Goal: Task Accomplishment & Management: Complete application form

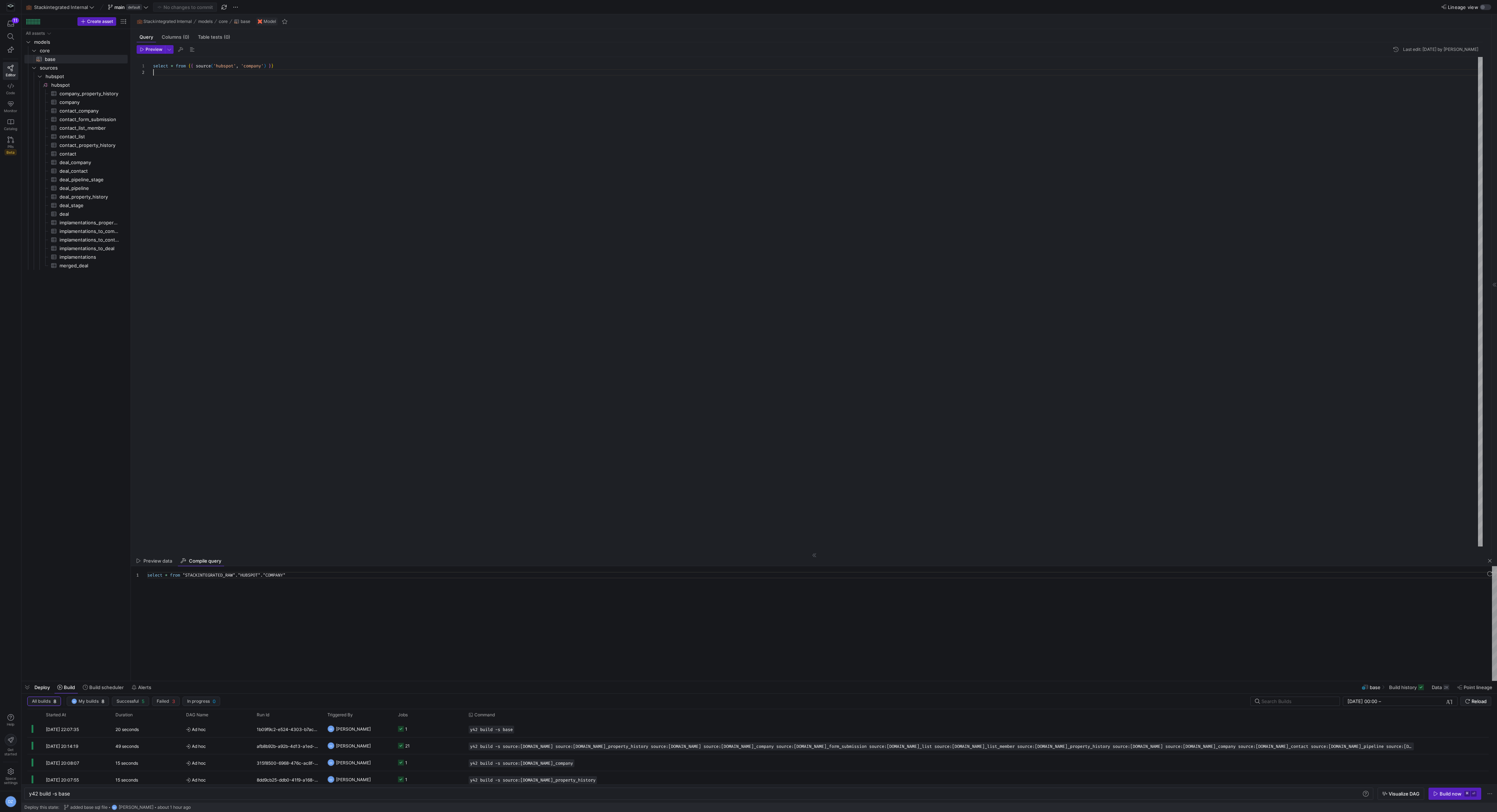
scroll to position [0, 41]
click at [257, 99] on div "select * from { { source ( 'hubspot' , 'company' ) } }" at bounding box center [818, 301] width 1330 height 490
click at [327, 393] on div "select * from { { source ( 'hubspot' , 'company' ) } }" at bounding box center [818, 301] width 1330 height 490
click at [11, 777] on span "Space settings" at bounding box center [10, 780] width 13 height 9
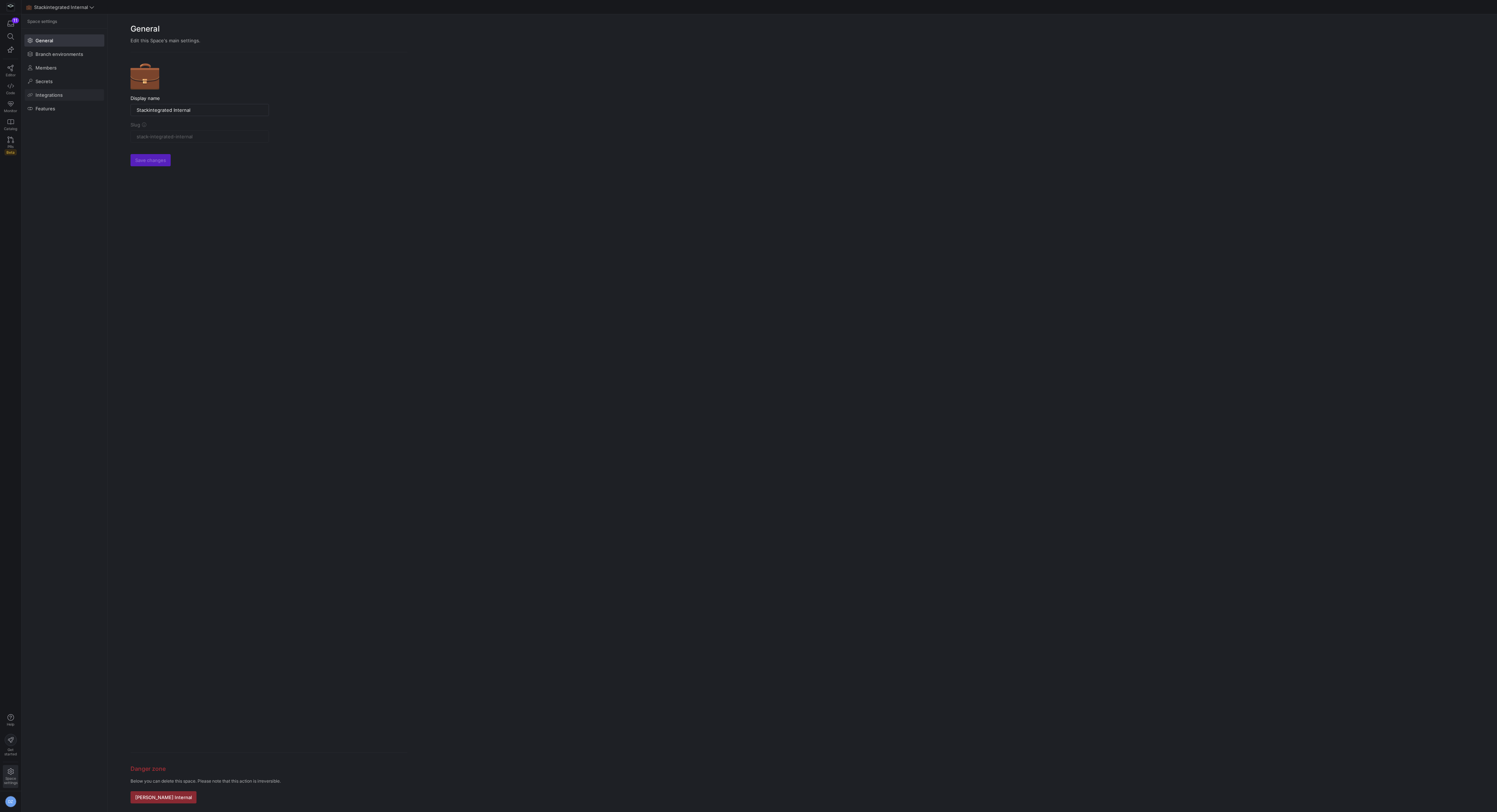
click at [74, 89] on span at bounding box center [65, 95] width 79 height 12
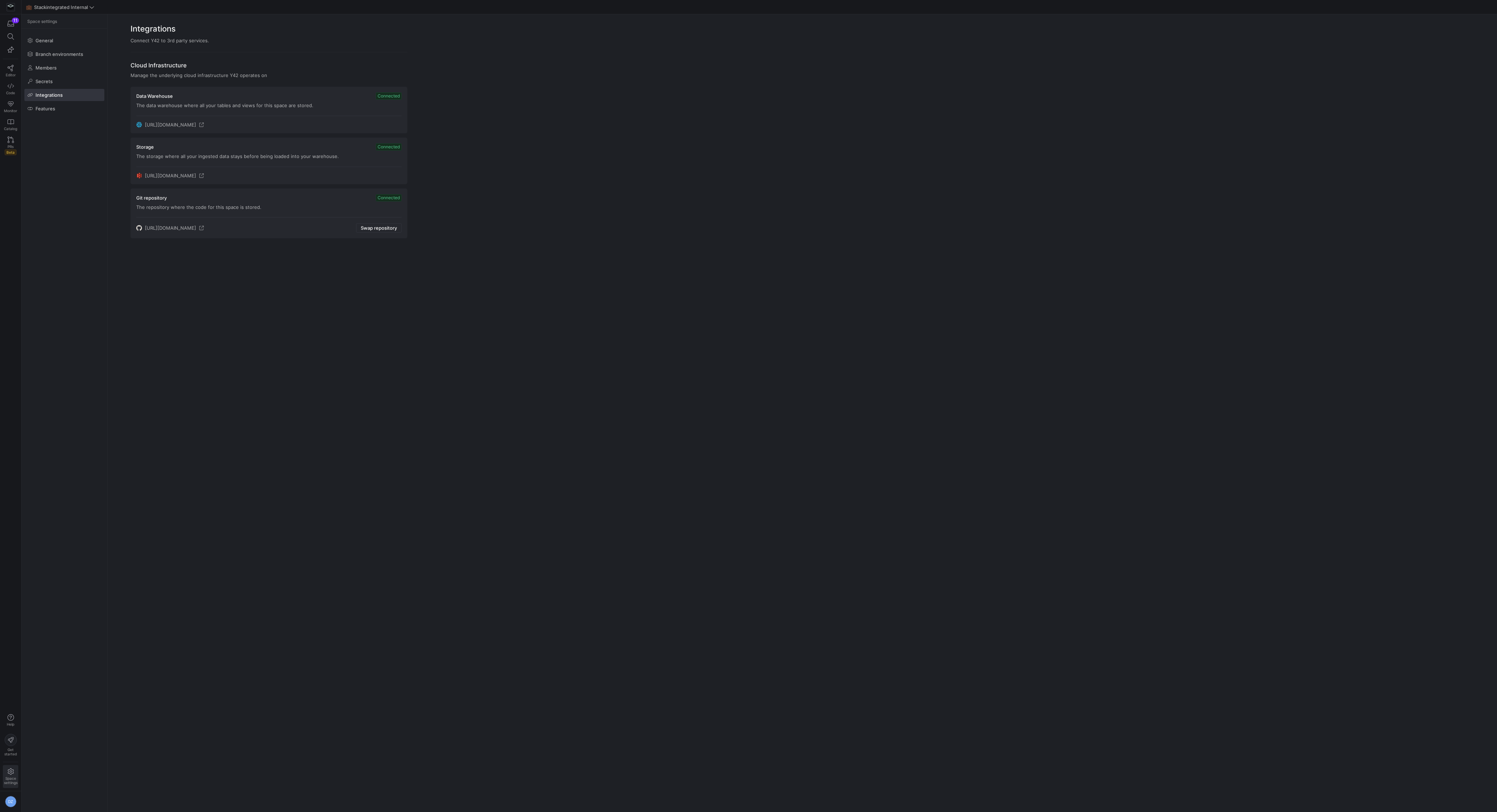
click at [399, 308] on div "Integrations Connect Y42 to 3rd party services. Cloud Infrastructure Manage the…" at bounding box center [802, 413] width 1389 height 797
click at [391, 97] on span "Connected" at bounding box center [389, 96] width 26 height 7
click at [238, 73] on div "Manage the underlying cloud infrastructure Y42 operates on" at bounding box center [269, 76] width 277 height 6
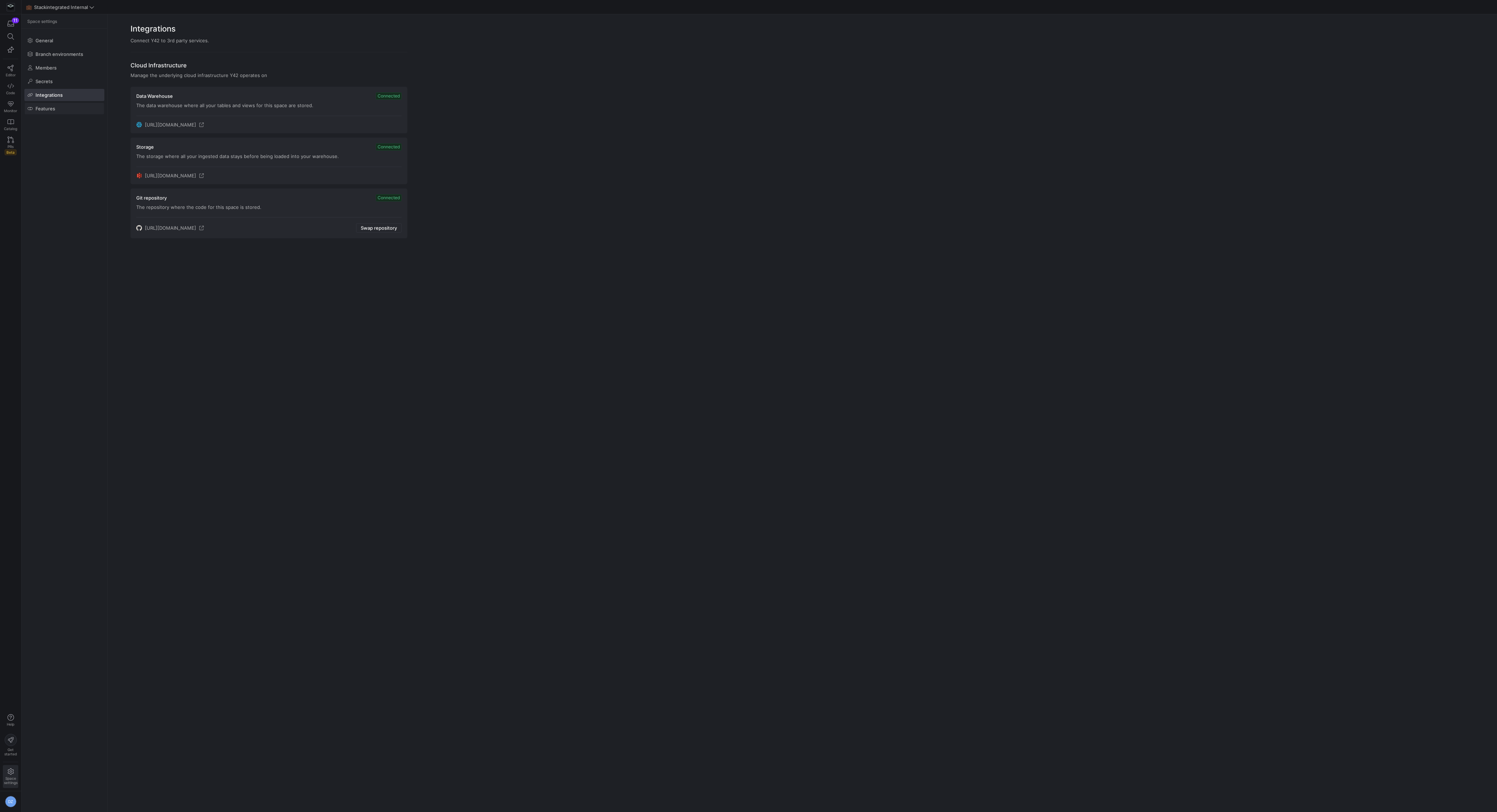
click at [71, 109] on span at bounding box center [65, 109] width 79 height 12
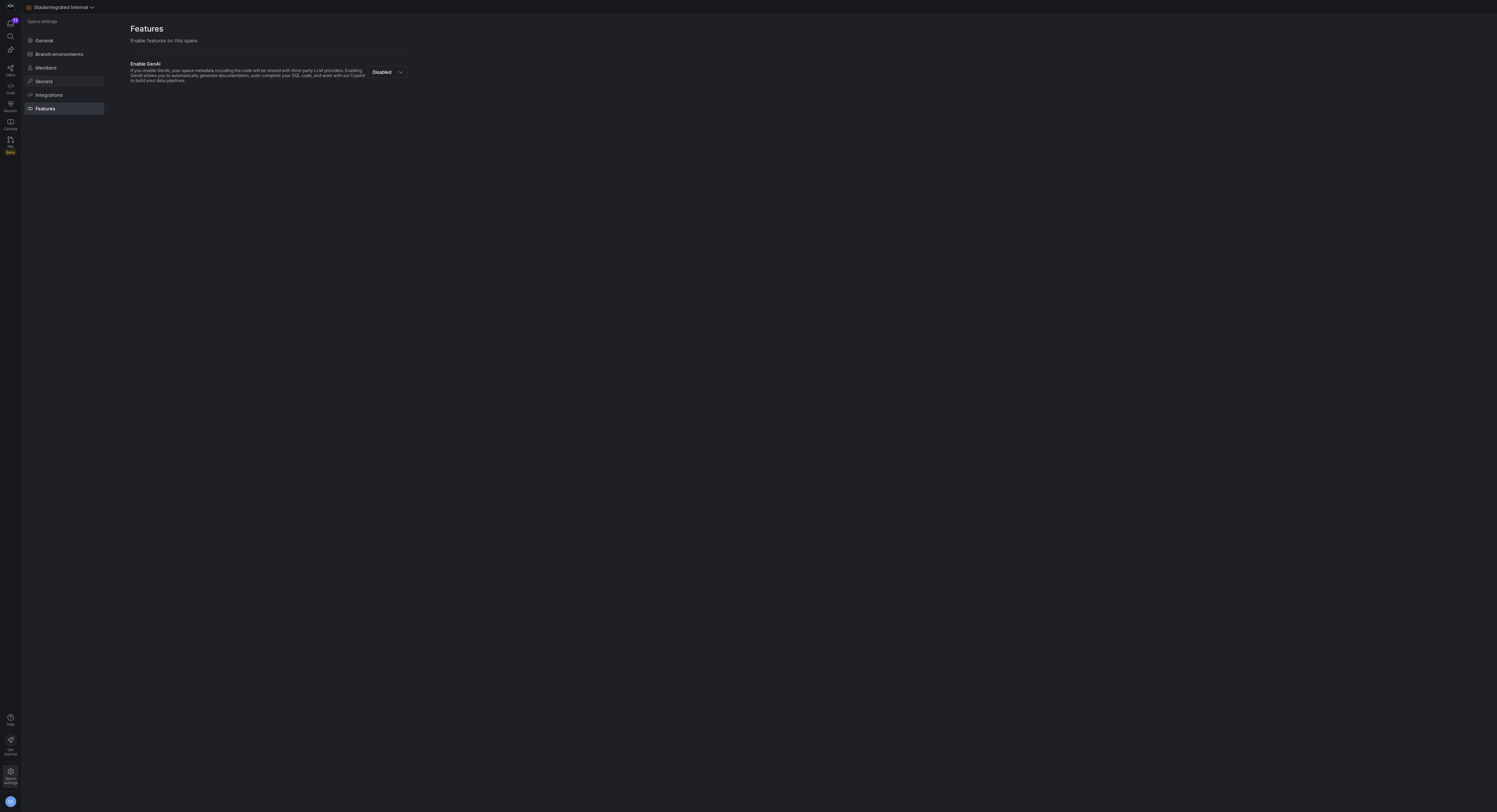
click at [70, 80] on span at bounding box center [65, 81] width 79 height 12
click at [70, 67] on span at bounding box center [65, 68] width 79 height 12
click at [72, 37] on span at bounding box center [65, 41] width 79 height 12
click at [14, 5] on img at bounding box center [10, 7] width 7 height 7
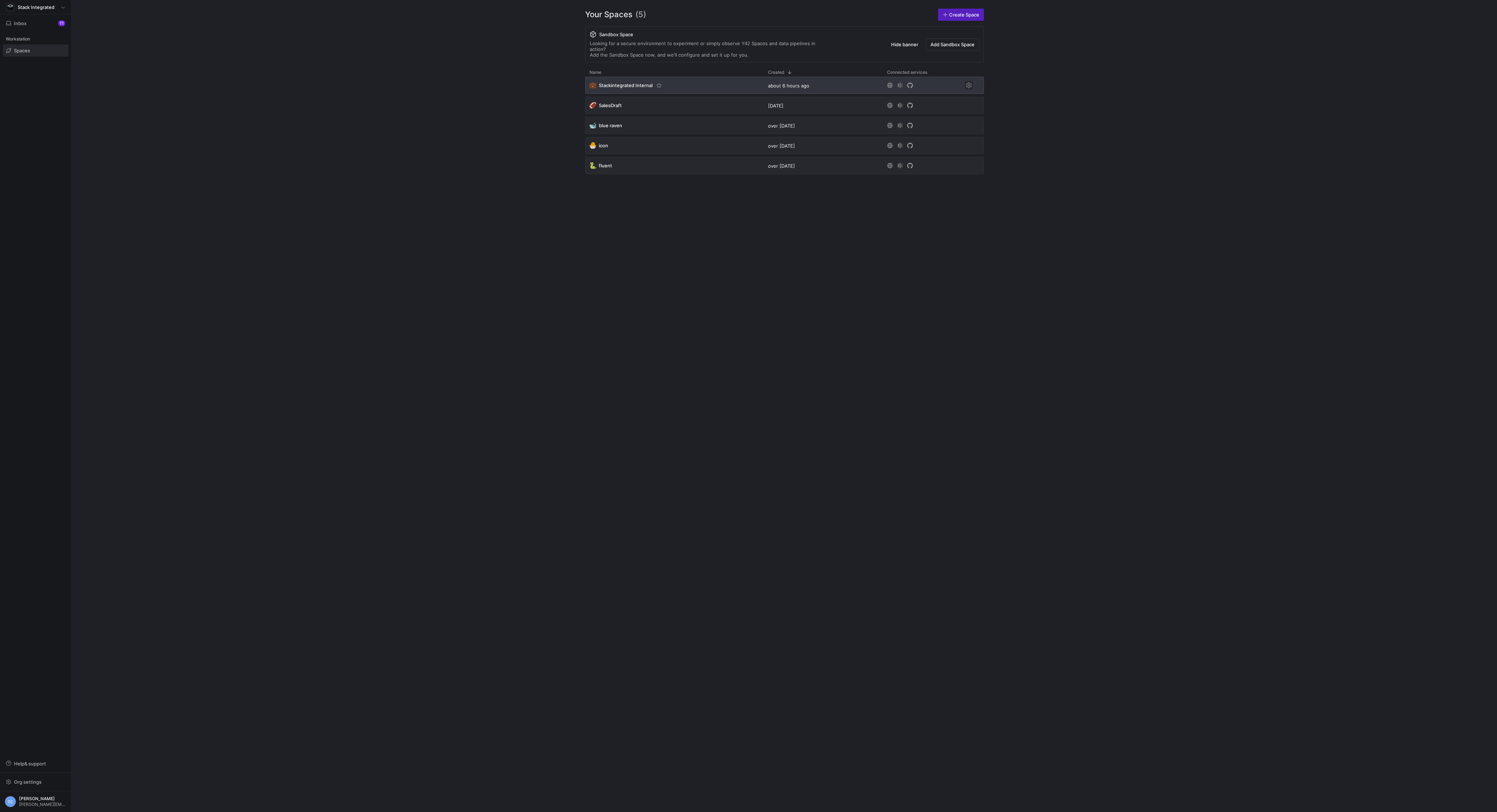
click at [969, 81] on span "Press SPACE to select this row." at bounding box center [969, 85] width 9 height 9
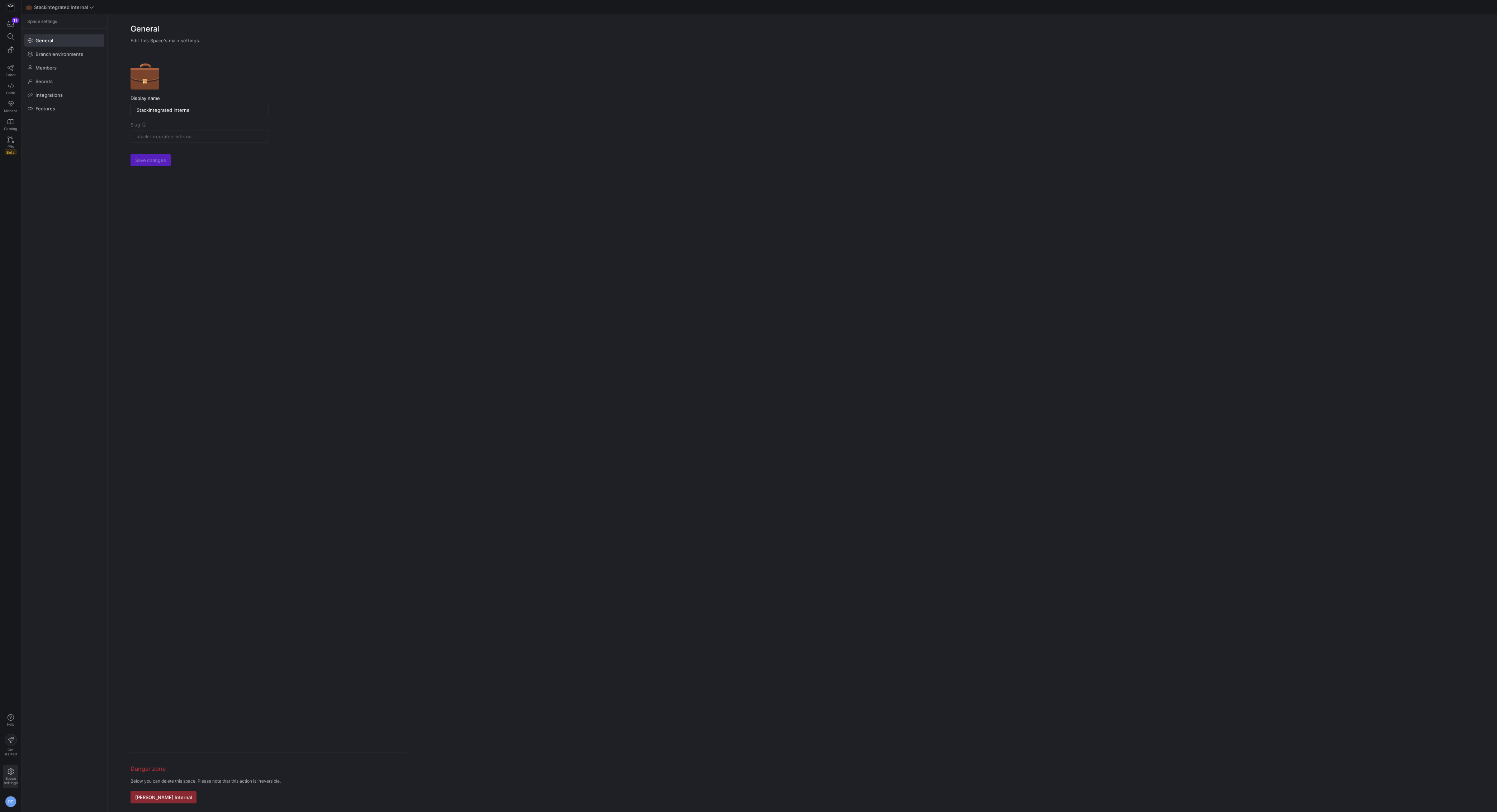
click at [289, 210] on form "💼 Display name Stackintegrated Internal Slug stack-integrated-internal Save cha…" at bounding box center [269, 432] width 277 height 742
click at [332, 276] on form "💼 Display name Stackintegrated Internal Slug stack-integrated-internal Save cha…" at bounding box center [269, 432] width 277 height 742
click at [339, 339] on form "💼 Display name Stackintegrated Internal Slug stack-integrated-internal Save cha…" at bounding box center [269, 432] width 277 height 742
click at [196, 656] on form "💼 Display name Stackintegrated Internal Slug stack-integrated-internal Save cha…" at bounding box center [269, 432] width 277 height 742
click at [157, 386] on form "💼 Display name Stackintegrated Internal Slug stack-integrated-internal Save cha…" at bounding box center [269, 432] width 277 height 742
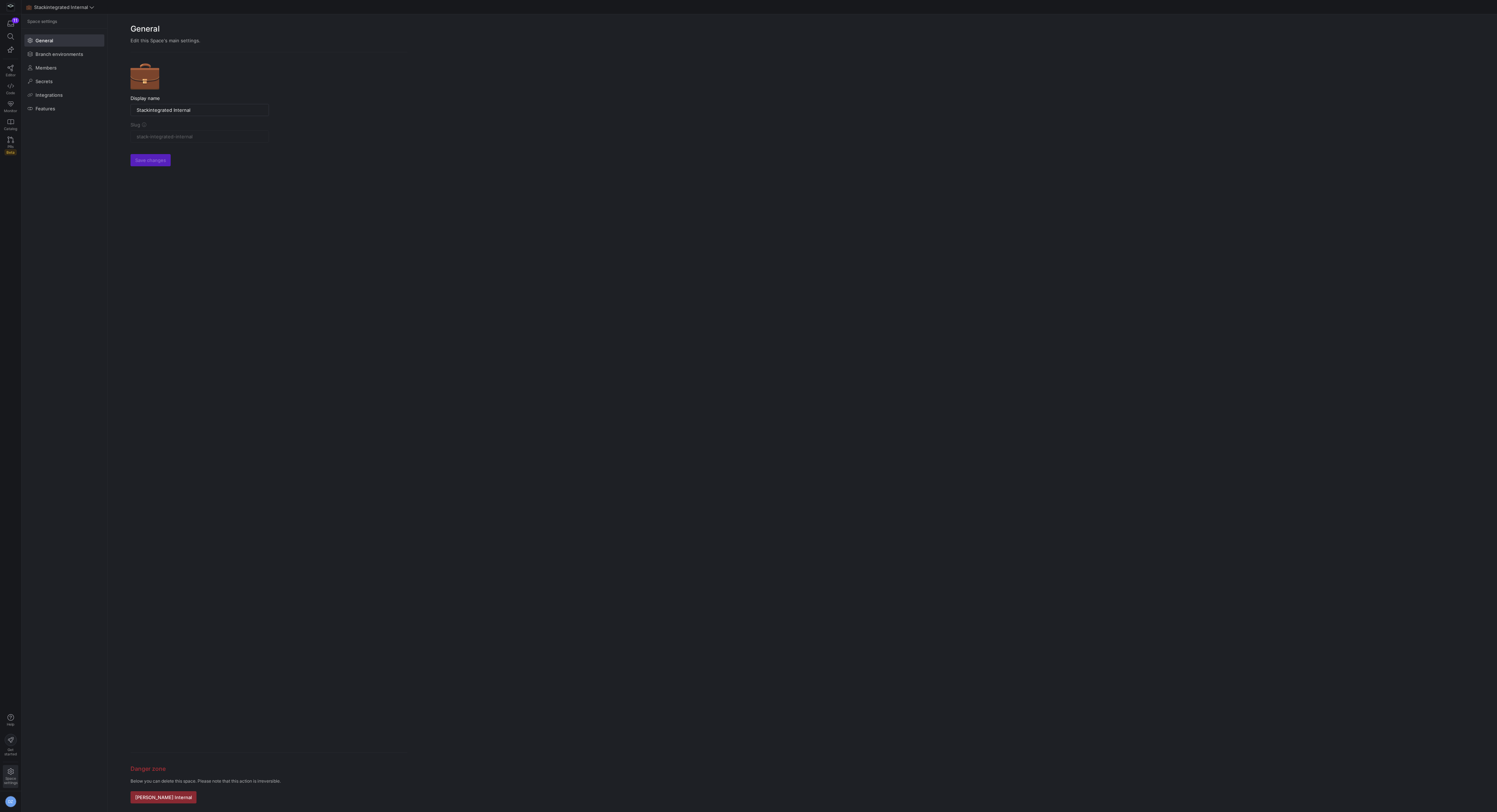
click at [113, 237] on div "💼 Display name Stackintegrated Internal Slug stack-integrated-internal Save cha…" at bounding box center [268, 427] width 323 height 751
click at [219, 109] on input "Stackintegrated Internal" at bounding box center [199, 110] width 126 height 6
click at [199, 110] on input "Stackintegrated Internal (dep)" at bounding box center [199, 110] width 126 height 6
click at [343, 263] on form "💼 Display name Stackintegrated Internal (stackintegrated mage) Text should be a…" at bounding box center [269, 432] width 277 height 742
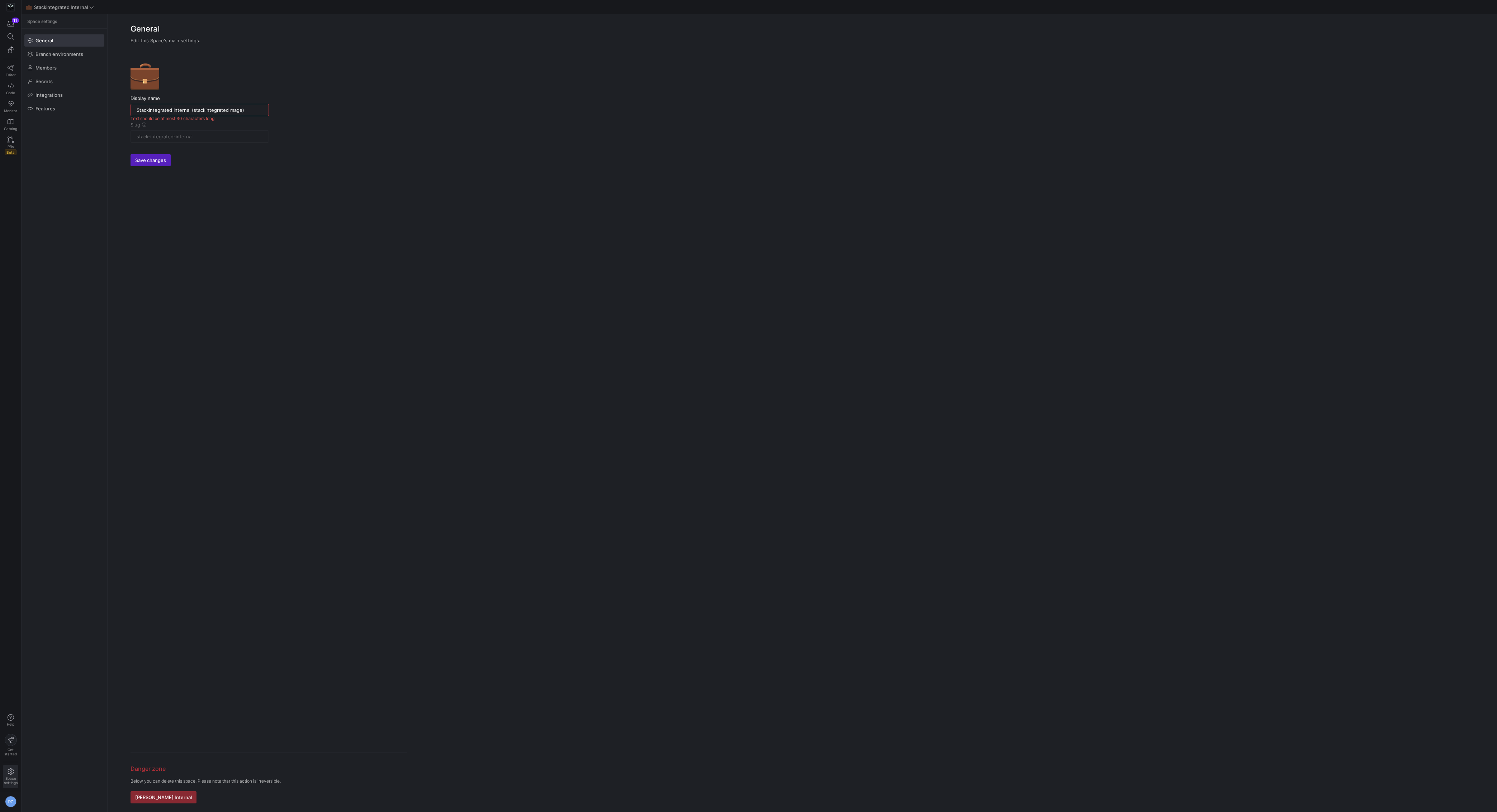
click at [232, 111] on input "Stackintegrated Internal (stackintegrated mage)" at bounding box center [199, 110] width 126 height 6
click at [300, 219] on form "💼 Display name Stackintegrated Internal (stackintegrated dbt) Text should be at…" at bounding box center [269, 432] width 277 height 742
click at [235, 108] on input "Stackintegrated Internal (stackintegrated dbt)" at bounding box center [199, 110] width 126 height 6
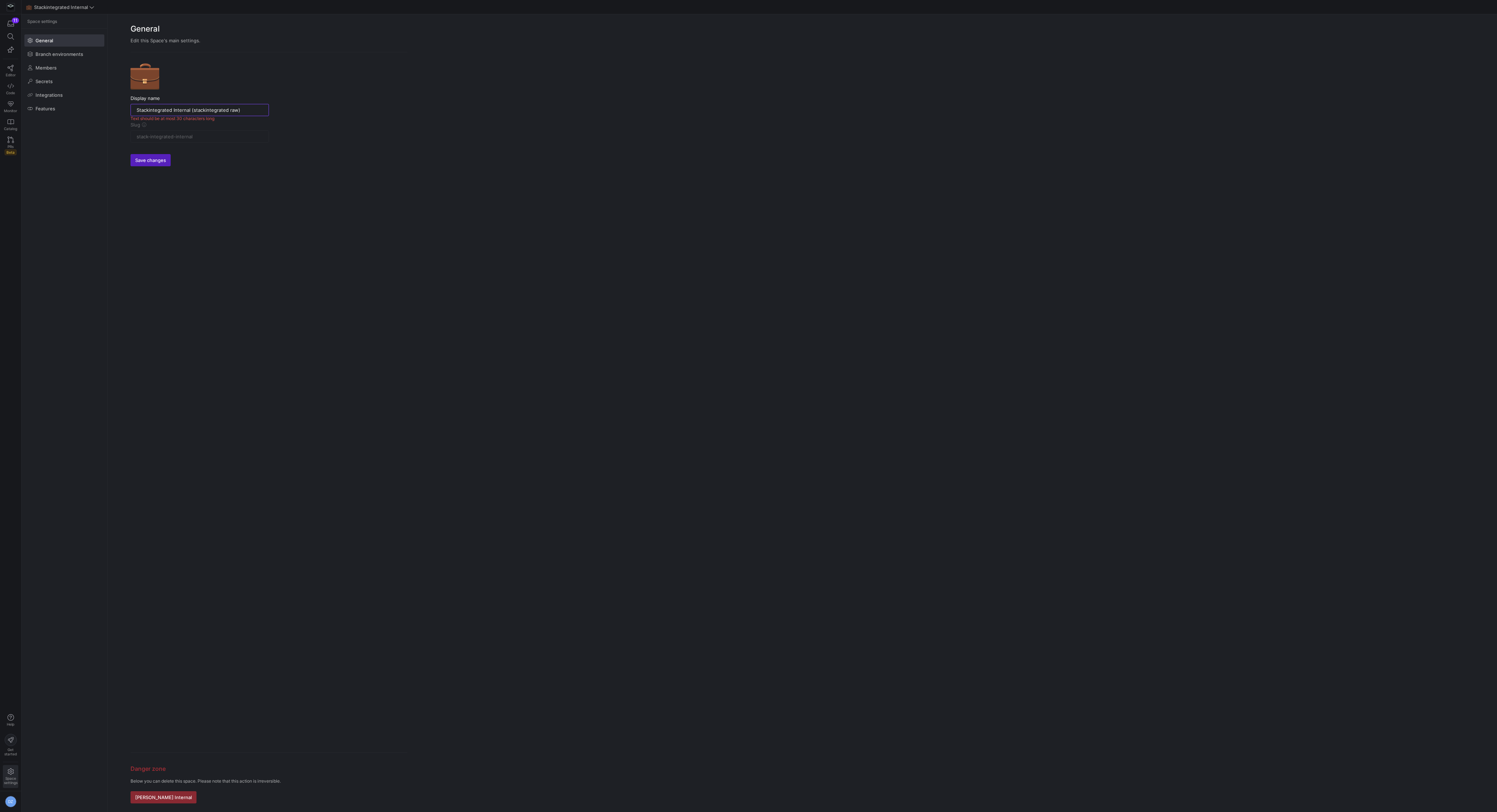
click at [225, 182] on form "💼 Display name Stackintegrated Internal (stackintegrated raw) Text should be at…" at bounding box center [269, 432] width 277 height 742
click at [158, 163] on span "submit" at bounding box center [151, 160] width 40 height 12
click at [154, 164] on span "submit" at bounding box center [151, 160] width 40 height 12
click at [177, 222] on form "💼 Display name Stackintegrated Internal (stackintegrated raw) Text should be at…" at bounding box center [269, 432] width 277 height 742
click at [247, 110] on input "Stackintegrated Internal (stackintegrated raw)" at bounding box center [199, 110] width 126 height 6
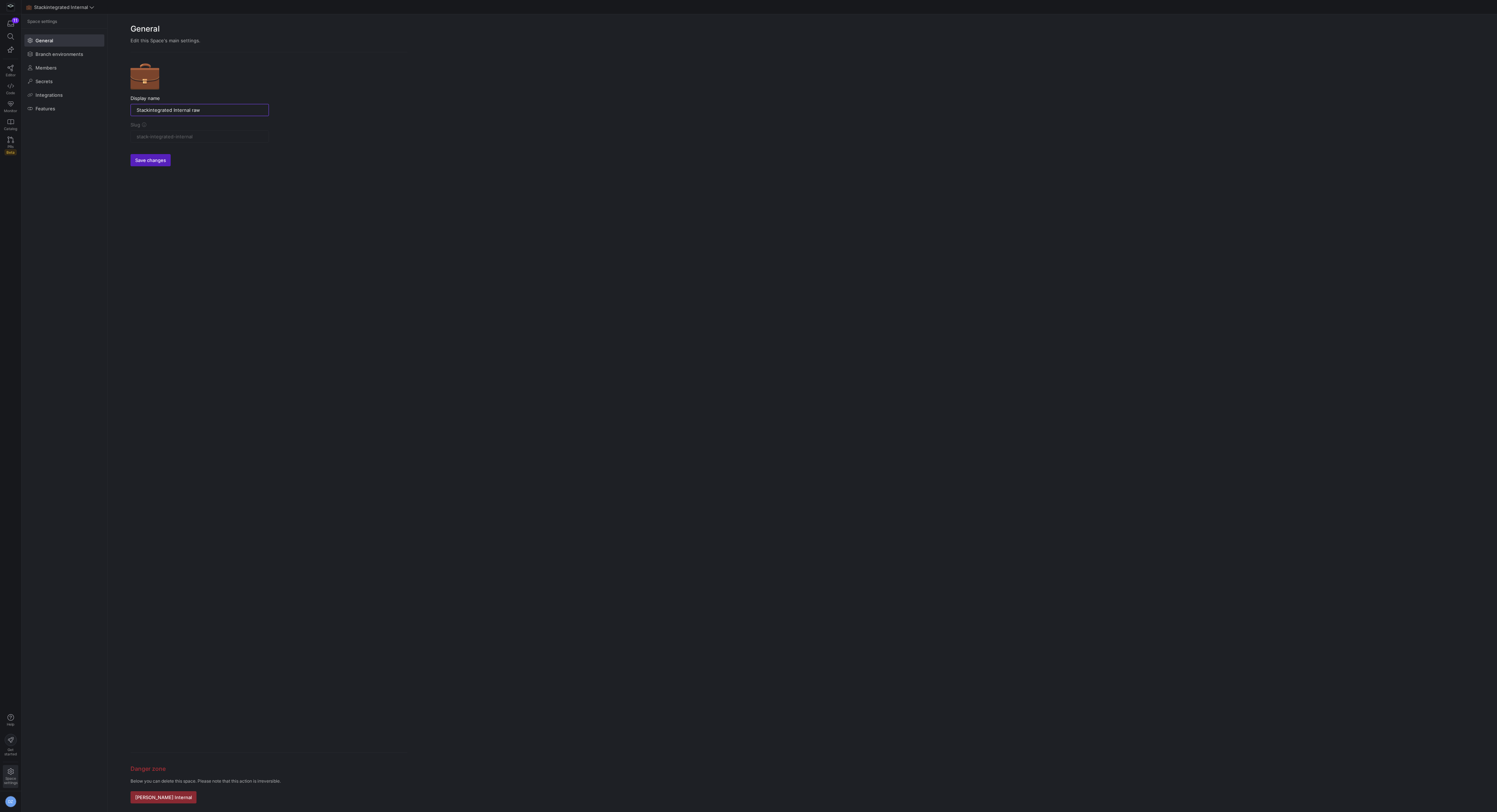
type input "Stackintegrated Internal raw"
click at [261, 214] on form "💼 Display name Stackintegrated Internal raw Slug stack-integrated-internal Save…" at bounding box center [269, 432] width 277 height 742
click at [144, 161] on span "Save changes" at bounding box center [151, 160] width 31 height 6
click at [10, 4] on img at bounding box center [10, 7] width 7 height 7
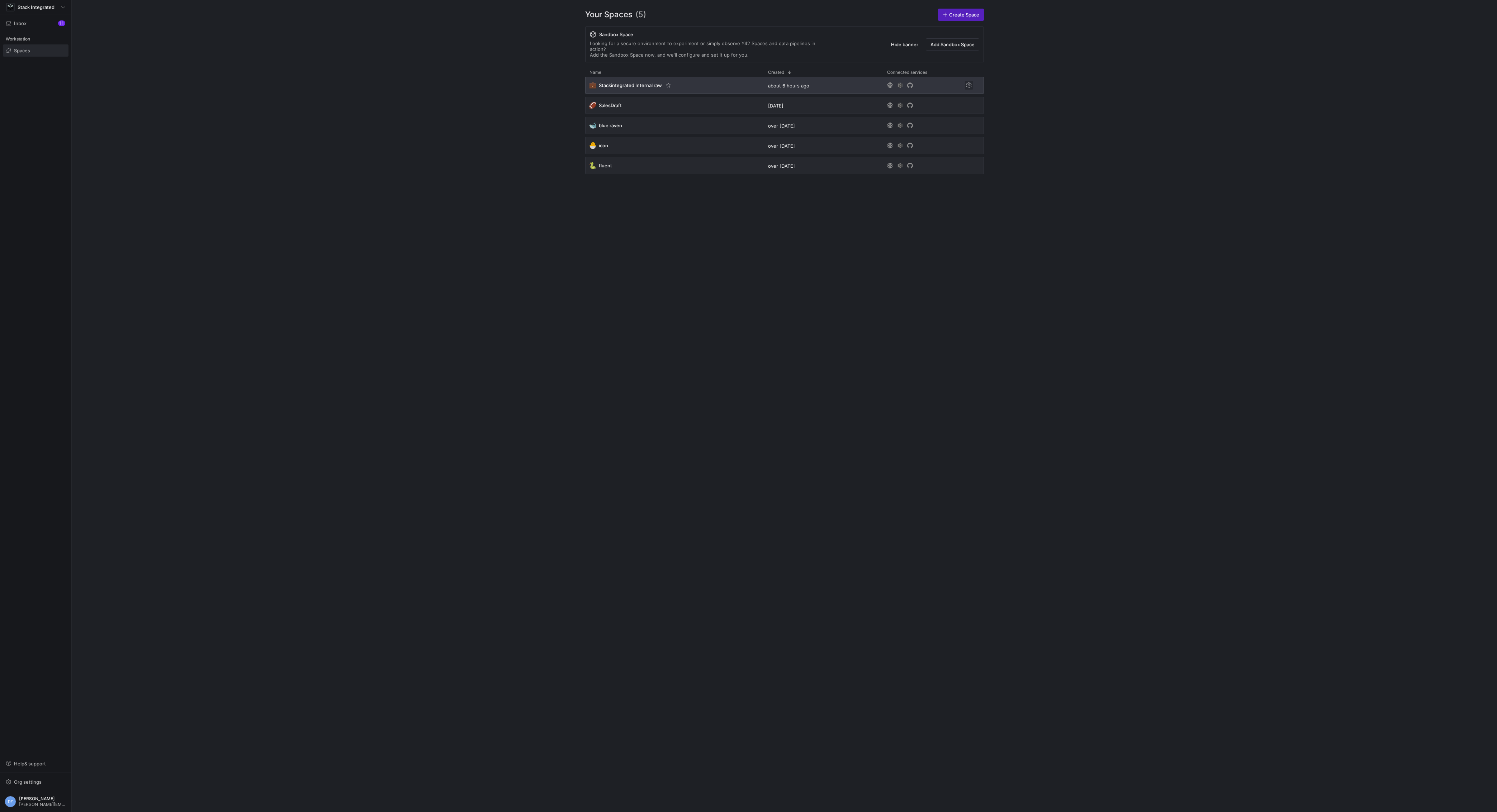
click at [968, 81] on span "Press SPACE to select this row." at bounding box center [969, 85] width 9 height 9
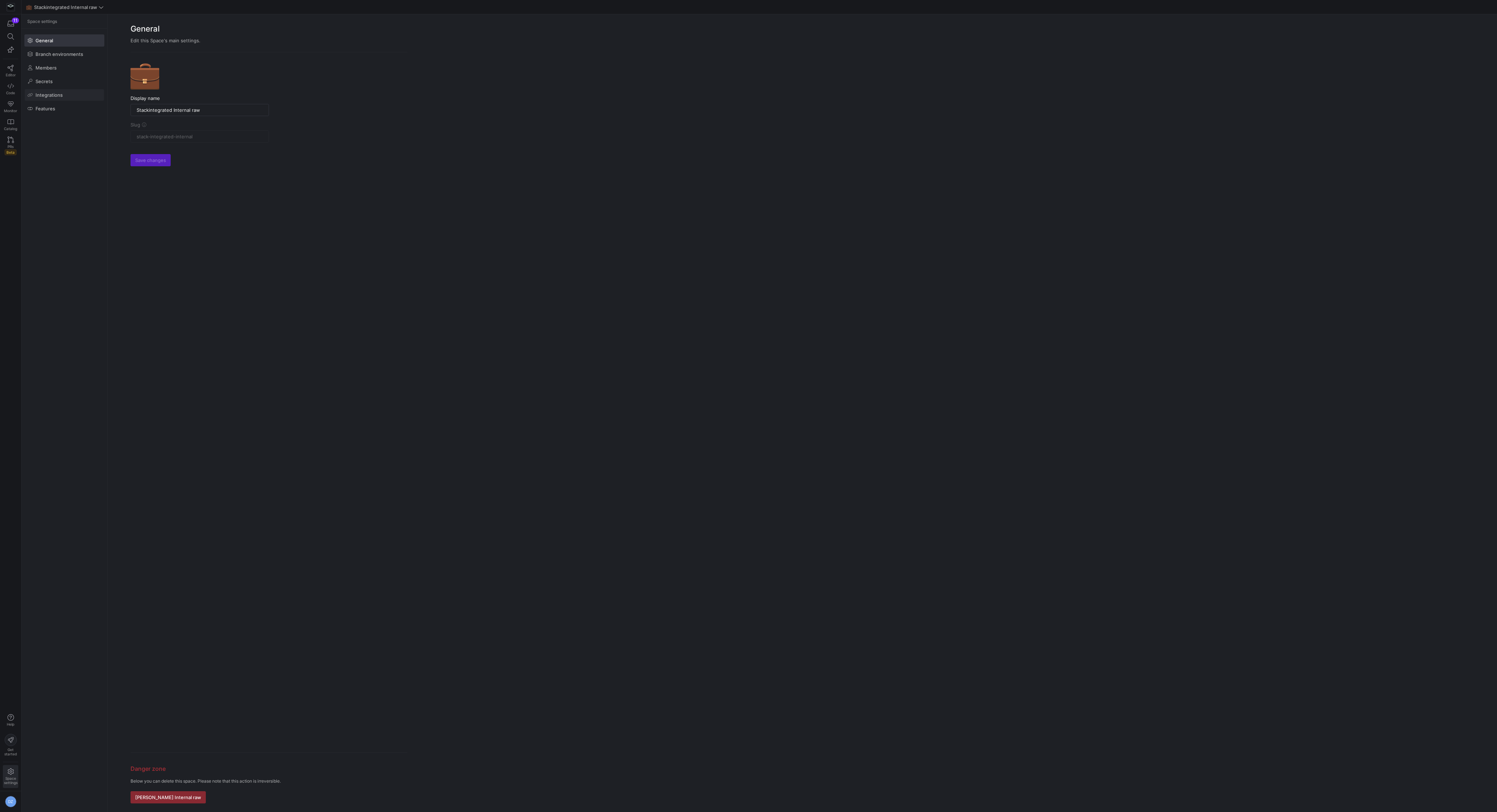
click at [58, 99] on span at bounding box center [65, 95] width 79 height 12
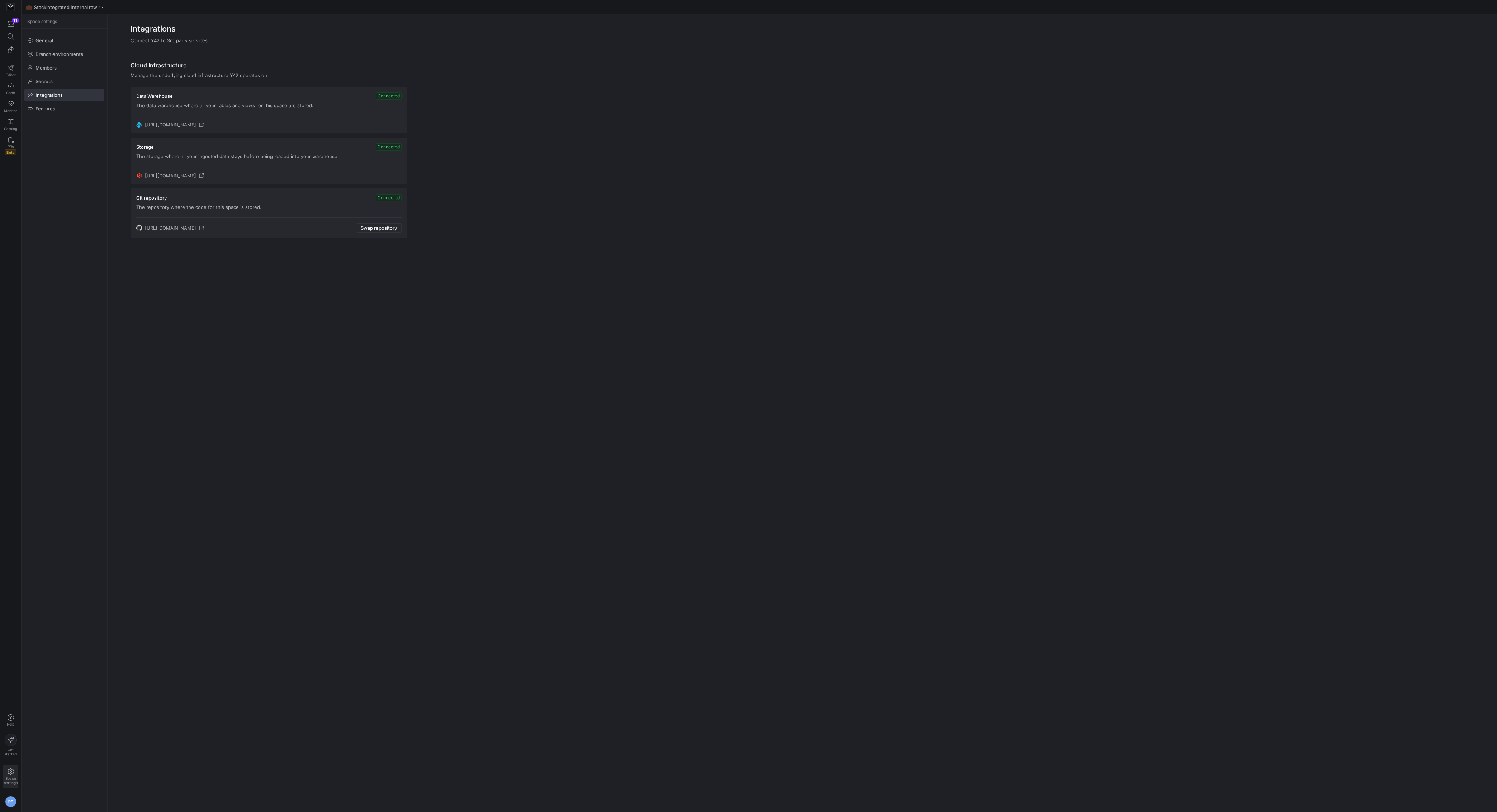
click at [291, 299] on div "Integrations Connect Y42 to 3rd party services. Cloud Infrastructure Manage the…" at bounding box center [802, 413] width 1389 height 797
click at [11, 774] on icon at bounding box center [10, 771] width 6 height 6
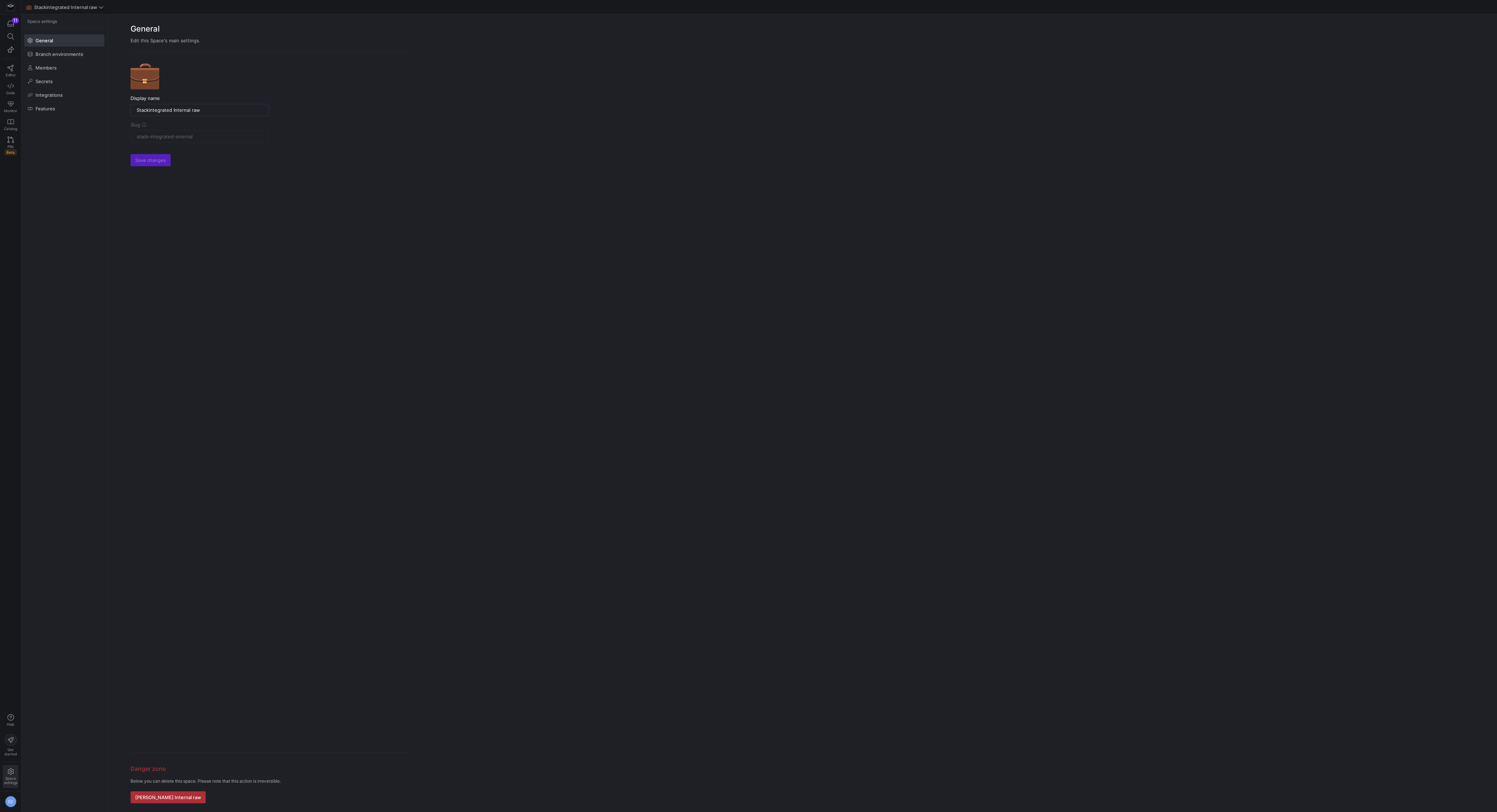
click at [201, 796] on span "Delete Stackintegrated Internal raw" at bounding box center [169, 797] width 66 height 6
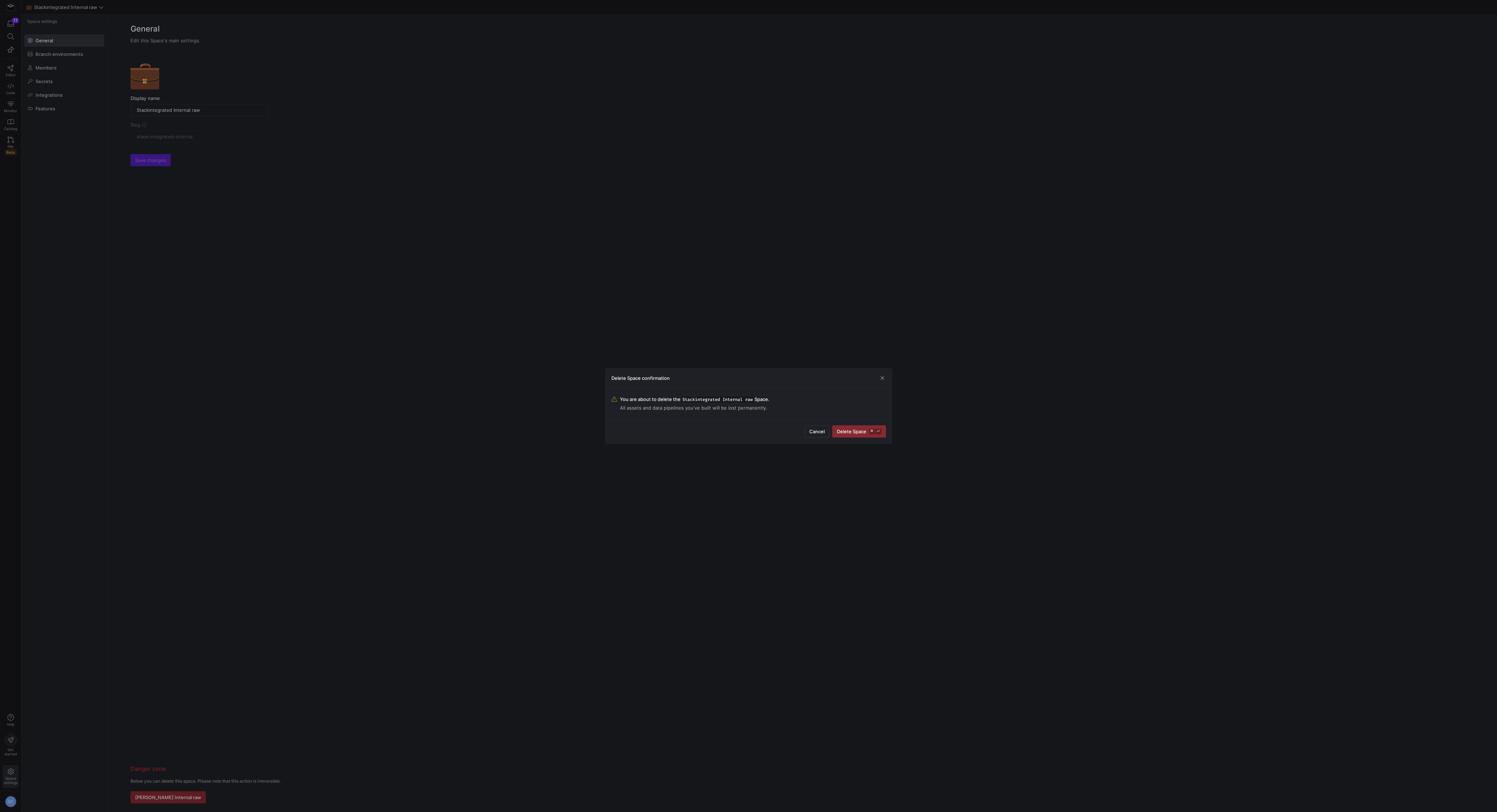
drag, startPoint x: 848, startPoint y: 434, endPoint x: 853, endPoint y: 433, distance: 5.1
click at [848, 434] on span "submit" at bounding box center [859, 432] width 53 height 12
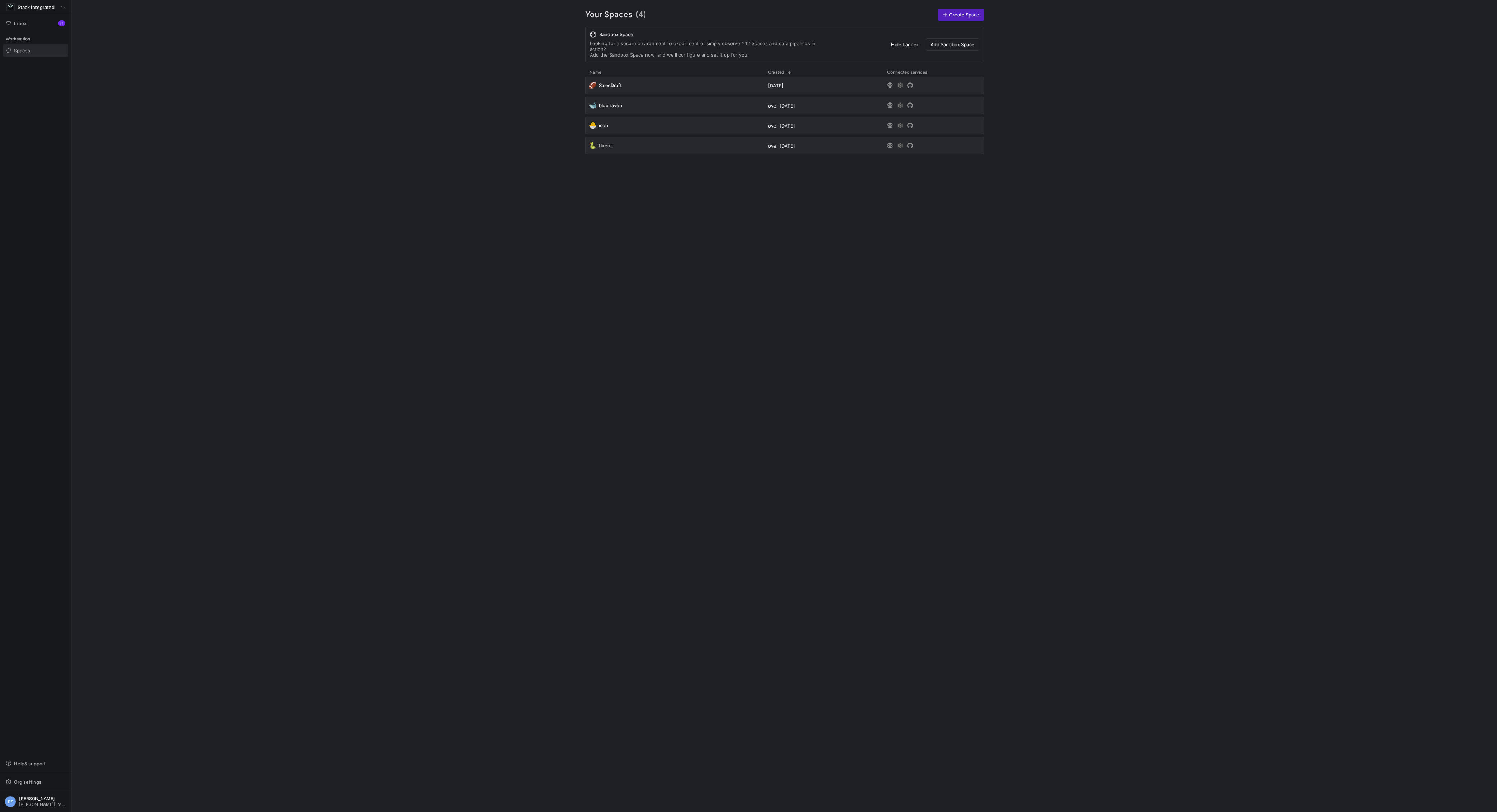
click at [692, 283] on div "🏈 SalesDraft 8 months ago 🐋 blue raven over 1 year ago 🐣 icon over 1 year ago 🐍…" at bounding box center [785, 439] width 399 height 724
click at [959, 22] on div "Your Spaces (4) Create Space Sandbox Space Looking for a secure environment to …" at bounding box center [784, 406] width 445 height 812
click at [959, 17] on span at bounding box center [961, 15] width 45 height 12
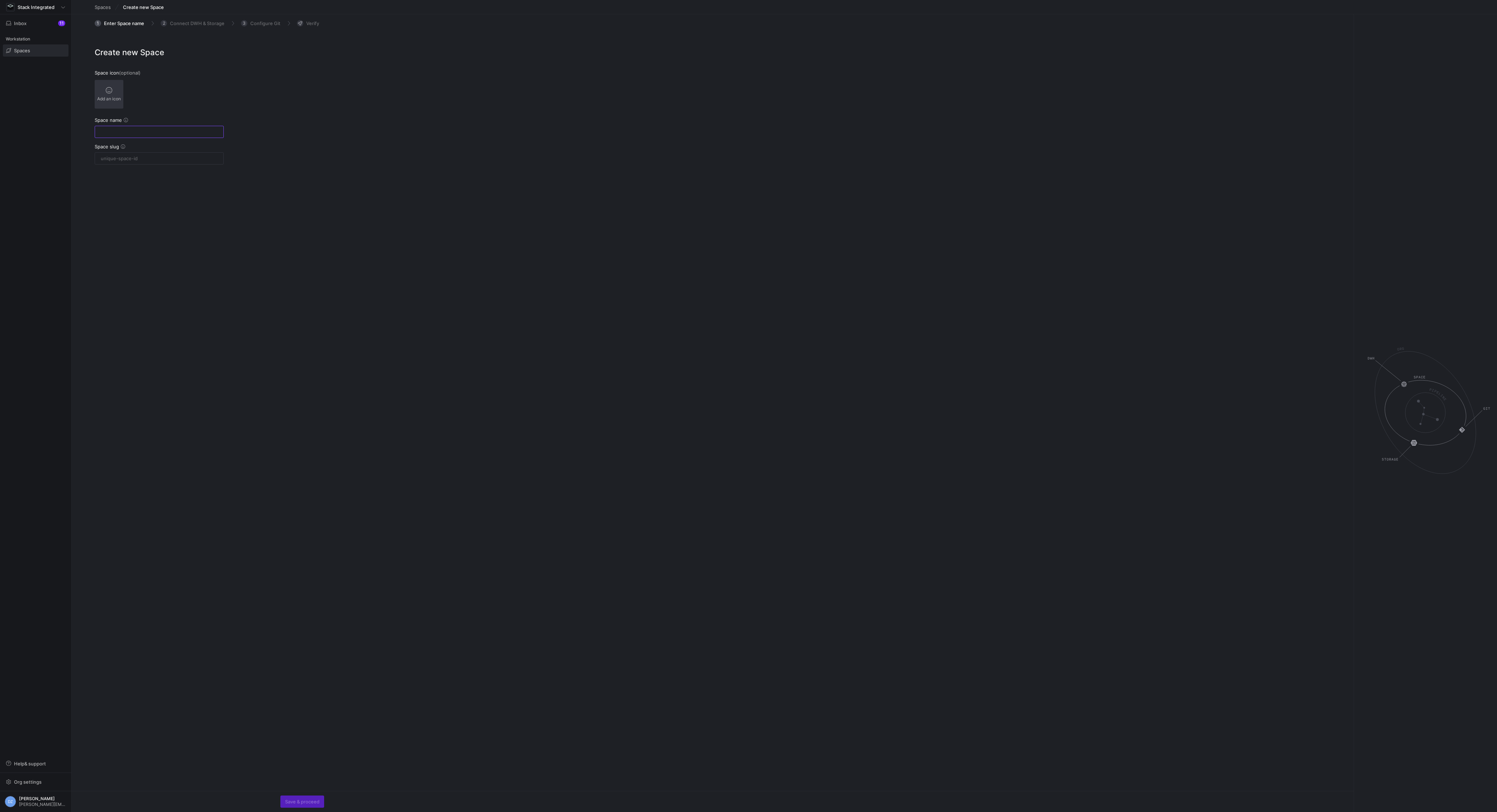
click at [115, 88] on div "Add an icon" at bounding box center [109, 94] width 28 height 28
click at [102, 152] on span "🍌" at bounding box center [104, 154] width 9 height 9
click at [341, 194] on div "Create new Space Space icon (optional) 🍌 Space name Space slug" at bounding box center [712, 419] width 1282 height 745
click at [131, 132] on input "text" at bounding box center [159, 132] width 117 height 6
type input "S"
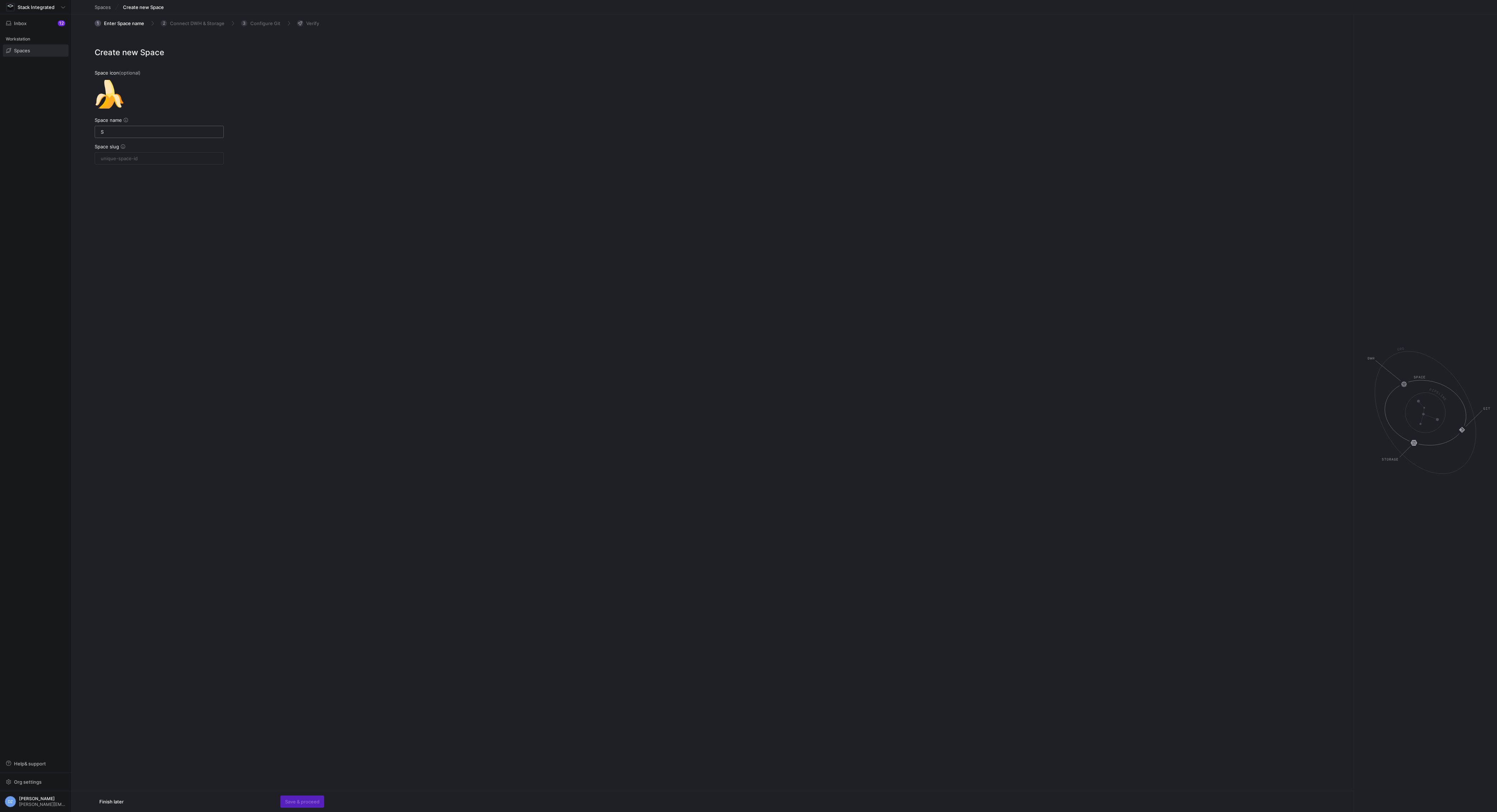
type input "s"
type input "St"
type input "st"
type input "Sta"
type input "sta"
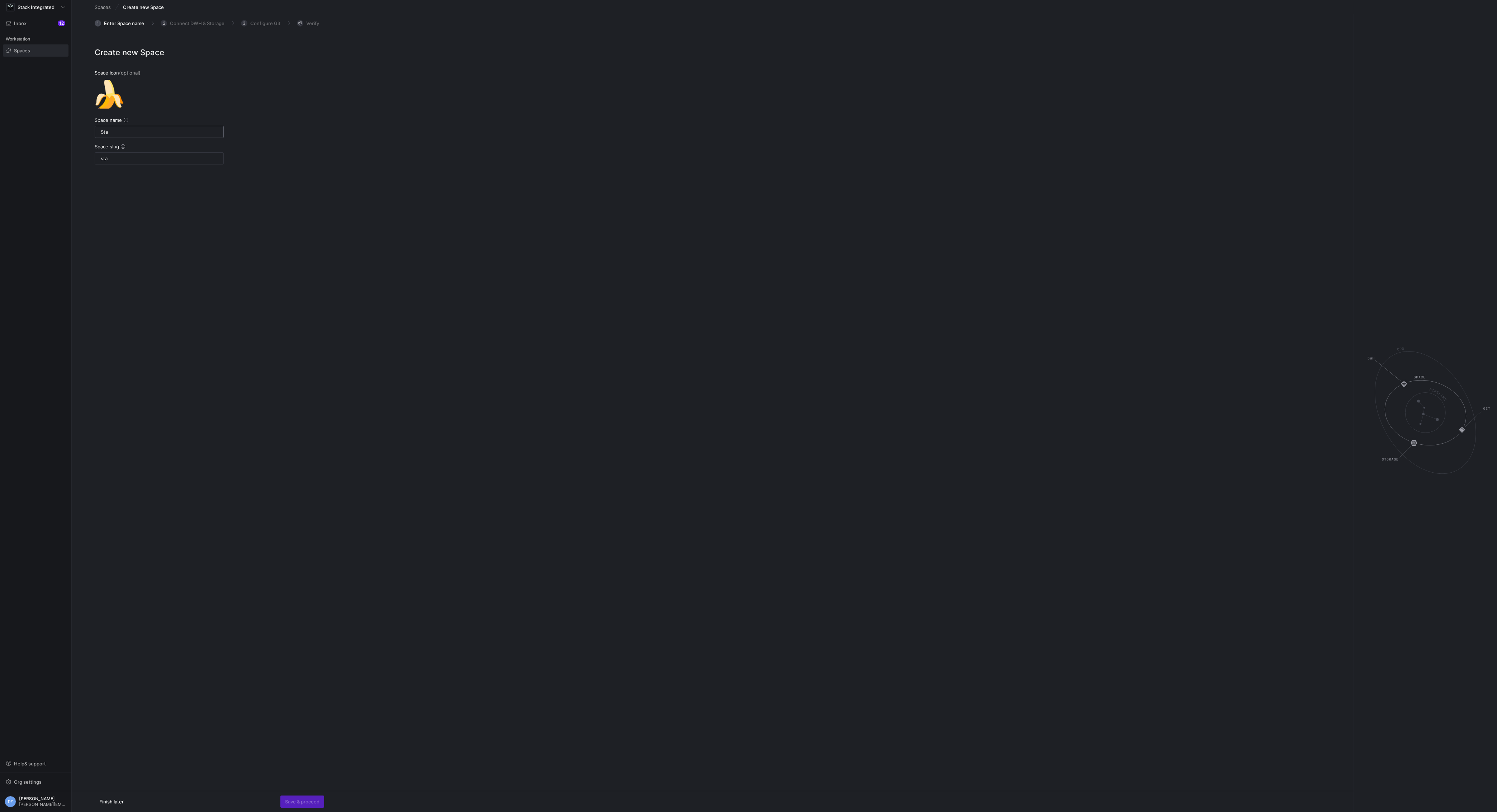
type input "Stac"
type input "stac"
type input "Stackj"
type input "stackj"
type input "Stack"
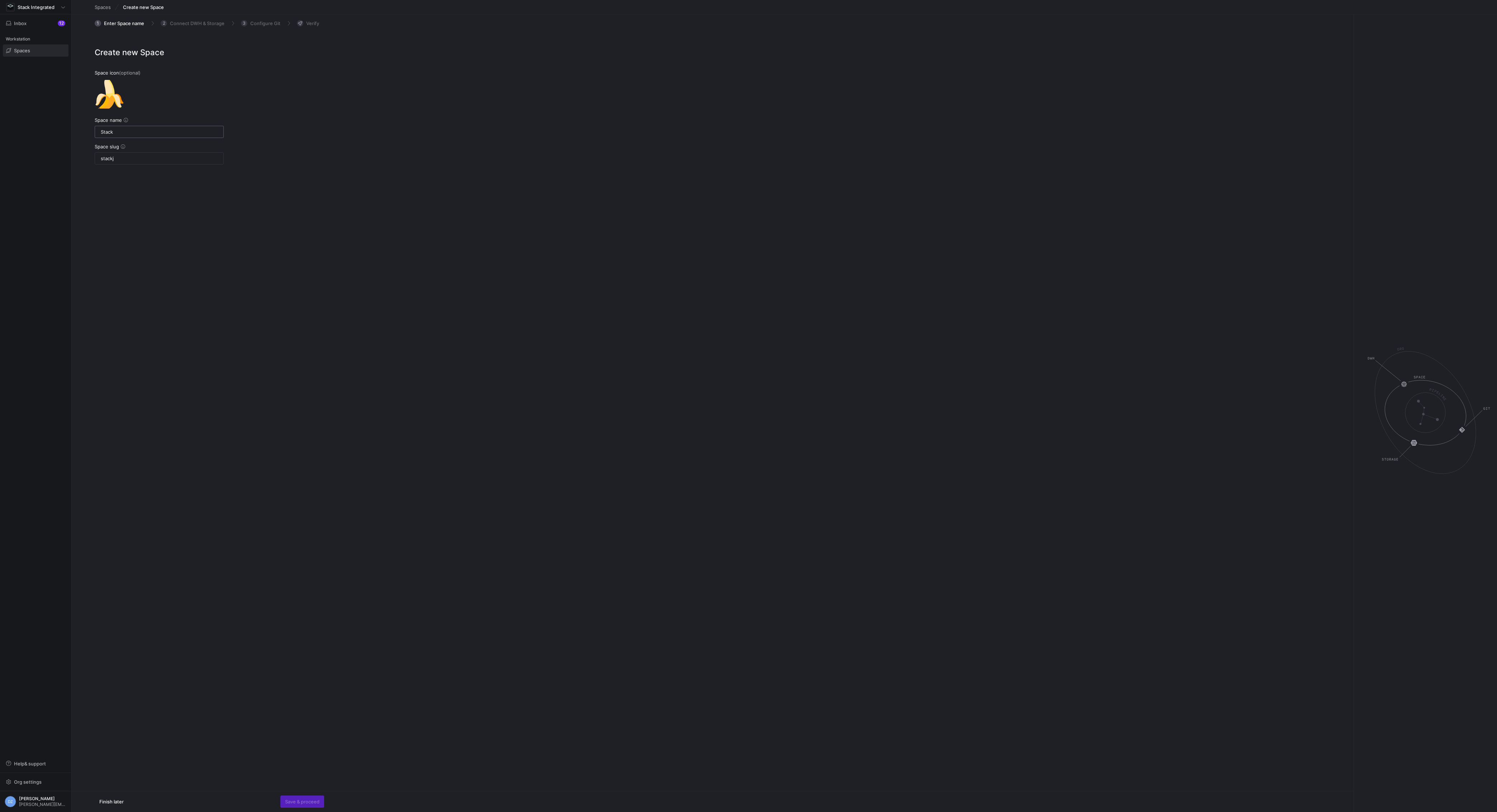
type input "stack"
type input "Stack I"
type input "stack-i"
type input "Stack In"
type input "stack-in"
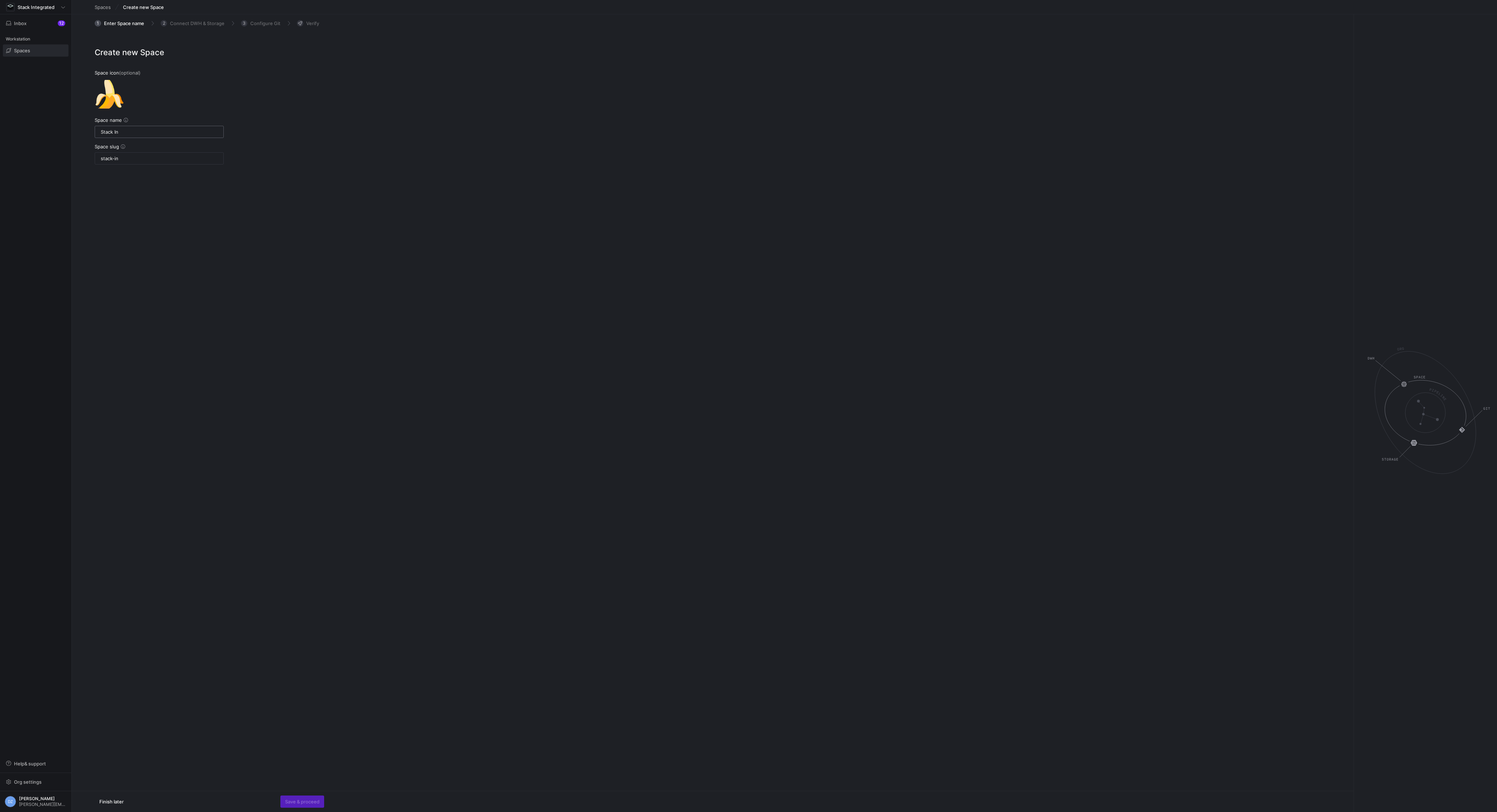
type input "Stack Int"
type input "stack-int"
type input "Stack Inte"
type input "stack-inte"
type input "Stack Integ"
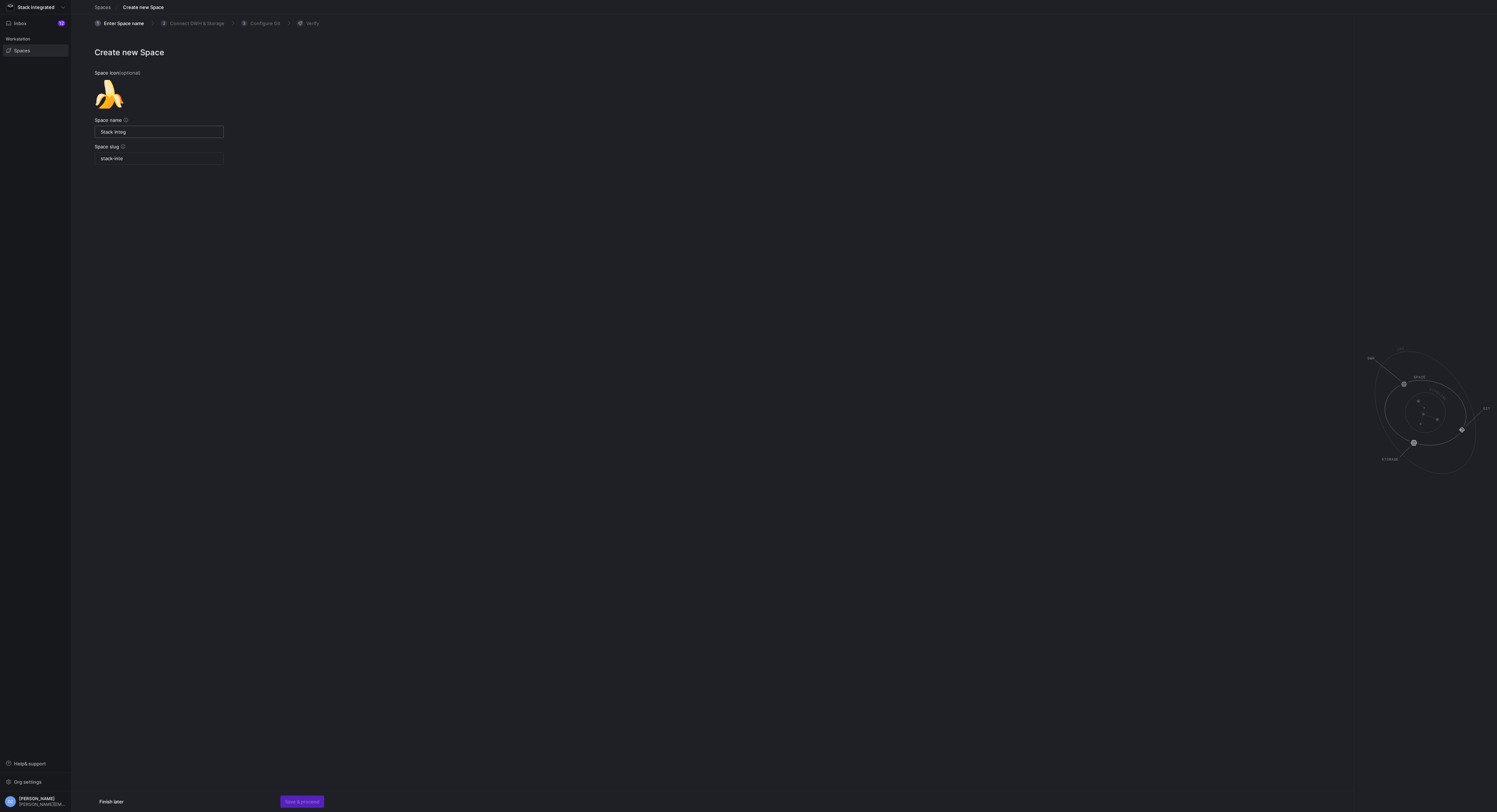
type input "stack-integ"
type input "Stack Integr"
type input "stack-integr"
type input "Stack Integrat"
type input "stack-integrat"
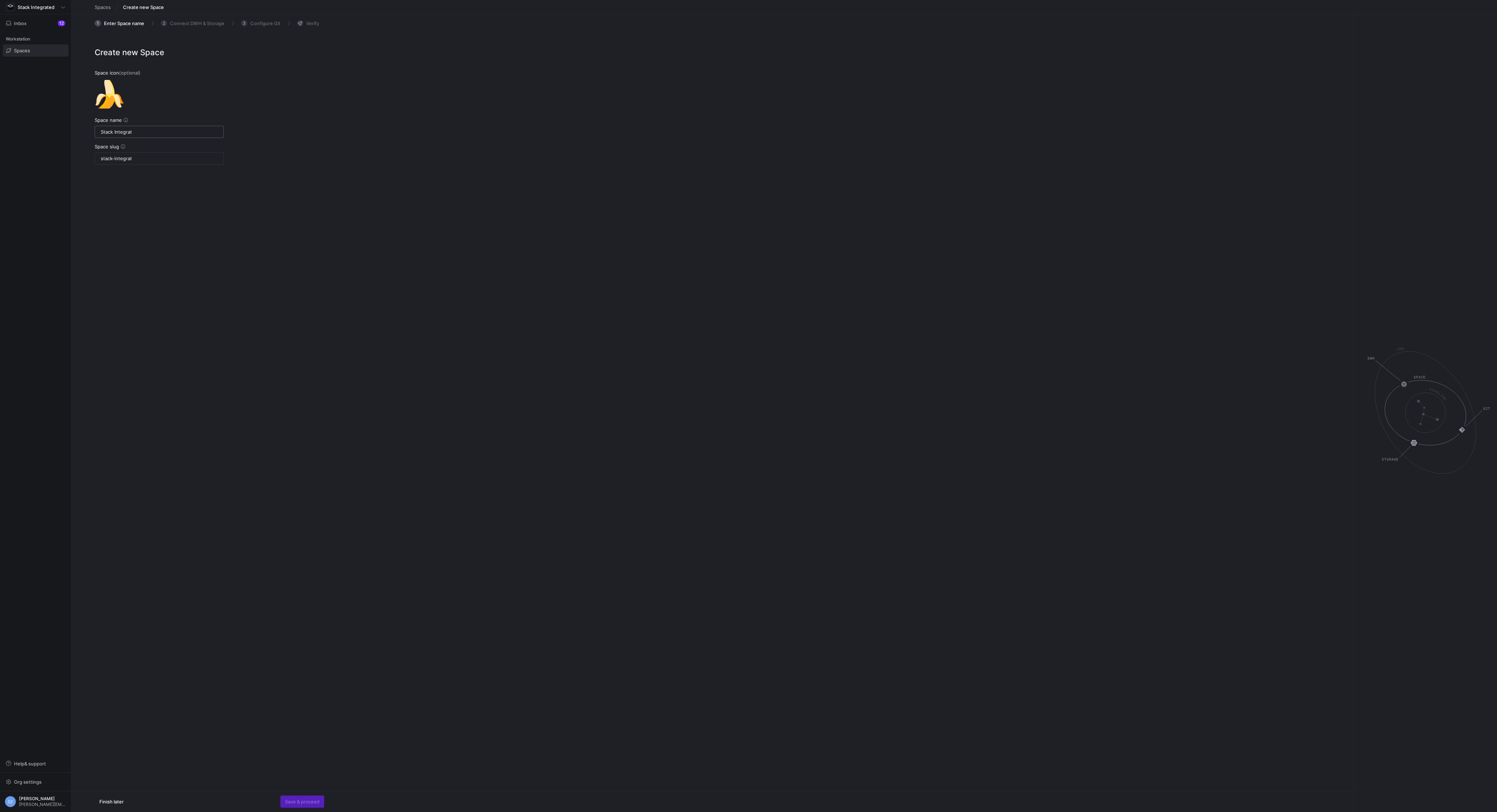
type input "Stack Integrate"
type input "stack-integrate"
type input "Stack Integrated"
type input "stack-integrated"
type input "Stack Integrated"
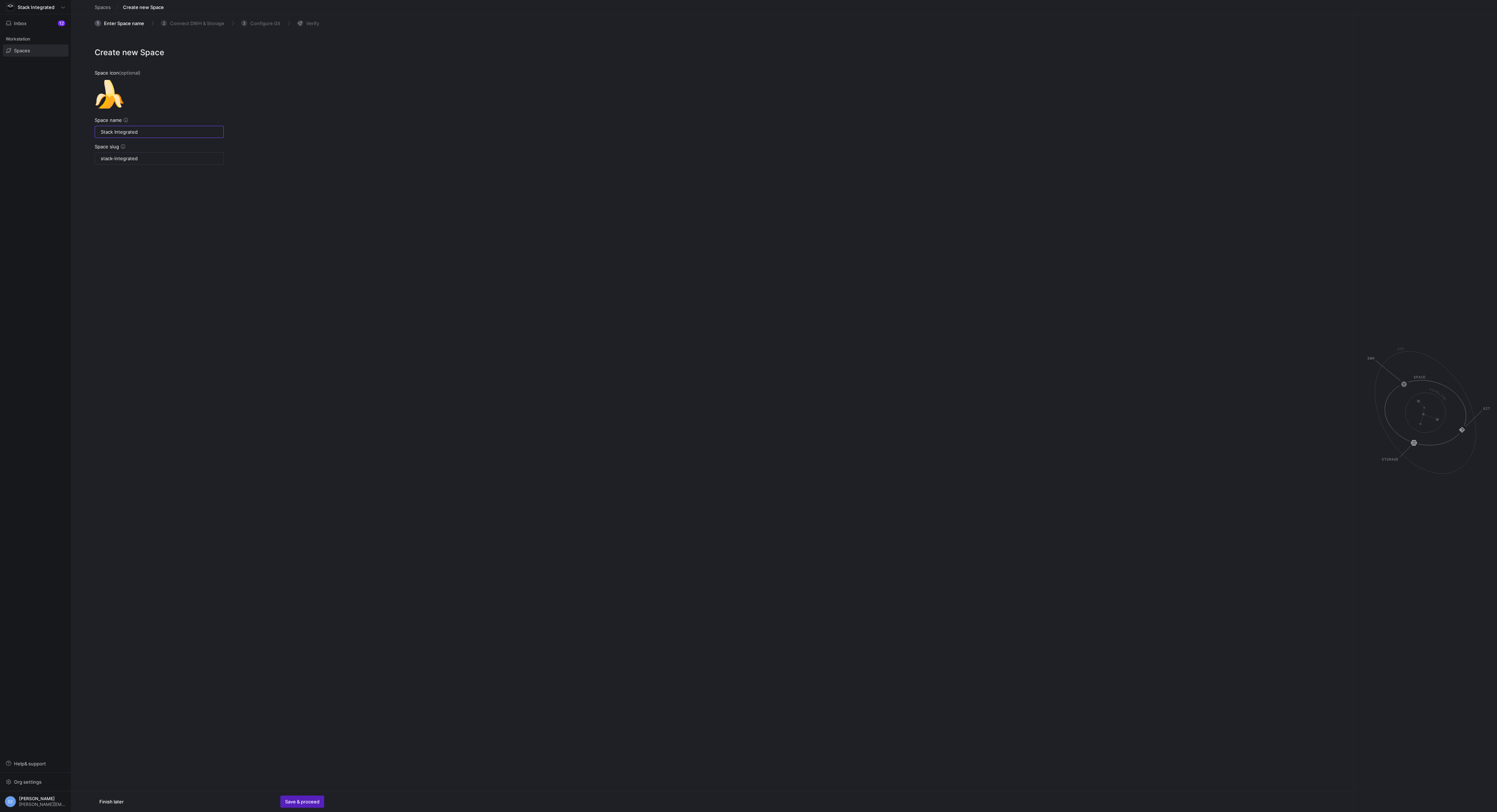
click at [334, 183] on div "Create new Space Space icon (optional) 🍌 Space name Stack Integrated Space slug…" at bounding box center [711, 117] width 1279 height 141
click at [298, 802] on span "Save & proceed" at bounding box center [302, 802] width 34 height 6
click at [206, 130] on y42-org-space-create-database-select "BigQuery Snowflake" at bounding box center [176, 146] width 162 height 39
click at [216, 143] on button "Snowflake" at bounding box center [216, 143] width 81 height 21
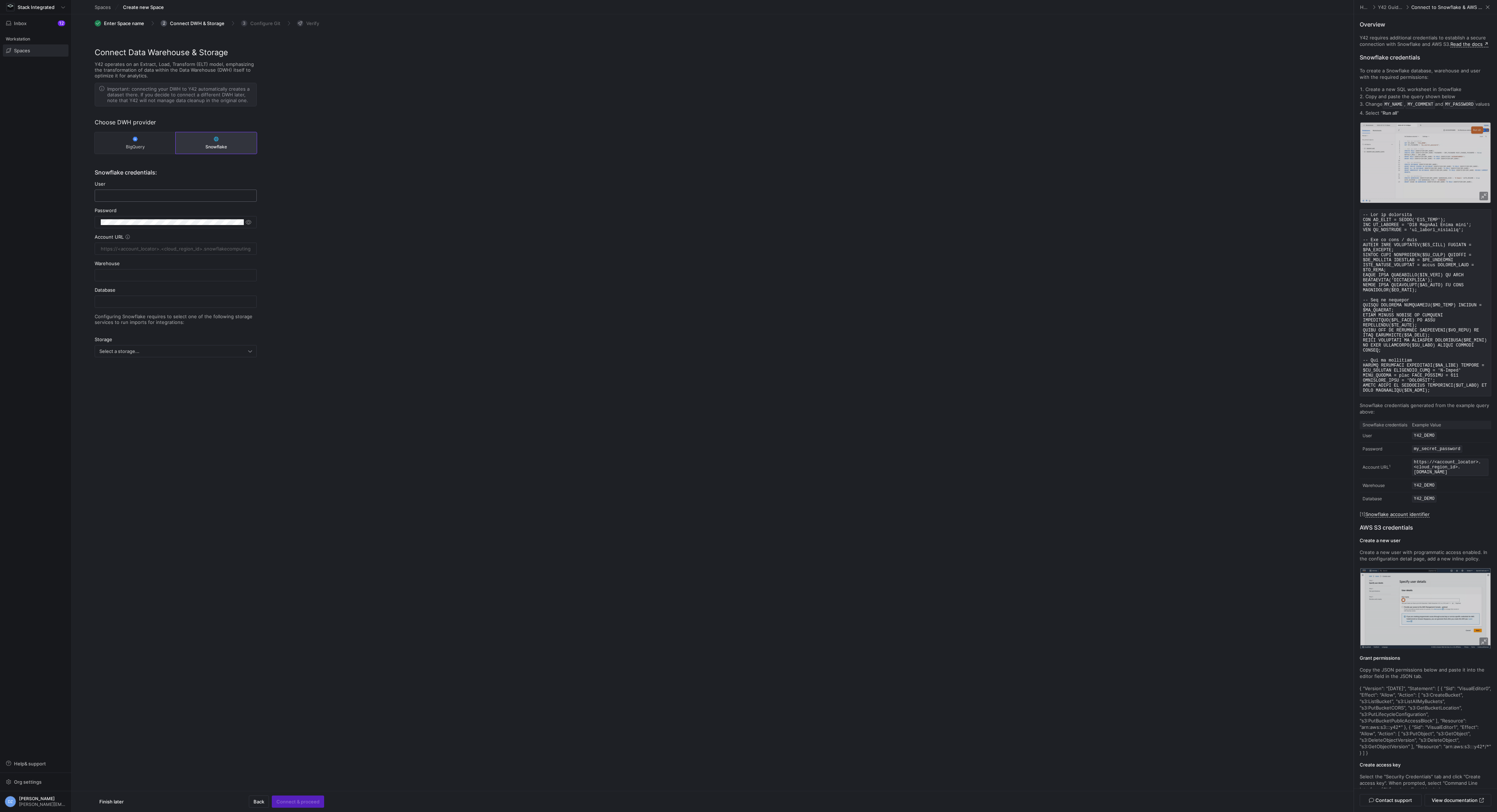
click at [177, 198] on input "text" at bounding box center [176, 196] width 150 height 6
click at [224, 225] on div at bounding box center [172, 222] width 143 height 12
drag, startPoint x: 309, startPoint y: 217, endPoint x: 306, endPoint y: 215, distance: 3.6
click at [310, 216] on div "Connect Data Warehouse & Storage Y42 operates on an Extract, Load, Transform (E…" at bounding box center [712, 223] width 1282 height 354
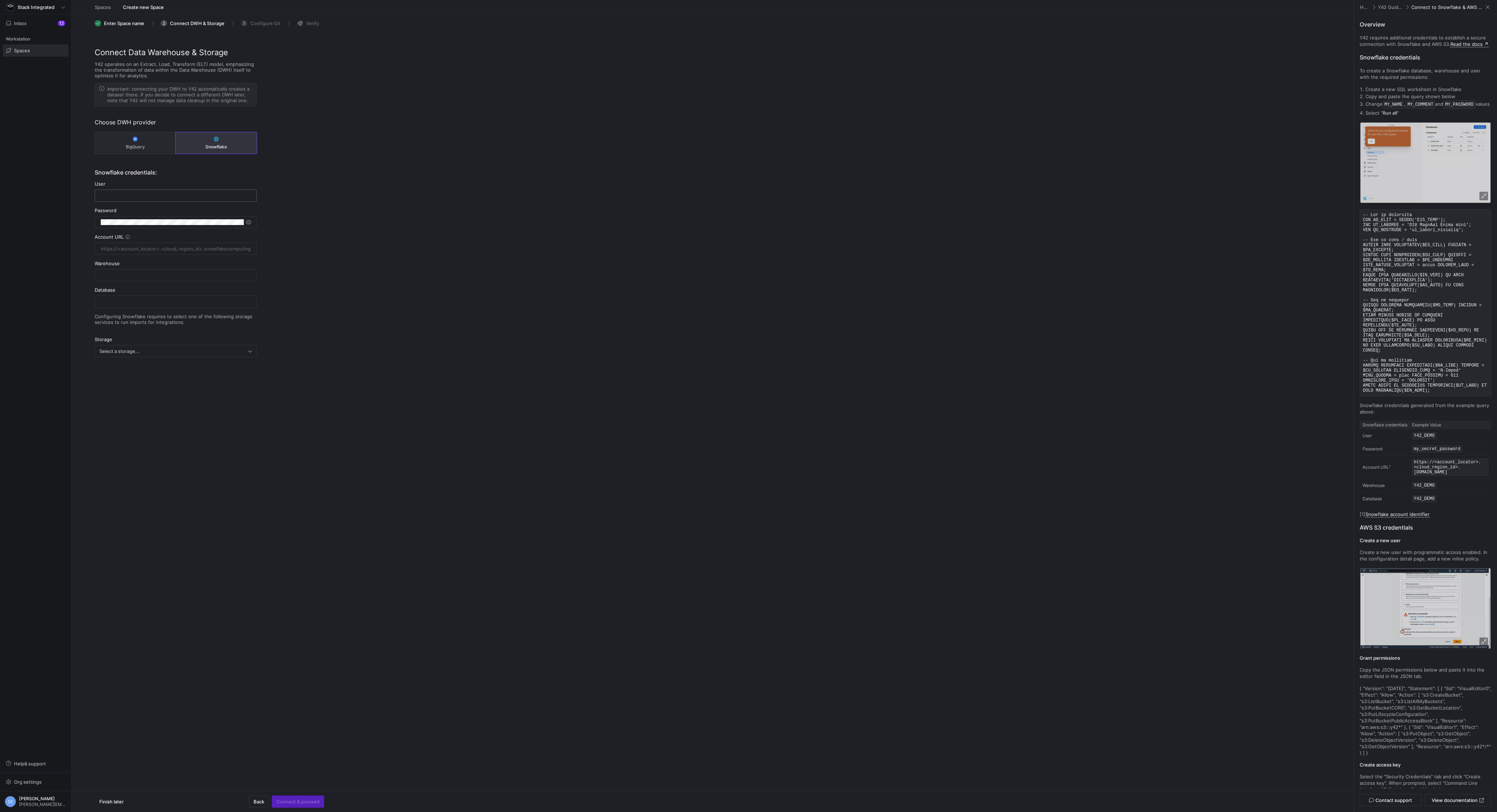
click at [203, 198] on div at bounding box center [176, 196] width 150 height 12
click at [203, 195] on input "text" at bounding box center [176, 196] width 150 height 6
type input "Stackintegrated_dbt"
click at [352, 229] on div "Connect Data Warehouse & Storage Y42 operates on an Extract, Load, Transform (E…" at bounding box center [712, 223] width 1282 height 354
click at [216, 249] on input "text" at bounding box center [176, 249] width 150 height 6
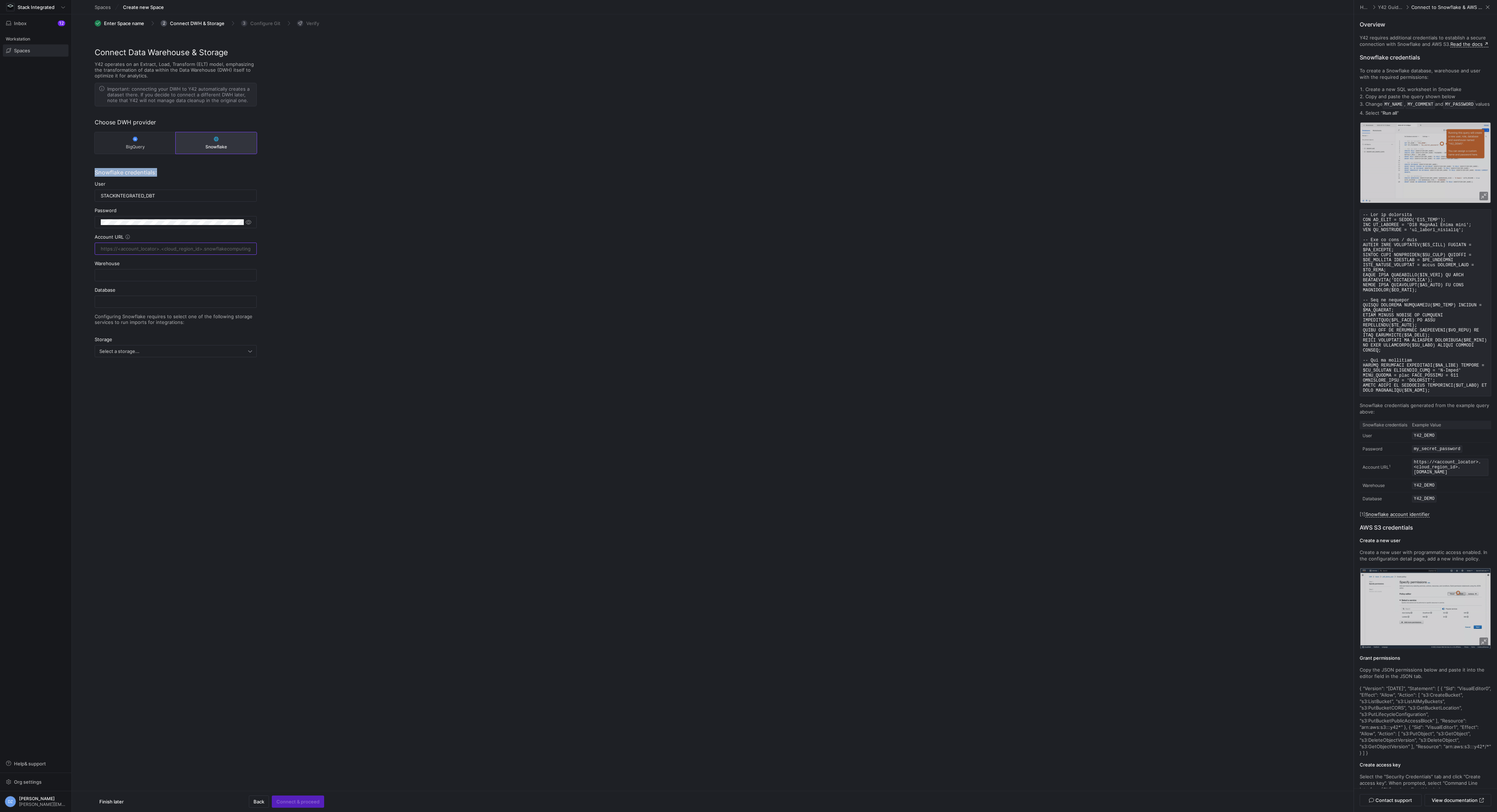
drag, startPoint x: 808, startPoint y: 167, endPoint x: 880, endPoint y: 142, distance: 76.2
click at [808, 167] on div "Connect Data Warehouse & Storage Y42 operates on an Extract, Load, Transform (E…" at bounding box center [712, 223] width 1282 height 354
click at [139, 248] on input "text" at bounding box center [176, 249] width 150 height 6
paste input "us-west-2 (our snowflake account is in oregon, so to reduce distance)"
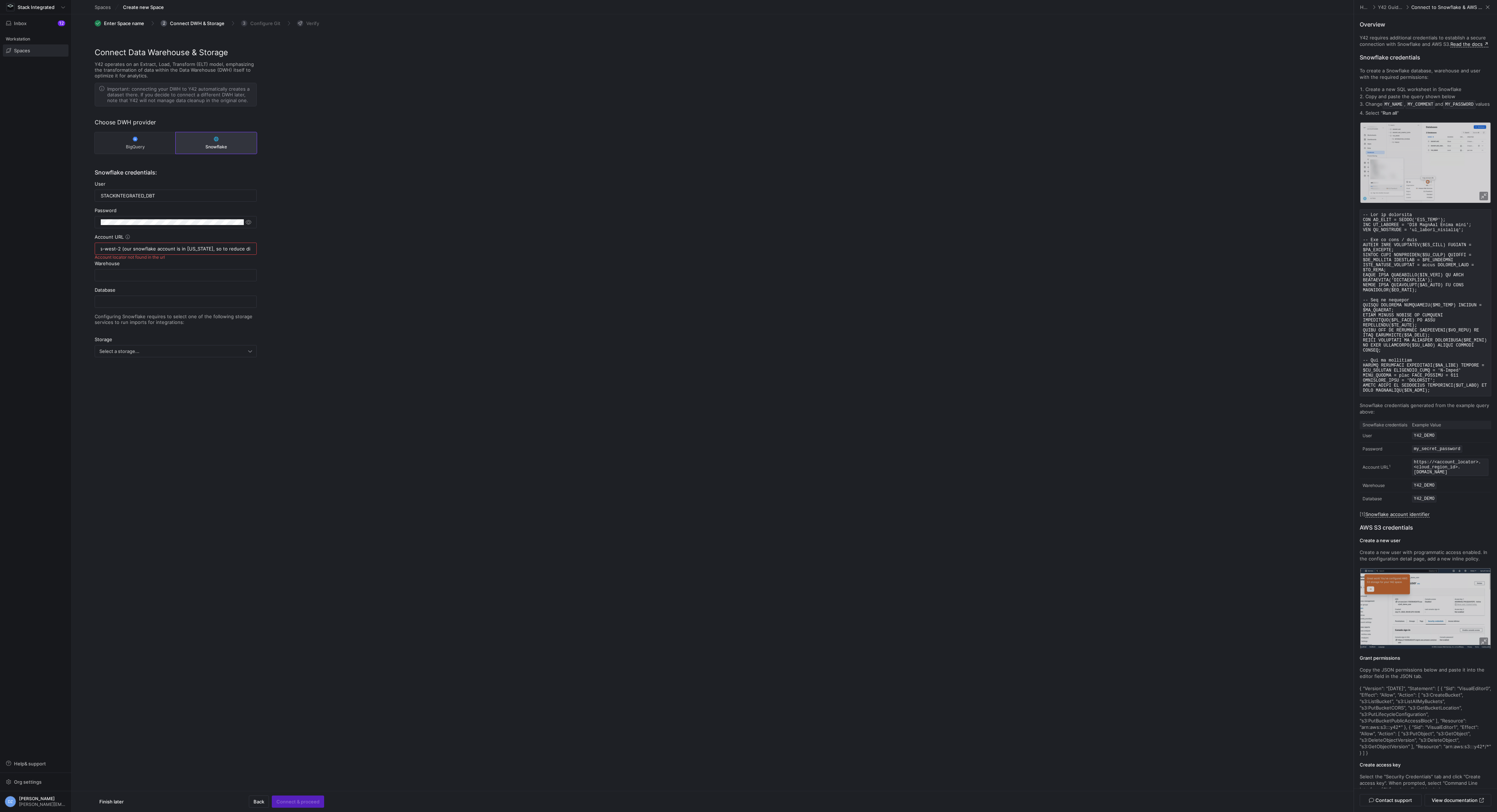
click at [465, 270] on div "Connect Data Warehouse & Storage Y42 operates on an Extract, Load, Transform (E…" at bounding box center [712, 223] width 1282 height 354
click at [206, 250] on div "us-west-2 (our snowflake account is in oregon, so to reduce distance)" at bounding box center [176, 249] width 150 height 12
click at [206, 246] on input "us-west-2 (our snowflake account is in oregon, so to reduce distance)" at bounding box center [176, 249] width 150 height 6
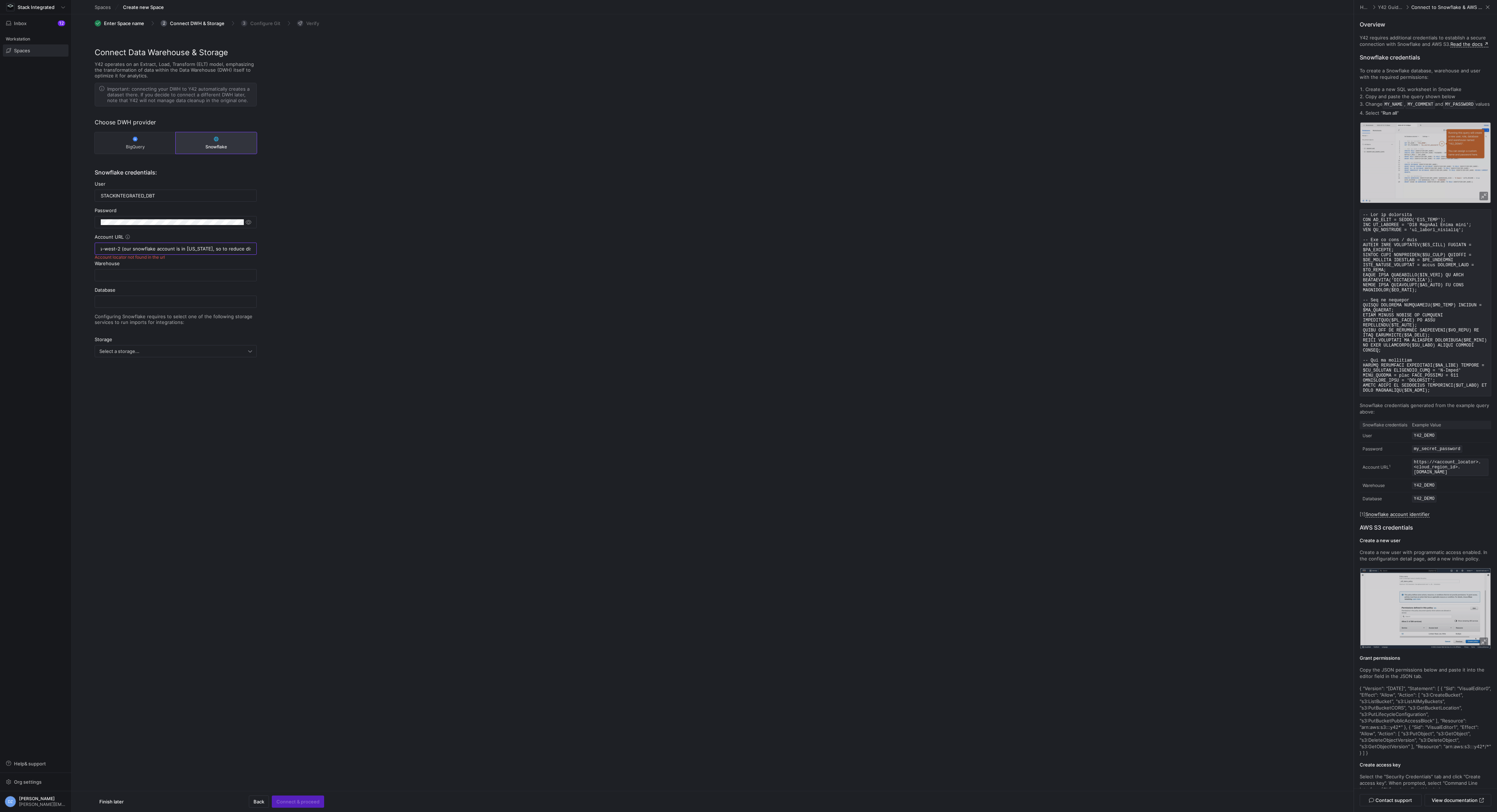
click at [206, 246] on input "us-west-2 (our snowflake account is in oregon, so to reduce distance)" at bounding box center [176, 249] width 150 height 6
click at [205, 246] on input "us-west-2 (our snowflake account is in oregon, so to reduce distance)" at bounding box center [176, 249] width 150 height 6
click at [127, 248] on input "us-west-2 (our snowflake account is in oregon, so to reduce distance)" at bounding box center [176, 249] width 150 height 6
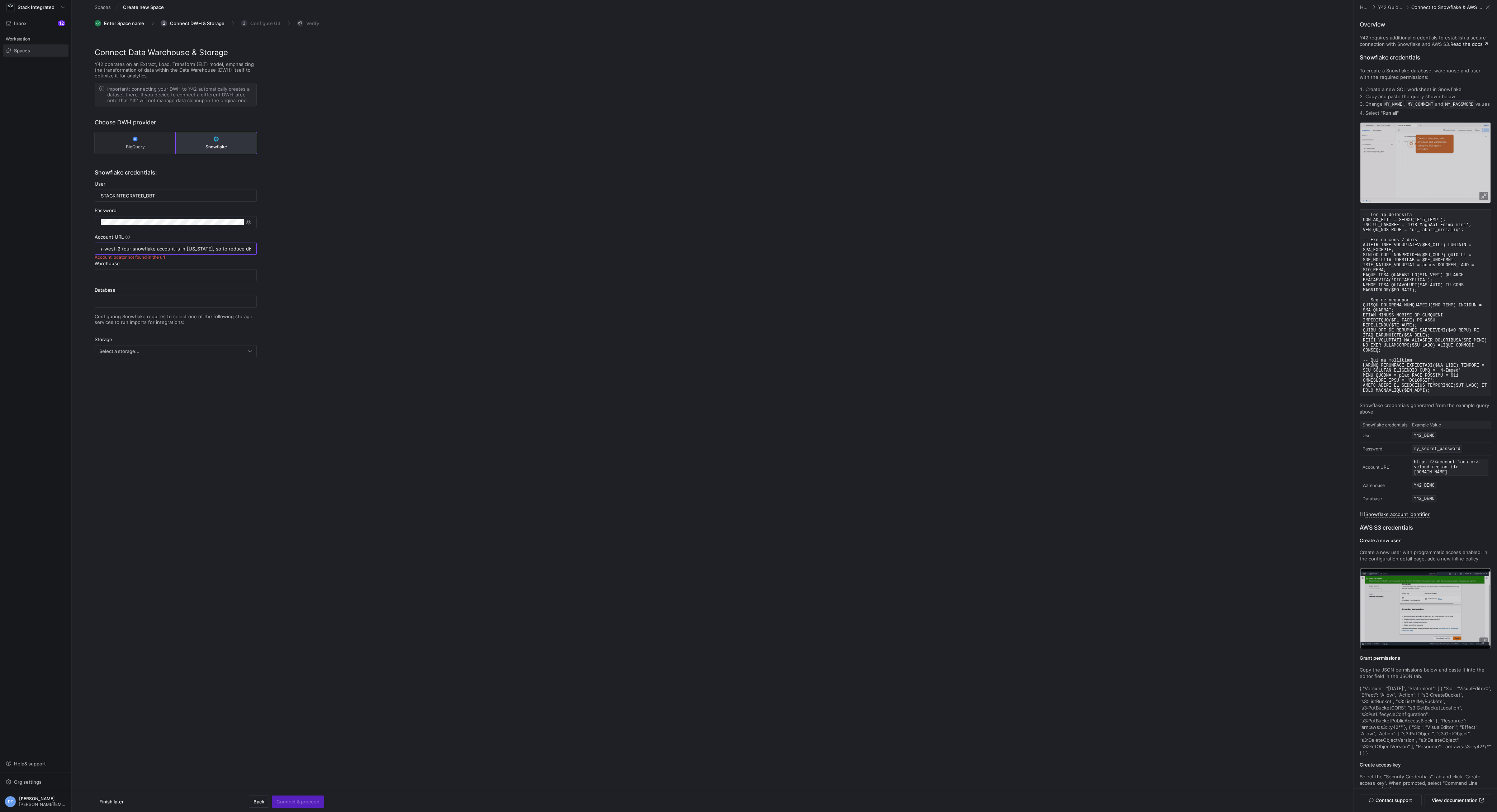
click at [127, 248] on input "us-west-2 (our snowflake account is in oregon, so to reduce distance)" at bounding box center [176, 249] width 150 height 6
type input "="
click at [679, 227] on div "Connect Data Warehouse & Storage Y42 operates on an Extract, Load, Transform (E…" at bounding box center [712, 223] width 1282 height 354
click at [181, 246] on input "text" at bounding box center [176, 249] width 150 height 6
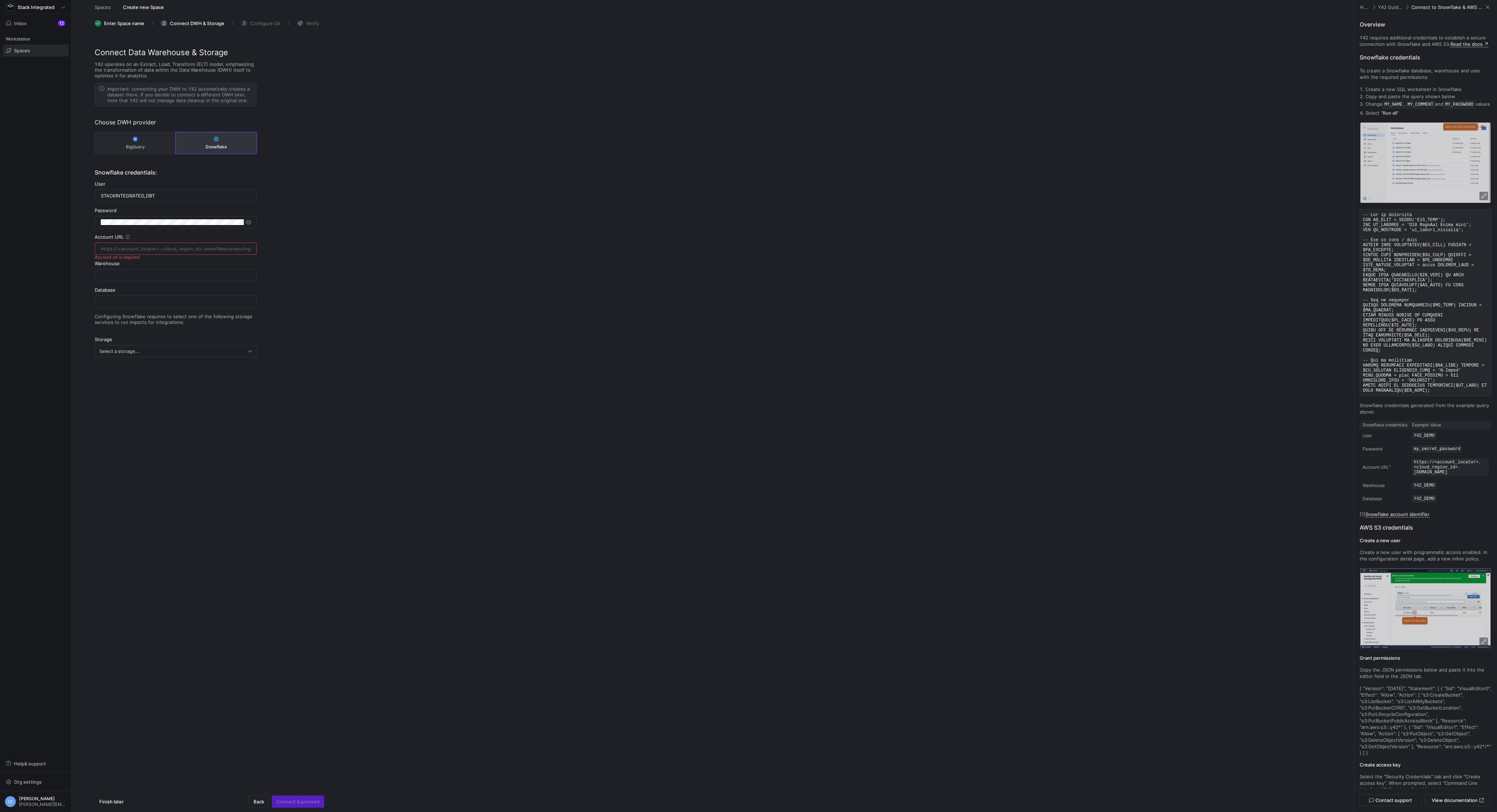
click at [181, 246] on input "text" at bounding box center [176, 249] width 150 height 6
paste input "https://eczyyqf-yeb26044.snowflakecomputing.com"
type input "https://eczyyqf-yeb26044.snowflakecomputing.com"
click at [333, 262] on div "Connect Data Warehouse & Storage Y42 operates on an Extract, Load, Transform (E…" at bounding box center [712, 223] width 1282 height 354
click at [188, 272] on input "text" at bounding box center [176, 275] width 150 height 6
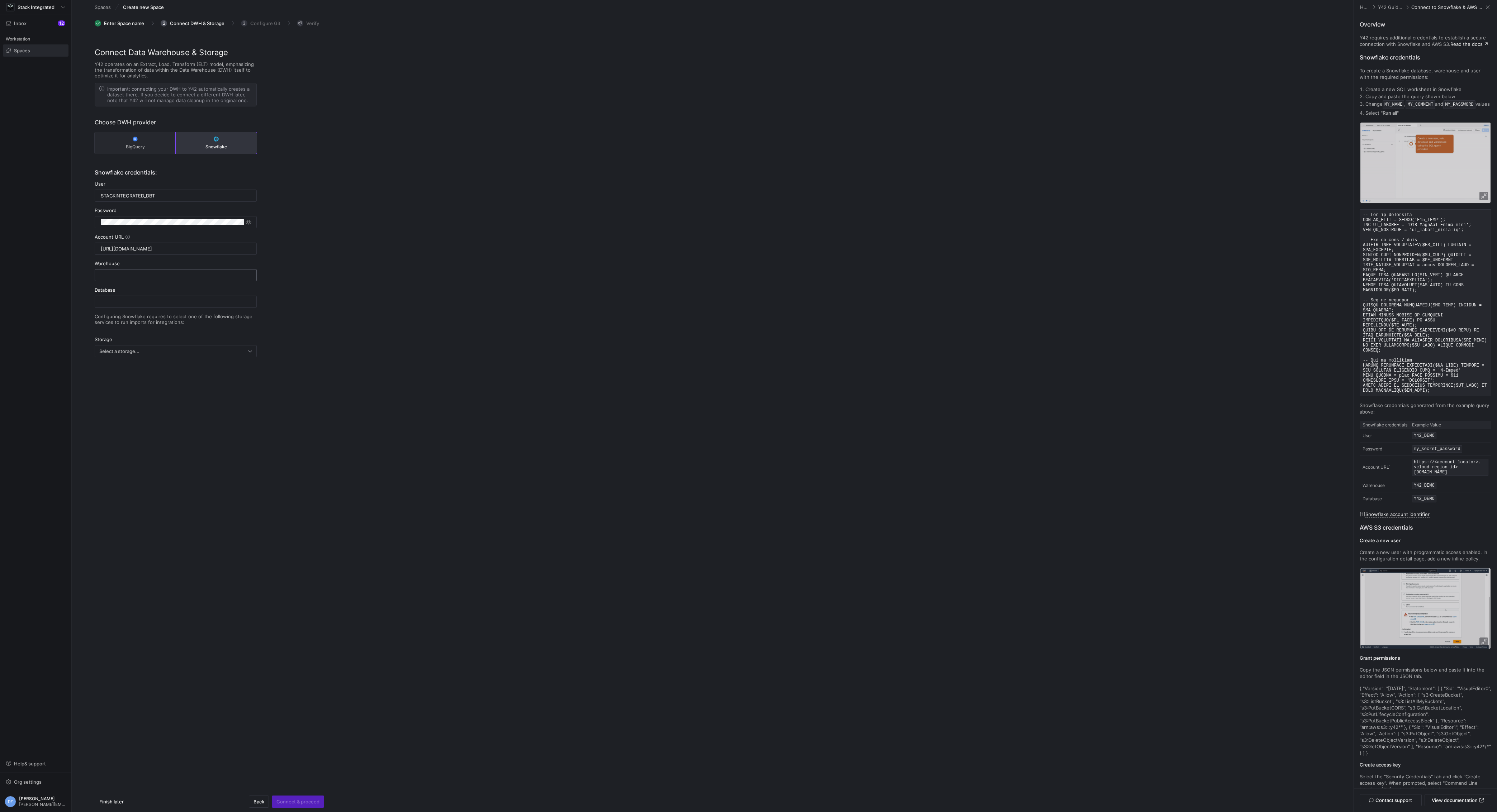
click at [145, 272] on input "text" at bounding box center [176, 275] width 150 height 6
paste input "STACKINTEGRATED_ANALYTICS"
type input "STACKINTEGRATED_ANALYTICS"
click at [138, 299] on input "text" at bounding box center [176, 302] width 150 height 6
click at [144, 276] on input "STACKINTEGRATED_ANALYTICS" at bounding box center [176, 275] width 150 height 6
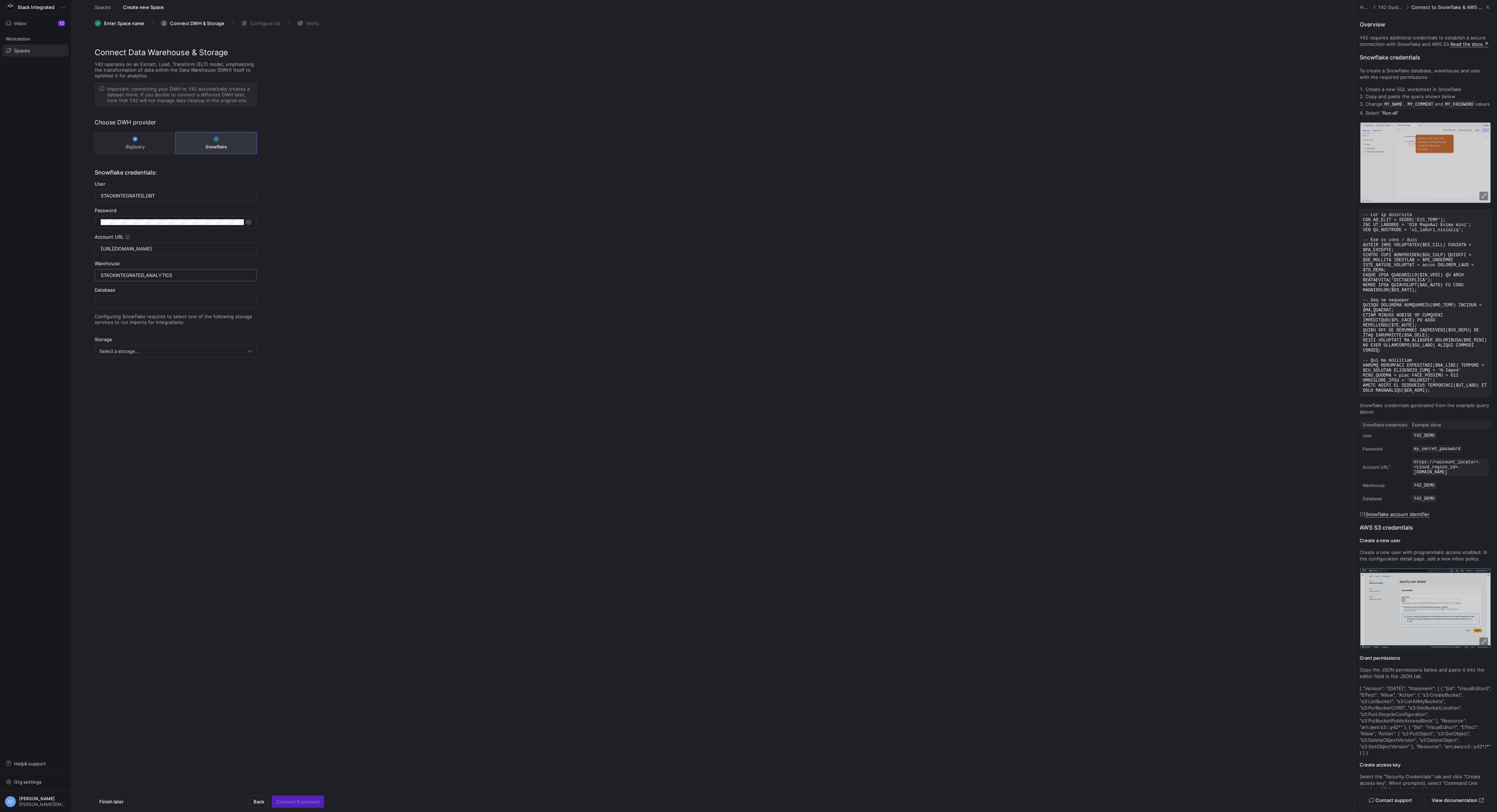
click at [144, 276] on input "STACKINTEGRATED_ANALYTICS" at bounding box center [176, 275] width 150 height 6
type input "t"
type input "TRANSFORMING"
click at [142, 299] on input "text" at bounding box center [176, 302] width 150 height 6
paste input "STACKINTEGRATED_ANALYTICS"
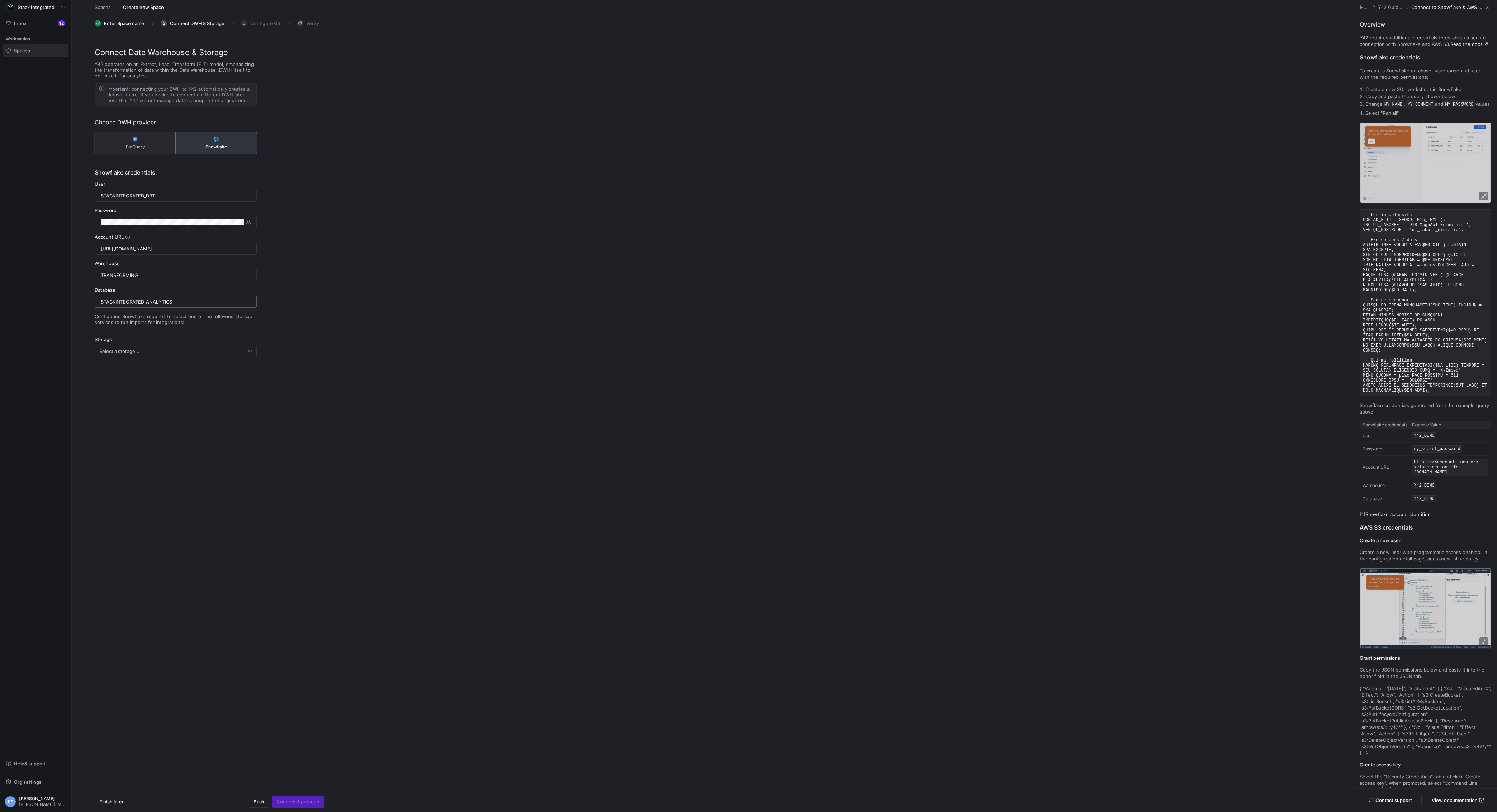
click at [189, 300] on input "STACKINTEGRATED_ANALYTICS" at bounding box center [176, 302] width 150 height 6
type input "STACKINTEGRATED_ANALYTICS"
click at [414, 306] on div "Connect Data Warehouse & Storage Y42 operates on an Extract, Load, Transform (E…" at bounding box center [712, 223] width 1282 height 354
click at [191, 348] on div "Select a storage..." at bounding box center [174, 351] width 149 height 6
click at [180, 375] on span "Amazon S3 Storage" at bounding box center [176, 374] width 156 height 6
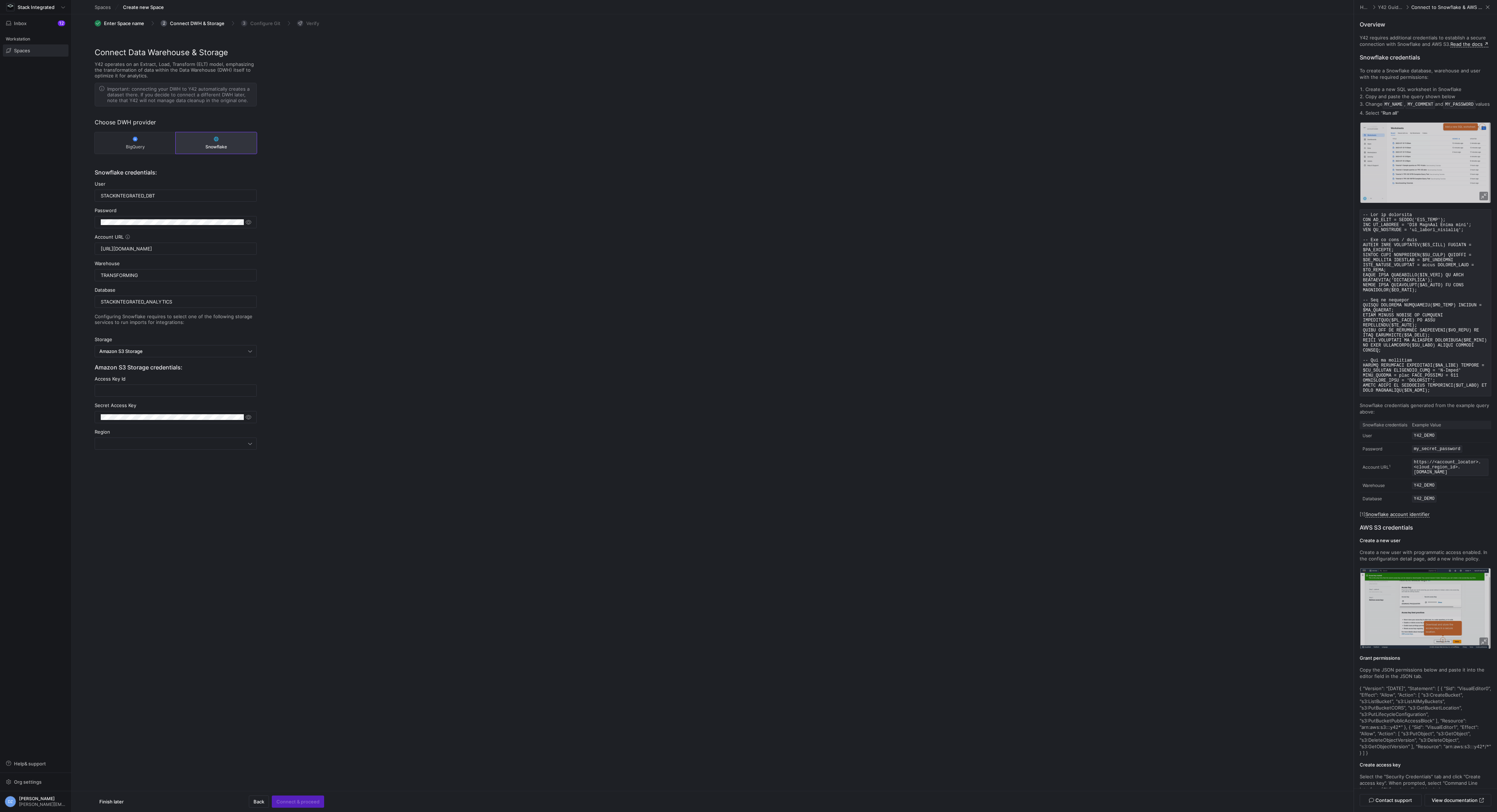
drag, startPoint x: 319, startPoint y: 410, endPoint x: 316, endPoint y: 413, distance: 4.2
click at [321, 409] on div "Connect Data Warehouse & Storage Y42 operates on an Extract, Load, Transform (E…" at bounding box center [712, 270] width 1282 height 446
click at [159, 385] on div at bounding box center [176, 391] width 150 height 12
paste input "AKIARD7RHX5SCGX3U5MV"
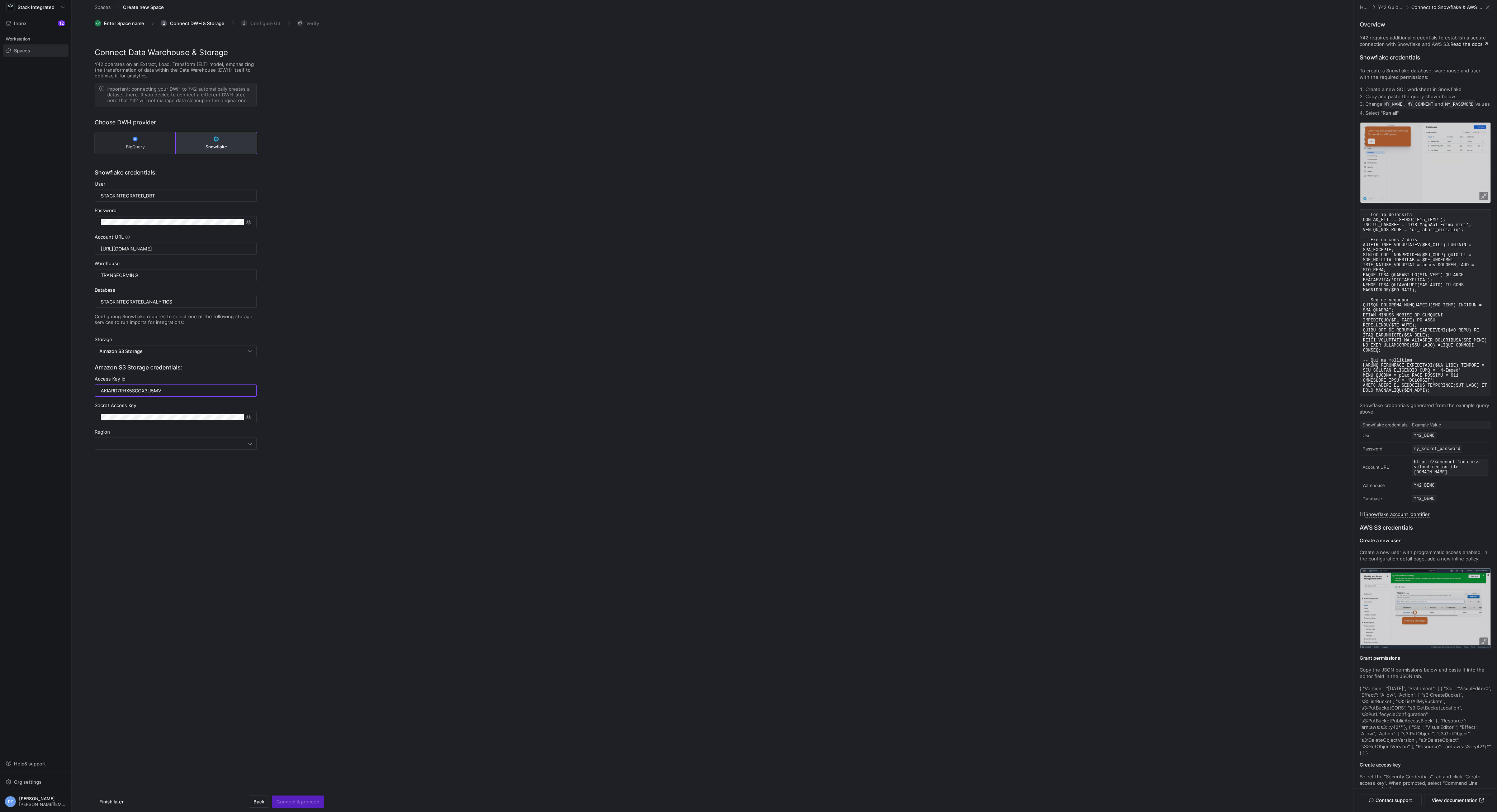
type input "AKIARD7RHX5SCGX3U5MV"
click at [366, 409] on div "Connect Data Warehouse & Storage Y42 operates on an Extract, Load, Transform (E…" at bounding box center [712, 270] width 1282 height 446
click at [370, 412] on div "Connect Data Warehouse & Storage Y42 operates on an Extract, Load, Transform (E…" at bounding box center [712, 270] width 1282 height 446
click at [225, 438] on div at bounding box center [176, 444] width 153 height 12
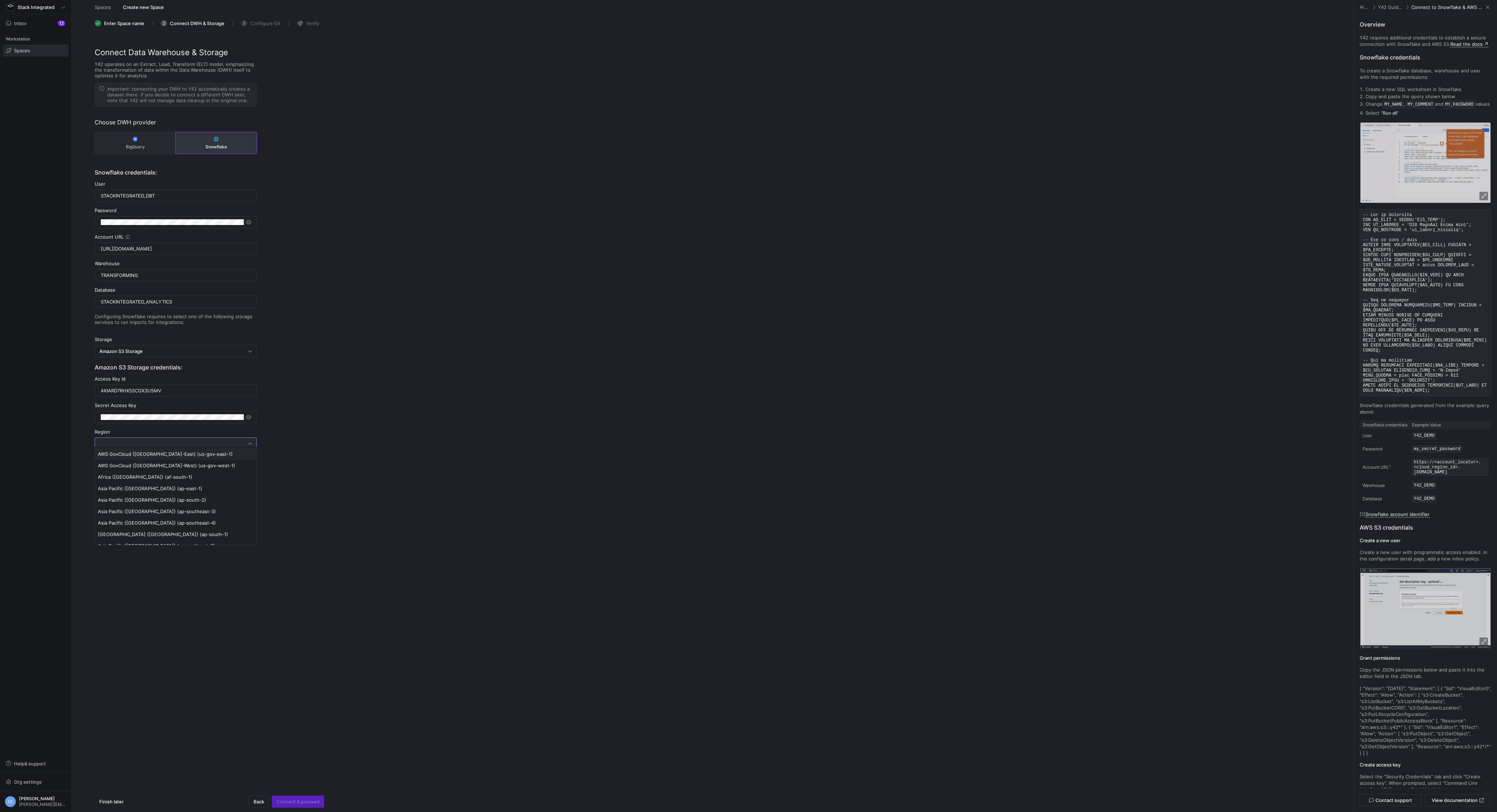
scroll to position [260, 0]
click at [175, 540] on span "US West (Oregon) (us-west-2)" at bounding box center [176, 538] width 156 height 6
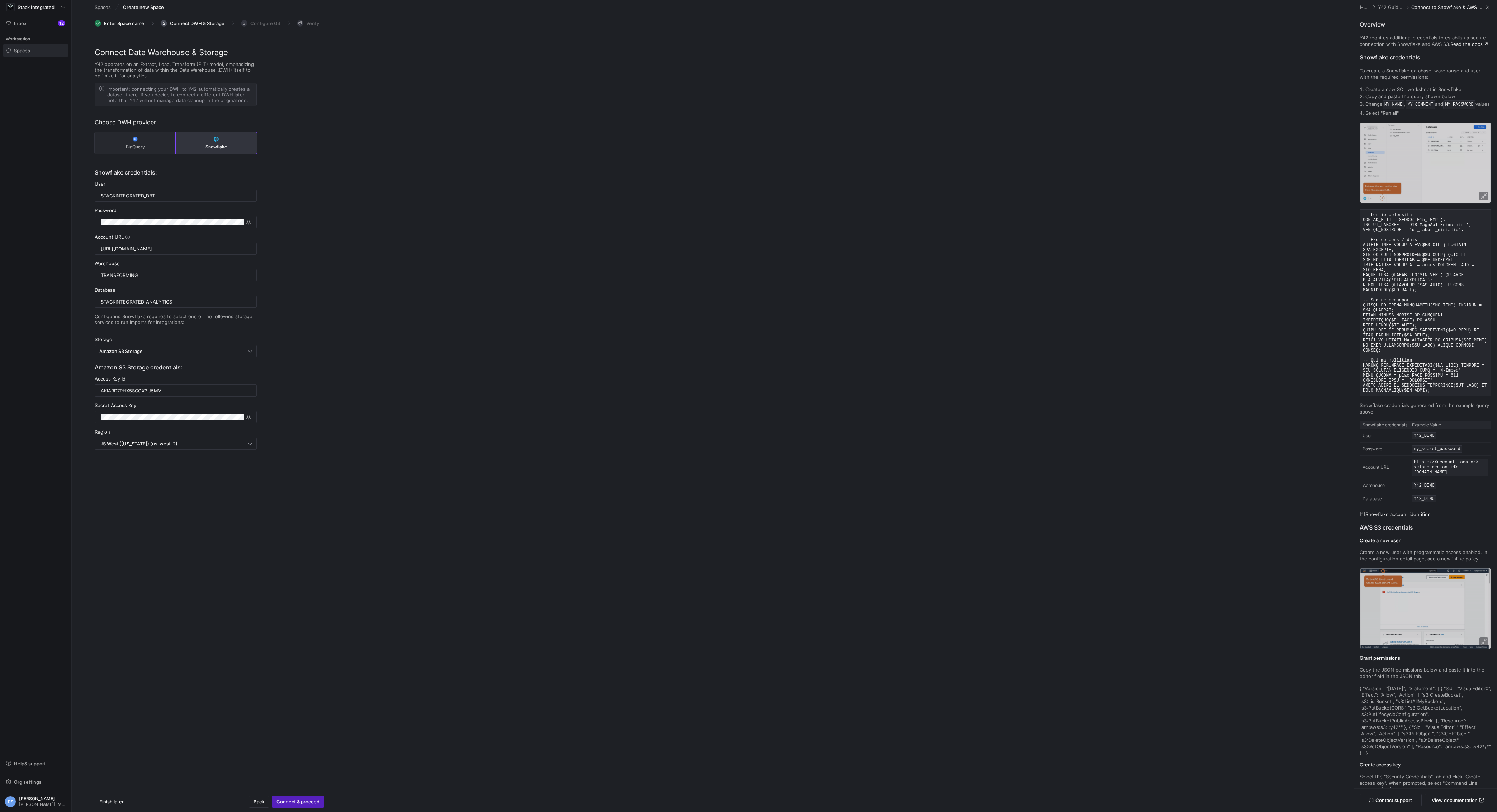
click at [338, 536] on y42-org-space-create-data-warehouse-step "Connect Data Warehouse & Storage Y42 operates on an Extract, Load, Transform (E…" at bounding box center [712, 429] width 1282 height 766
click at [303, 801] on span "Connect & proceed" at bounding box center [298, 802] width 43 height 6
click at [407, 609] on y42-org-space-create-data-warehouse-step "Connect Data Warehouse & Storage Y42 operates on an Extract, Load, Transform (E…" at bounding box center [712, 429] width 1282 height 766
click at [1484, 27] on span at bounding box center [1482, 26] width 9 height 9
click at [1036, 246] on div "Connect Data Warehouse & Storage Y42 operates on an Extract, Load, Transform (E…" at bounding box center [712, 270] width 1282 height 446
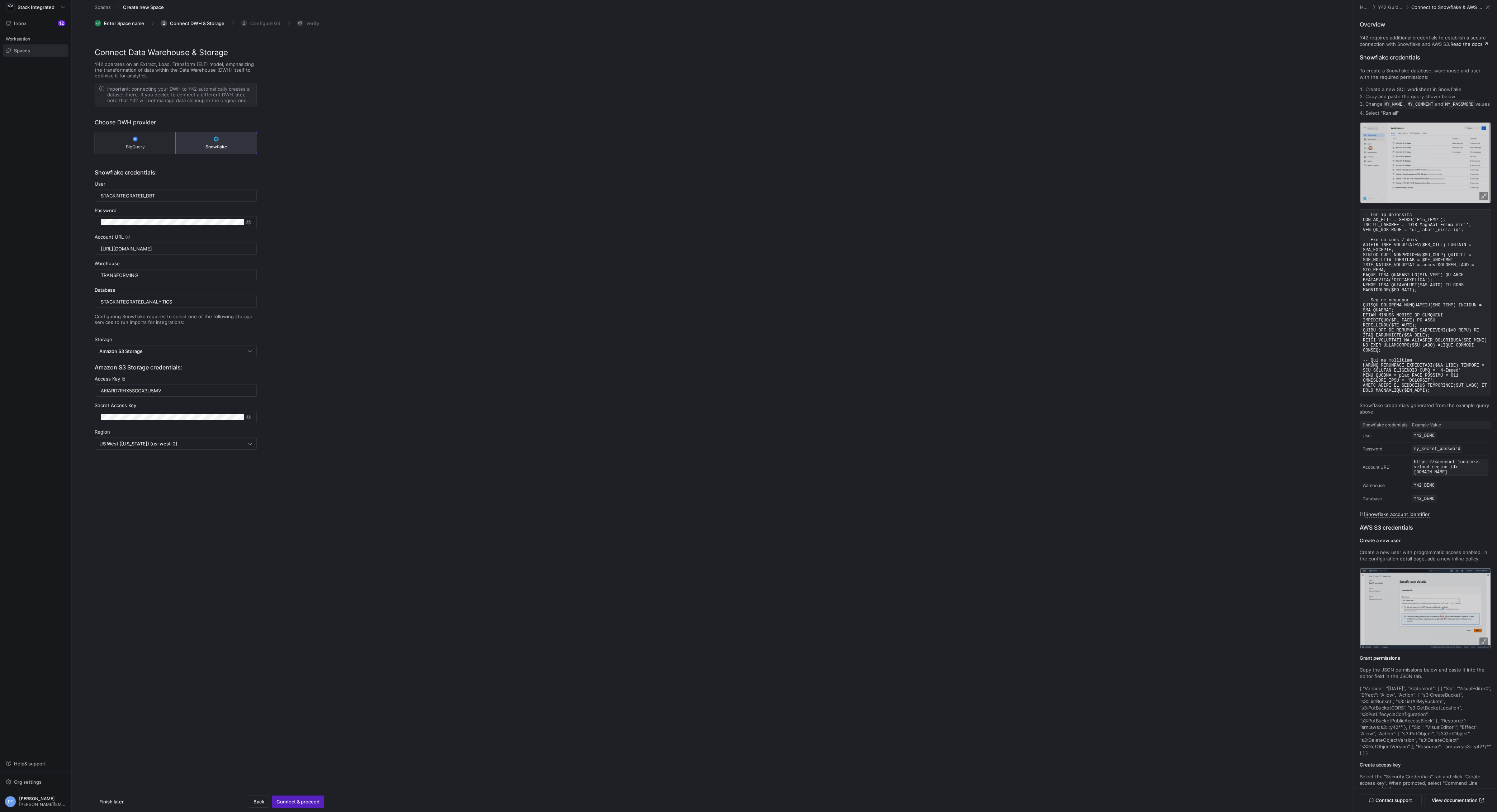
click at [467, 448] on div "Connect Data Warehouse & Storage Y42 operates on an Extract, Load, Transform (E…" at bounding box center [712, 270] width 1282 height 446
click at [314, 800] on span "Connect & proceed" at bounding box center [298, 802] width 43 height 6
click at [313, 798] on span "button" at bounding box center [298, 802] width 52 height 12
click at [1481, 28] on span at bounding box center [1482, 26] width 9 height 9
click at [774, 470] on div "Connect Data Warehouse & Storage Y42 operates on an Extract, Load, Transform (E…" at bounding box center [712, 270] width 1282 height 446
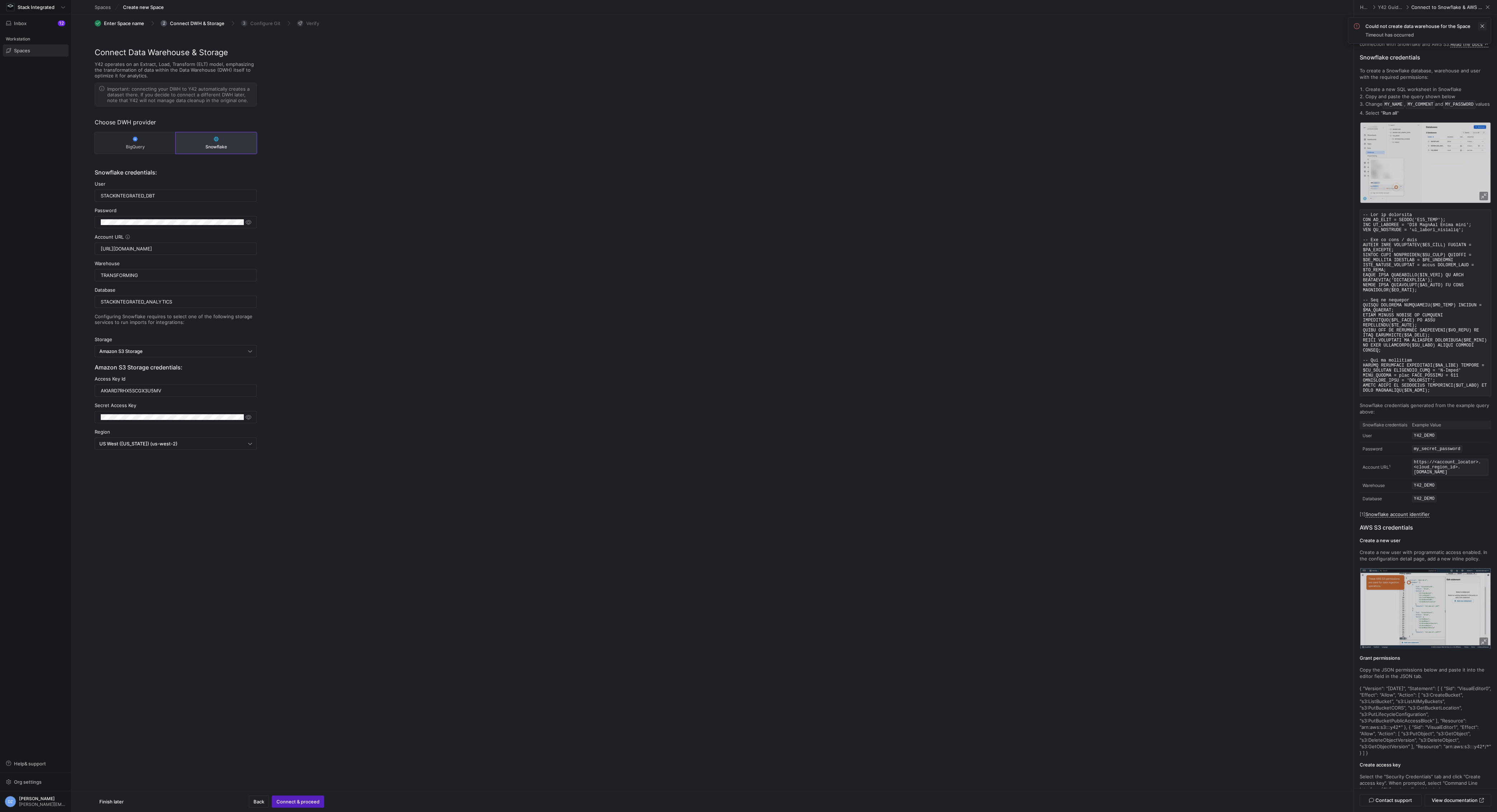
click at [1485, 28] on span at bounding box center [1482, 26] width 9 height 9
click at [832, 249] on div "Connect Data Warehouse & Storage Y42 operates on an Extract, Load, Transform (E…" at bounding box center [712, 270] width 1282 height 446
click at [718, 347] on div "Connect Data Warehouse & Storage Y42 operates on an Extract, Load, Transform (E…" at bounding box center [712, 270] width 1282 height 446
click at [595, 347] on div "Connect Data Warehouse & Storage Y42 operates on an Extract, Load, Transform (E…" at bounding box center [712, 270] width 1282 height 446
click at [151, 274] on input "TRANSFORMING" at bounding box center [176, 275] width 150 height 6
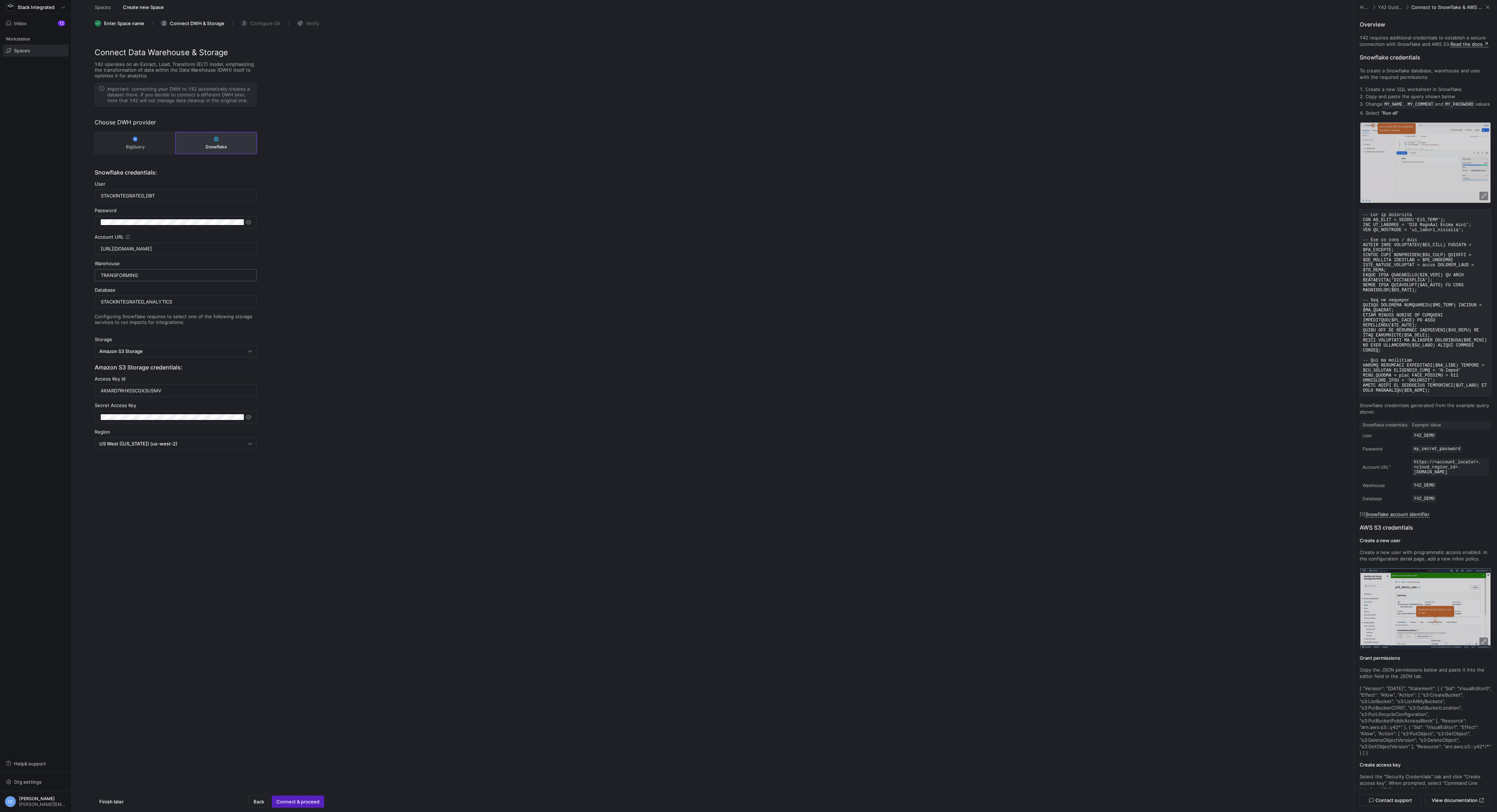
click at [151, 274] on input "TRANSFORMING" at bounding box center [176, 275] width 150 height 6
click at [406, 293] on div "Connect Data Warehouse & Storage Y42 operates on an Extract, Load, Transform (E…" at bounding box center [712, 270] width 1282 height 446
click at [410, 288] on div "Connect Data Warehouse & Storage Y42 operates on an Extract, Load, Transform (E…" at bounding box center [712, 270] width 1282 height 446
click at [121, 276] on input "TRANSFORMING" at bounding box center [176, 275] width 150 height 6
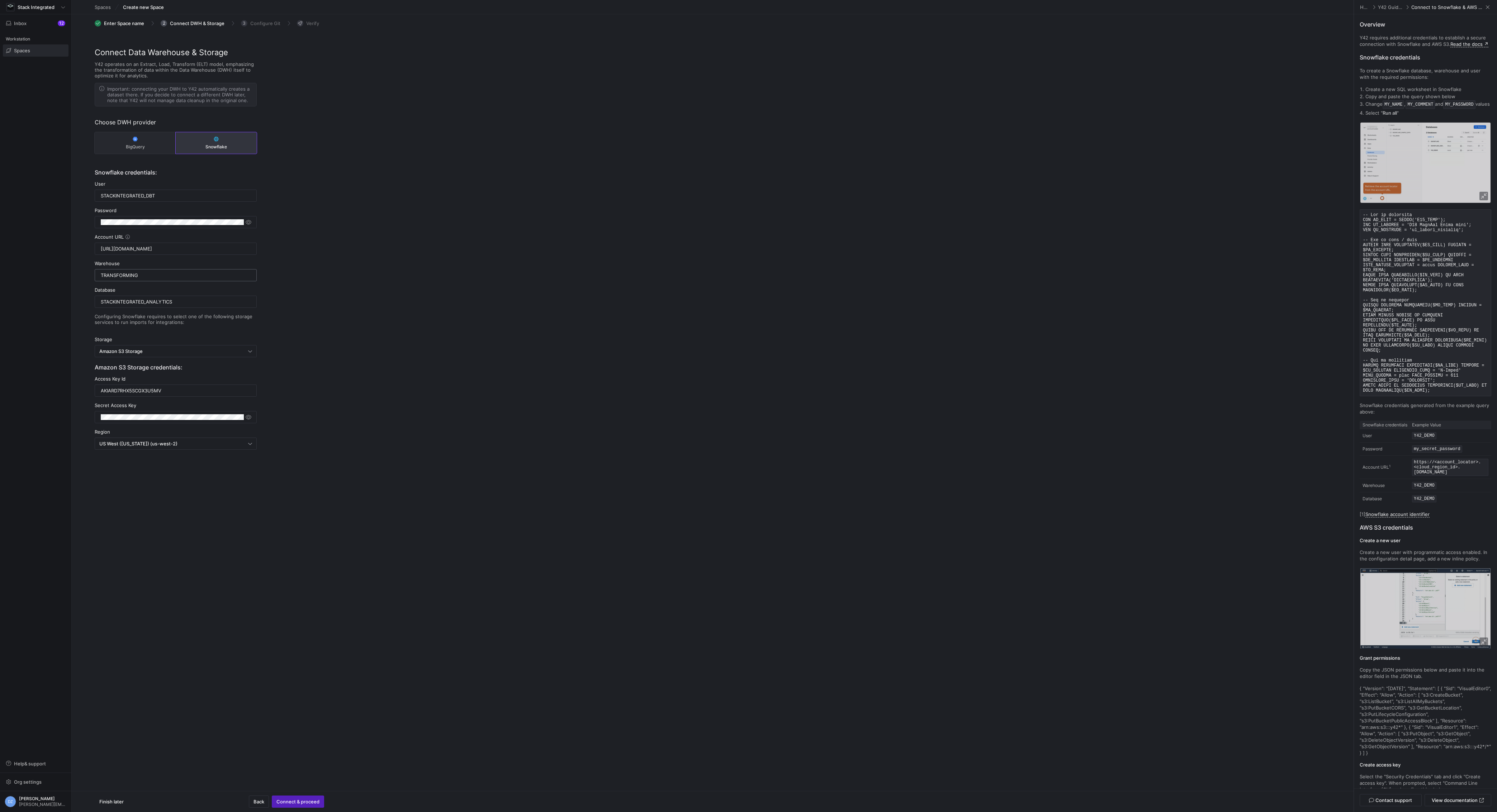
click at [121, 276] on input "TRANSFORMING" at bounding box center [176, 275] width 150 height 6
click at [370, 285] on div "Connect Data Warehouse & Storage Y42 operates on an Extract, Load, Transform (E…" at bounding box center [712, 270] width 1282 height 446
click at [250, 221] on span "button" at bounding box center [248, 222] width 7 height 7
click at [390, 298] on div "Connect Data Warehouse & Storage Y42 operates on an Extract, Load, Transform (E…" at bounding box center [712, 270] width 1282 height 446
click at [216, 303] on input "STACKINTEGRATED_ANALYTICS" at bounding box center [176, 302] width 150 height 6
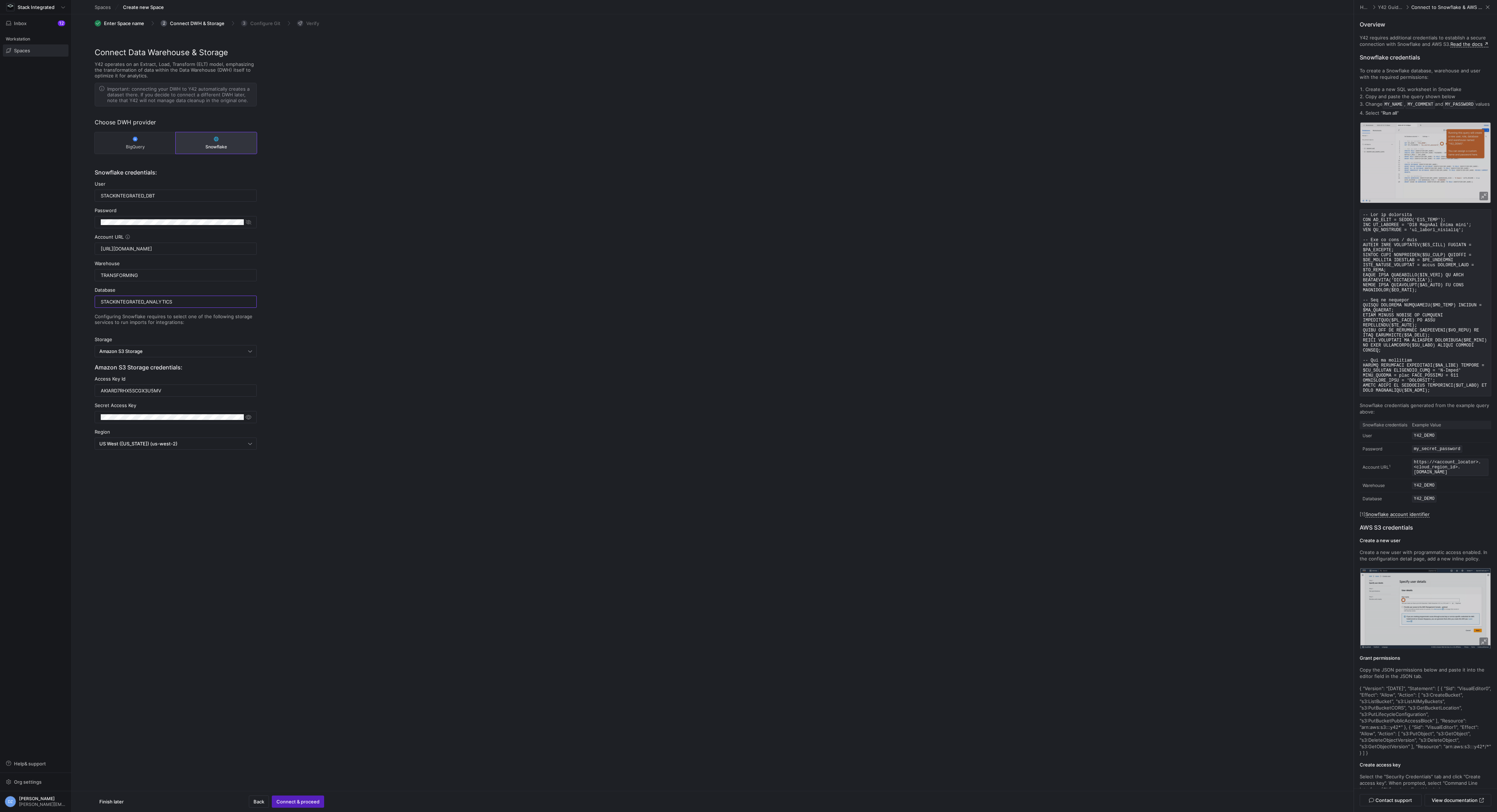
click at [485, 343] on div "Connect Data Warehouse & Storage Y42 operates on an Extract, Load, Transform (E…" at bounding box center [712, 270] width 1282 height 446
click at [485, 345] on div "Connect Data Warehouse & Storage Y42 operates on an Extract, Load, Transform (E…" at bounding box center [712, 270] width 1282 height 446
click at [556, 447] on div "Connect Data Warehouse & Storage Y42 operates on an Extract, Load, Transform (E…" at bounding box center [712, 270] width 1282 height 446
click at [111, 802] on span "Finish later" at bounding box center [112, 802] width 24 height 6
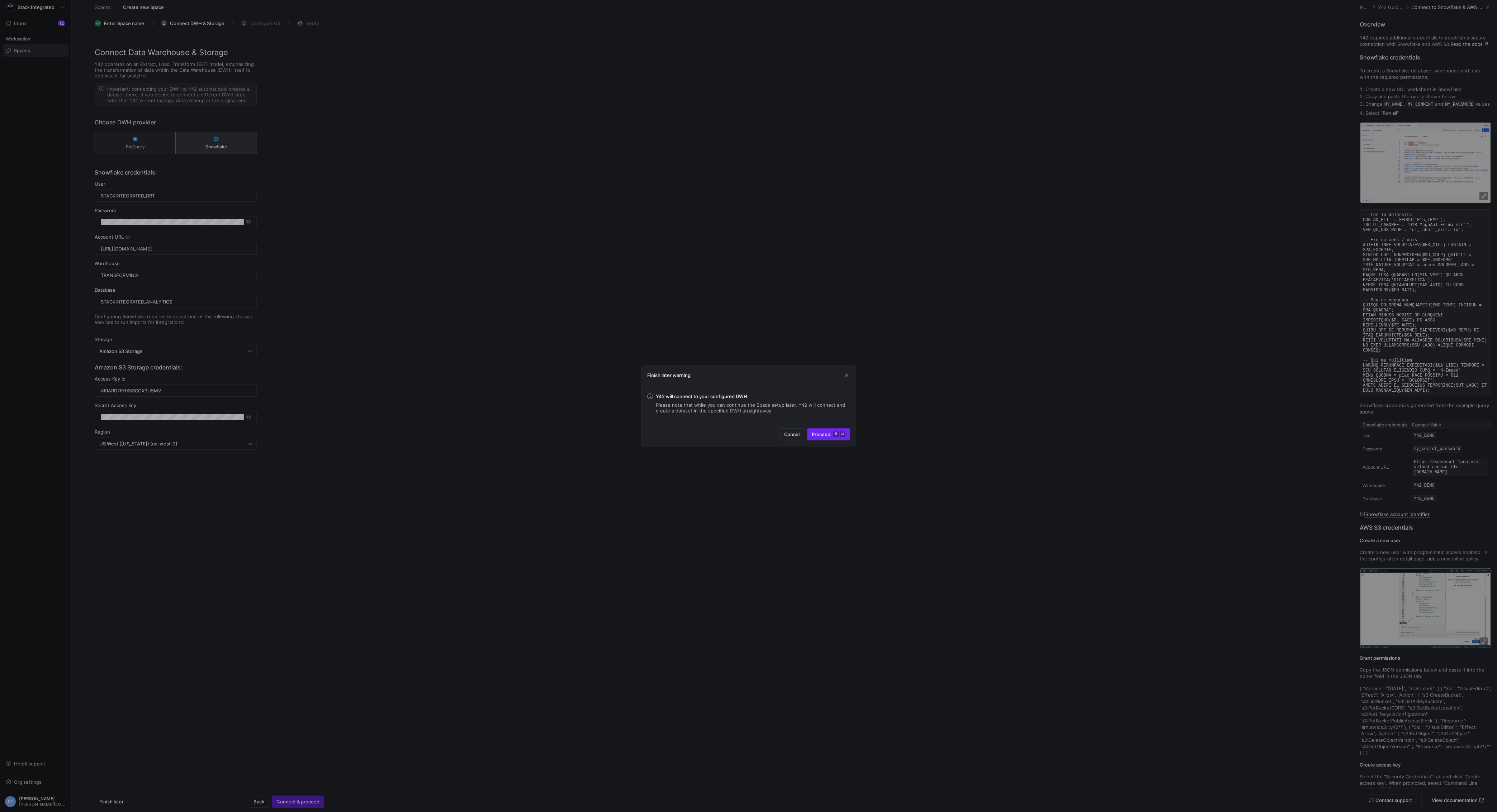
click at [829, 433] on span "Proceed ⌘ ⏎" at bounding box center [829, 434] width 34 height 6
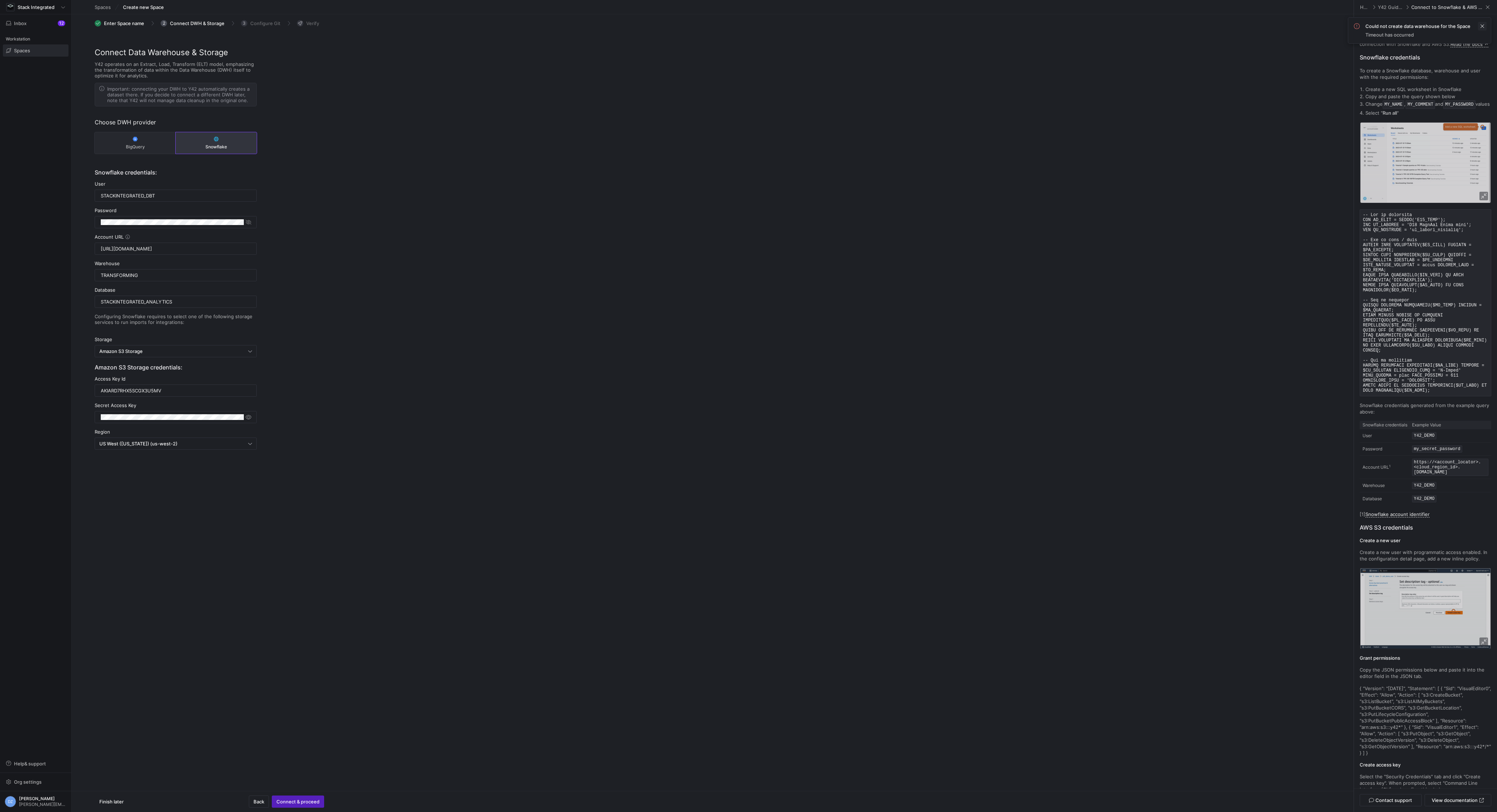
click at [1482, 26] on span at bounding box center [1482, 26] width 9 height 9
click at [255, 417] on div at bounding box center [176, 417] width 162 height 12
click at [252, 416] on span "button" at bounding box center [248, 417] width 7 height 7
click at [333, 418] on div "Connect Data Warehouse & Storage Y42 operates on an Extract, Load, Transform (E…" at bounding box center [712, 270] width 1282 height 446
click at [301, 387] on div "Connect Data Warehouse & Storage Y42 operates on an Extract, Load, Transform (E…" at bounding box center [712, 270] width 1282 height 446
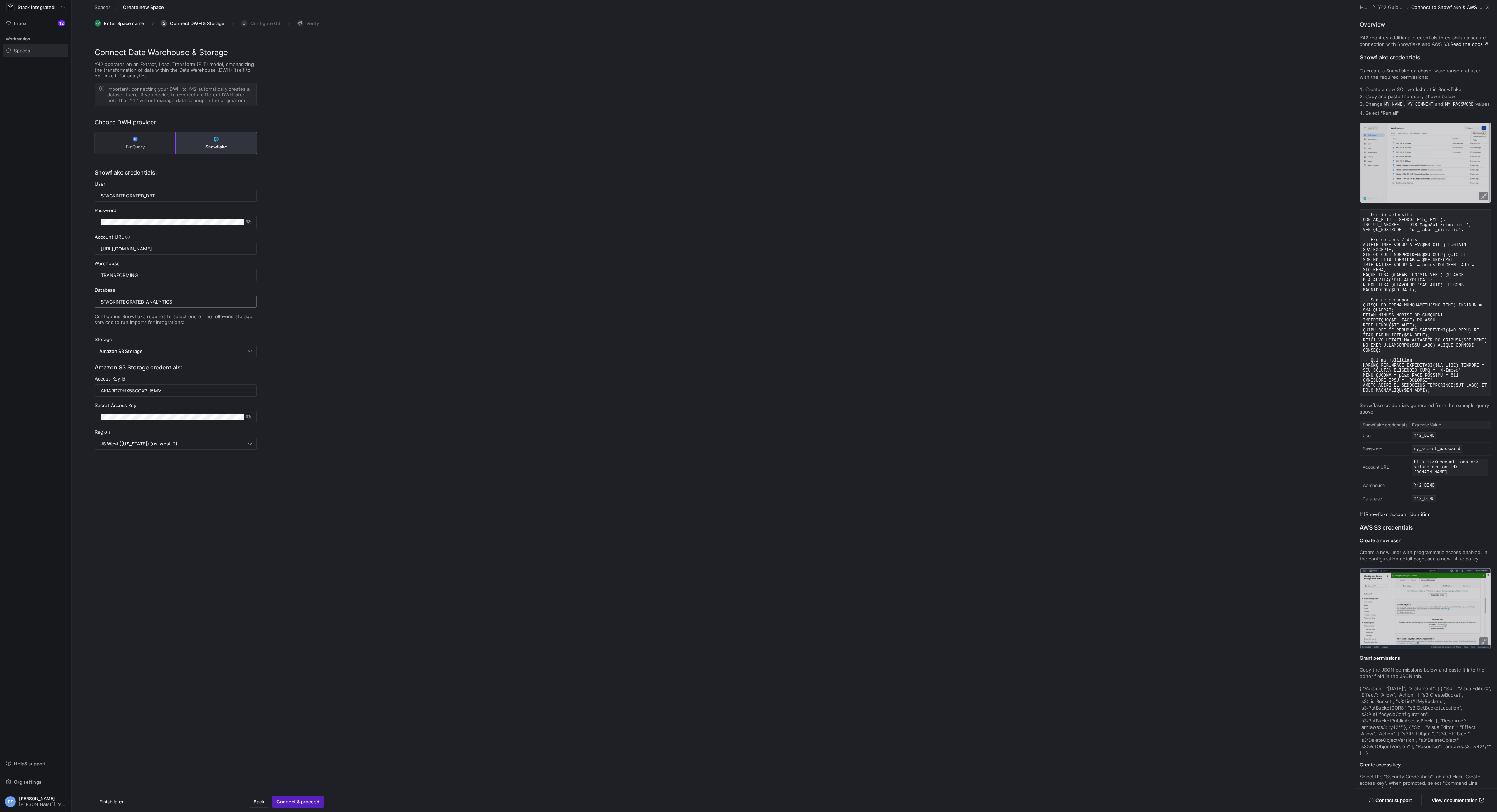
click at [205, 299] on input "STACKINTEGRATED_ANALYTICS" at bounding box center [176, 302] width 150 height 6
click at [214, 190] on div "Stackintegrated_dbt" at bounding box center [176, 196] width 150 height 12
click at [428, 203] on div "Connect Data Warehouse & Storage Y42 operates on an Extract, Load, Transform (E…" at bounding box center [712, 270] width 1282 height 446
click at [184, 198] on div "Stackintegrated_dbt" at bounding box center [176, 196] width 150 height 12
click at [185, 195] on input "Stackintegrated_dbt" at bounding box center [176, 196] width 150 height 6
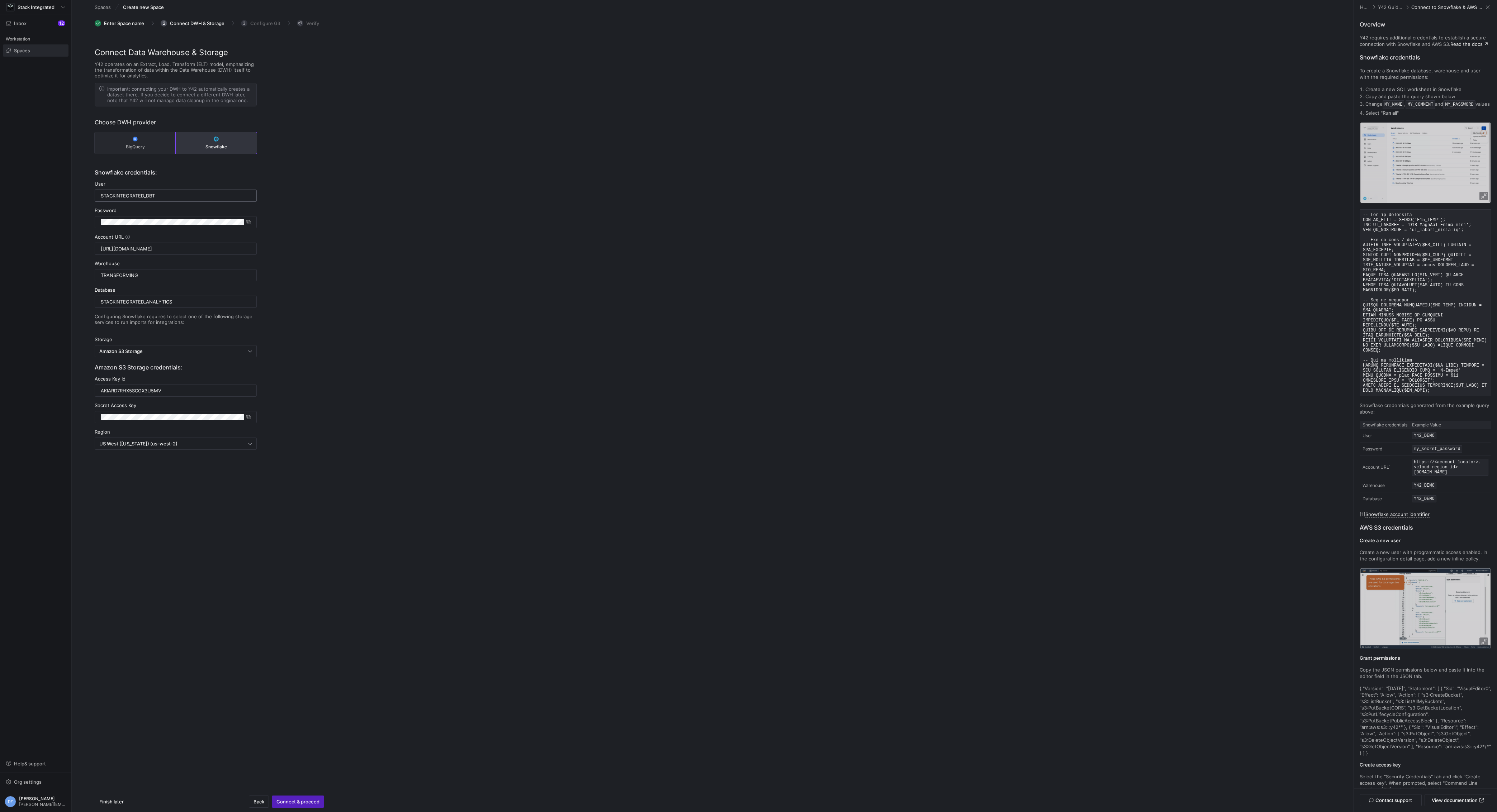
click at [185, 195] on input "Stackintegrated_dbt" at bounding box center [176, 196] width 150 height 6
click at [483, 227] on div "Connect Data Warehouse & Storage Y42 operates on an Extract, Load, Transform (E…" at bounding box center [712, 270] width 1282 height 446
click at [151, 198] on div "Stackintegrated_dbt" at bounding box center [176, 196] width 150 height 12
click at [153, 195] on input "Stackintegrated_dbt" at bounding box center [176, 196] width 150 height 6
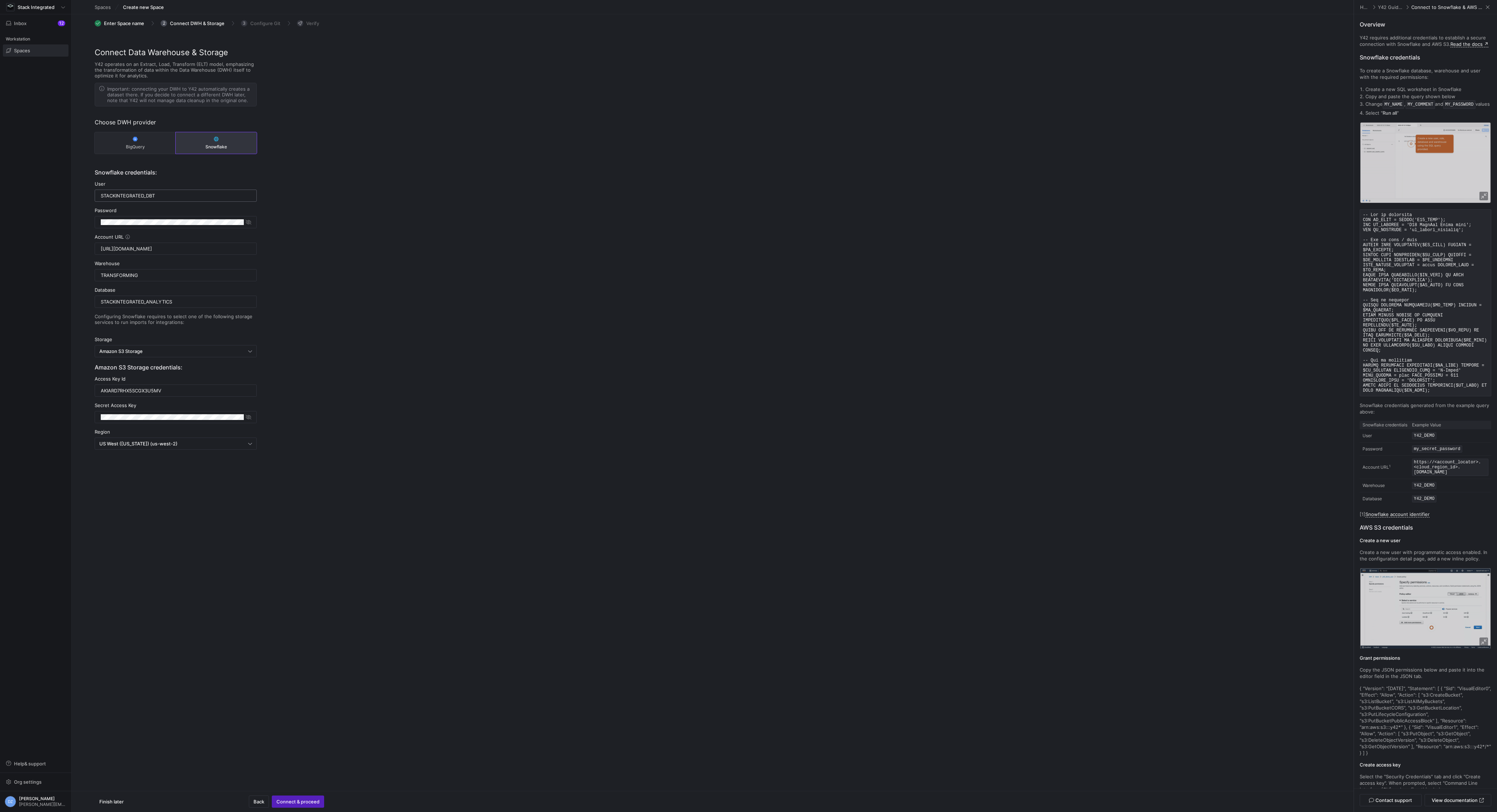
click at [153, 195] on input "Stackintegrated_dbt" at bounding box center [176, 196] width 150 height 6
paste input "s"
type input "stackintegrated_dbt"
click at [350, 239] on div "Connect Data Warehouse & Storage Y42 operates on an Extract, Load, Transform (E…" at bounding box center [712, 270] width 1282 height 446
click at [142, 273] on input "TRANSFORMING" at bounding box center [176, 275] width 150 height 6
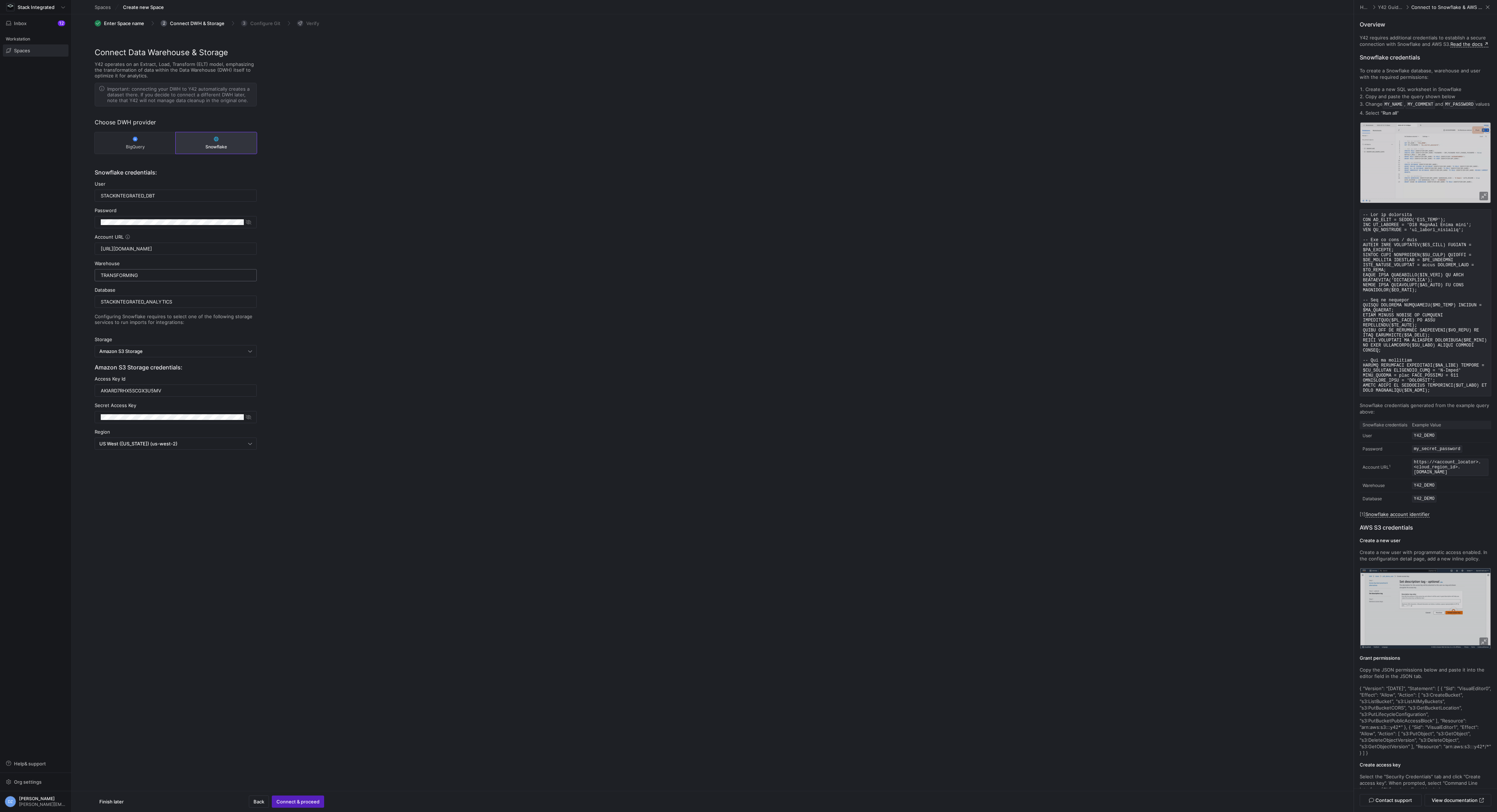
click at [142, 273] on input "TRANSFORMING" at bounding box center [176, 275] width 150 height 6
click at [307, 314] on div "Connect Data Warehouse & Storage Y42 operates on an Extract, Load, Transform (E…" at bounding box center [712, 270] width 1282 height 446
click at [134, 300] on input "STACKINTEGRATED_ANALYTICS" at bounding box center [176, 302] width 150 height 6
click at [154, 300] on input "STACKINTEGRATED_ANALYTICS" at bounding box center [176, 302] width 150 height 6
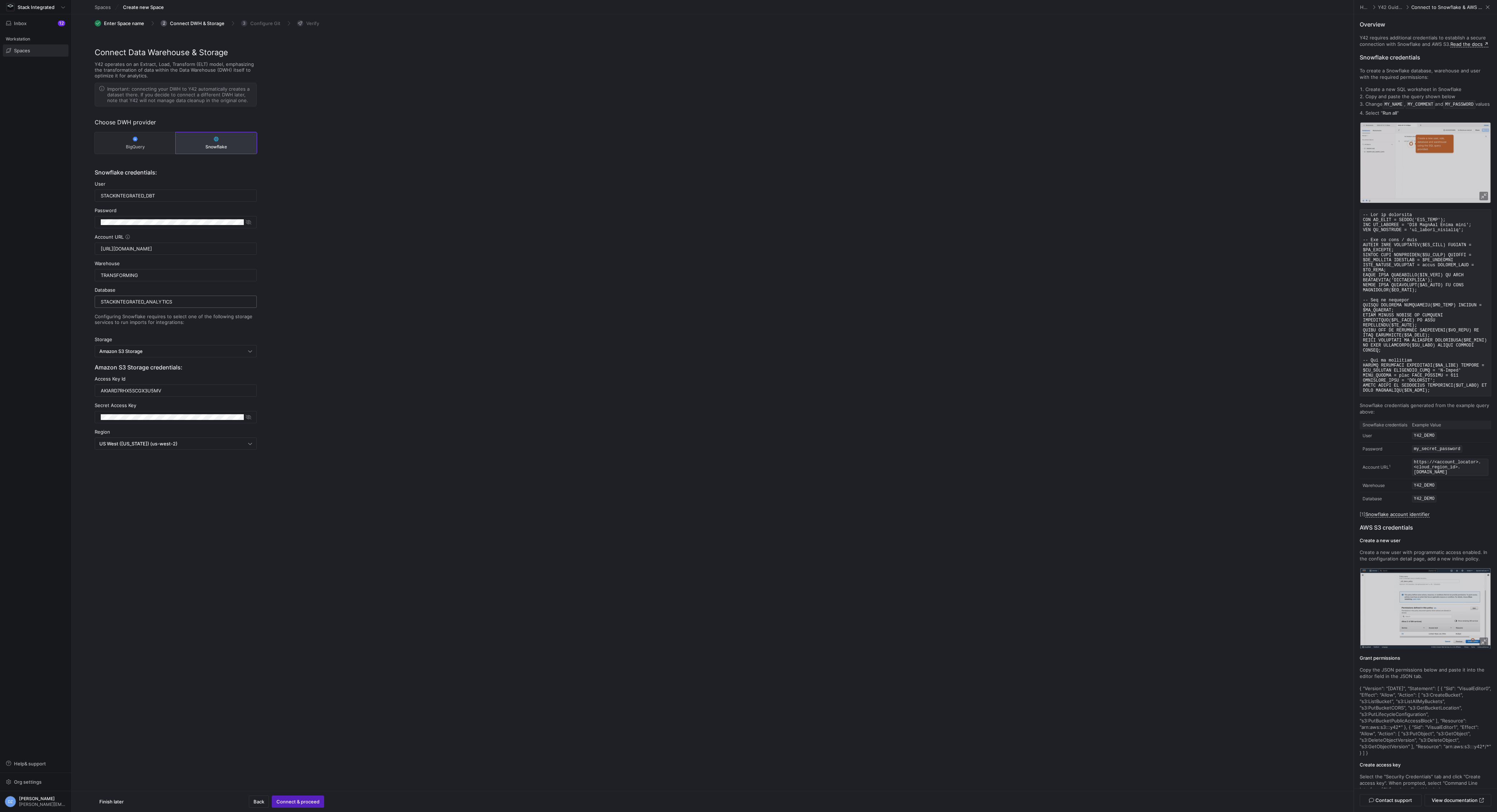
click at [154, 300] on input "STACKINTEGRATED_ANALYTICS" at bounding box center [176, 302] width 150 height 6
click at [364, 353] on div "Connect Data Warehouse & Storage Y42 operates on an Extract, Load, Transform (E…" at bounding box center [712, 270] width 1282 height 446
click at [332, 403] on div "Connect Data Warehouse & Storage Y42 operates on an Extract, Load, Transform (E…" at bounding box center [712, 270] width 1282 height 446
click at [298, 804] on span "Connect & proceed" at bounding box center [298, 802] width 43 height 6
click at [558, 486] on div "Connect Data Warehouse & Storage Y42 operates on an Extract, Load, Transform (E…" at bounding box center [712, 270] width 1282 height 446
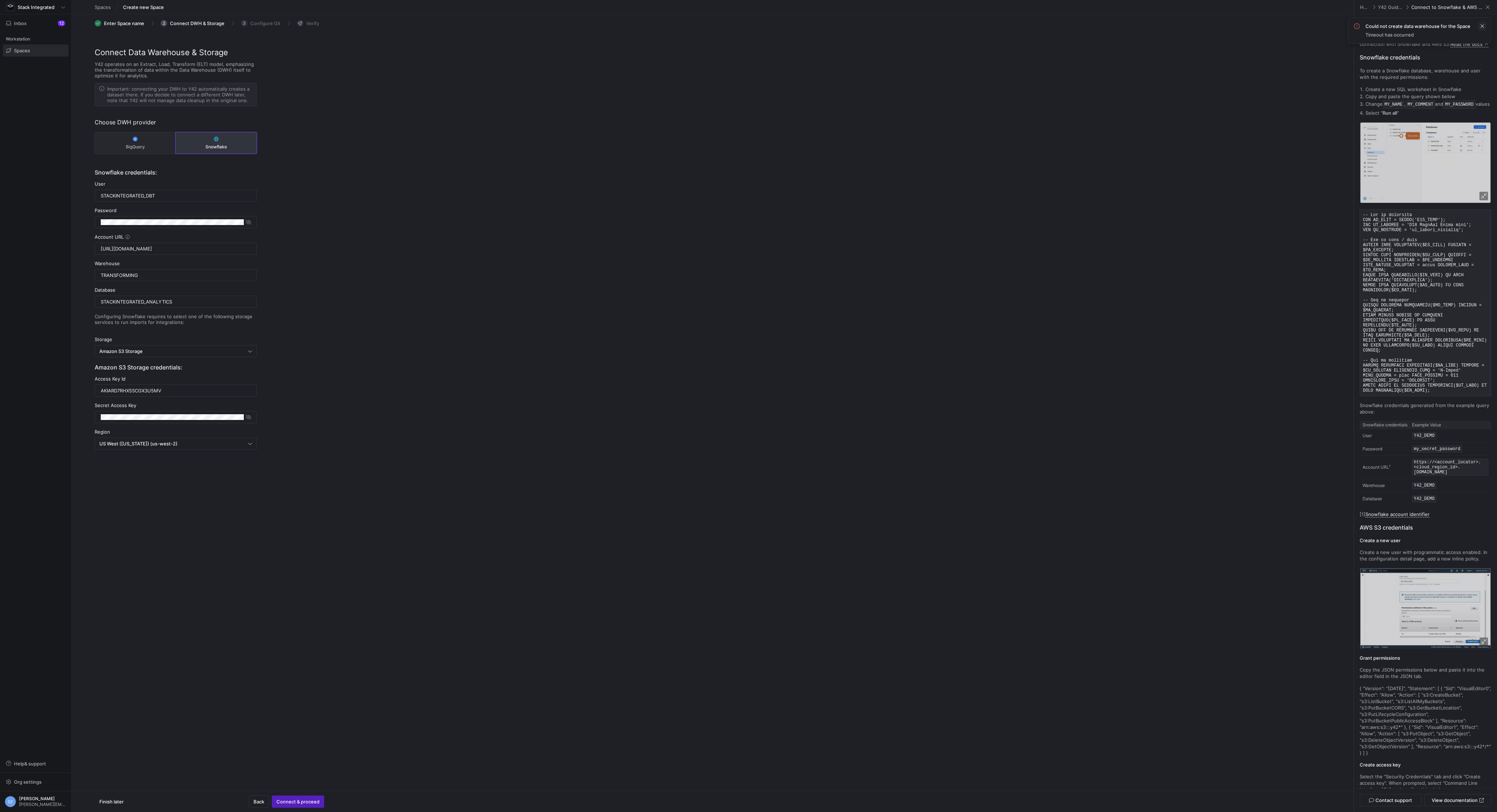
click at [1481, 26] on span at bounding box center [1482, 26] width 9 height 9
click at [1271, 126] on div "Connect Data Warehouse & Storage Y42 operates on an Extract, Load, Transform (E…" at bounding box center [712, 270] width 1282 height 446
click at [1488, 6] on span at bounding box center [1488, 7] width 7 height 7
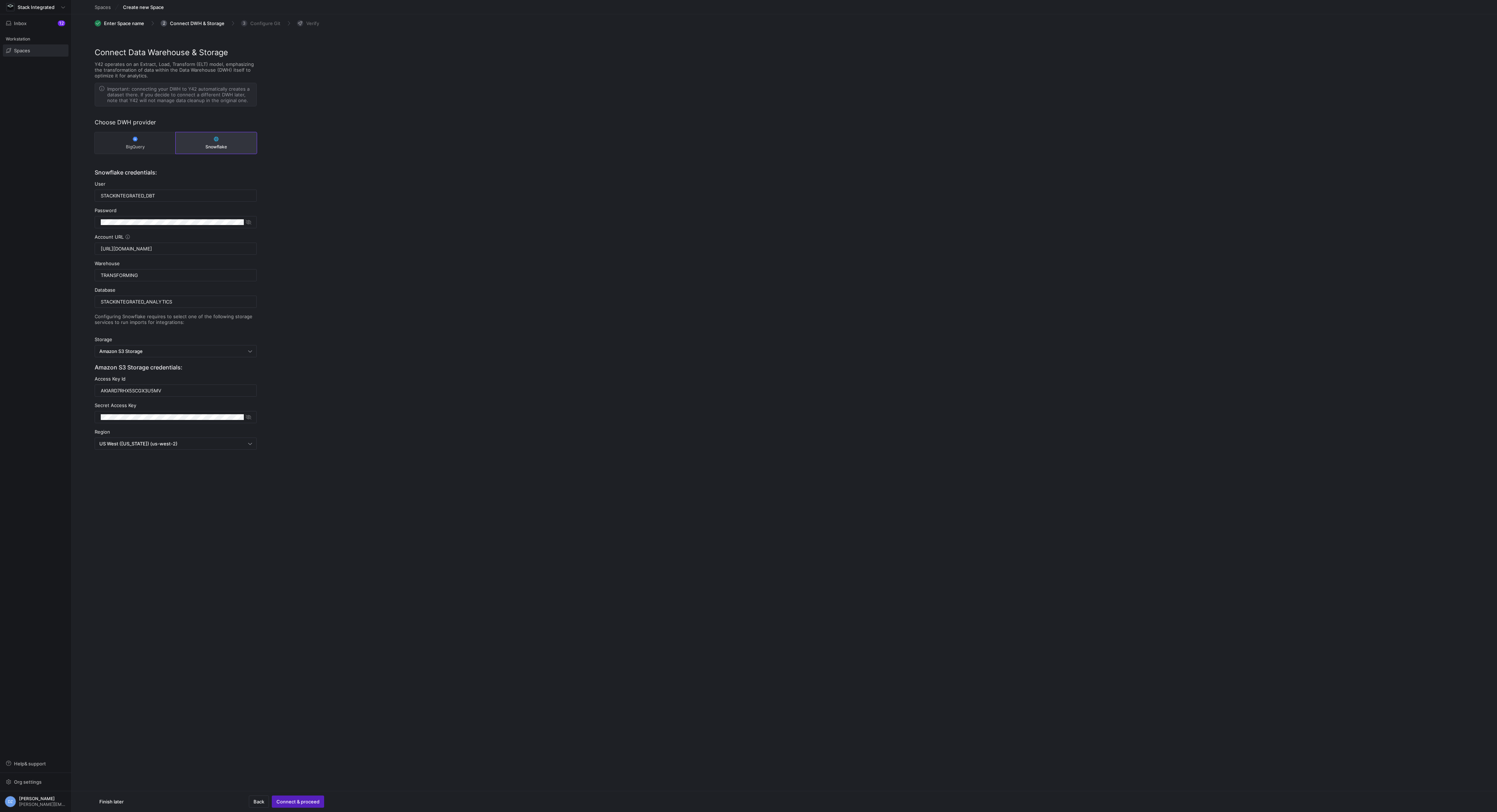
click at [1278, 193] on div "Connect Data Warehouse & Storage Y42 operates on an Extract, Load, Transform (E…" at bounding box center [784, 270] width 1426 height 446
click at [226, 418] on div at bounding box center [172, 417] width 143 height 12
click at [367, 383] on div "Connect Data Warehouse & Storage Y42 operates on an Extract, Load, Transform (E…" at bounding box center [784, 270] width 1426 height 446
click at [212, 385] on div "AKIARD7RHX5SCGX3U5MV" at bounding box center [176, 391] width 150 height 12
click at [299, 336] on div "Connect Data Warehouse & Storage Y42 operates on an Extract, Load, Transform (E…" at bounding box center [784, 270] width 1426 height 446
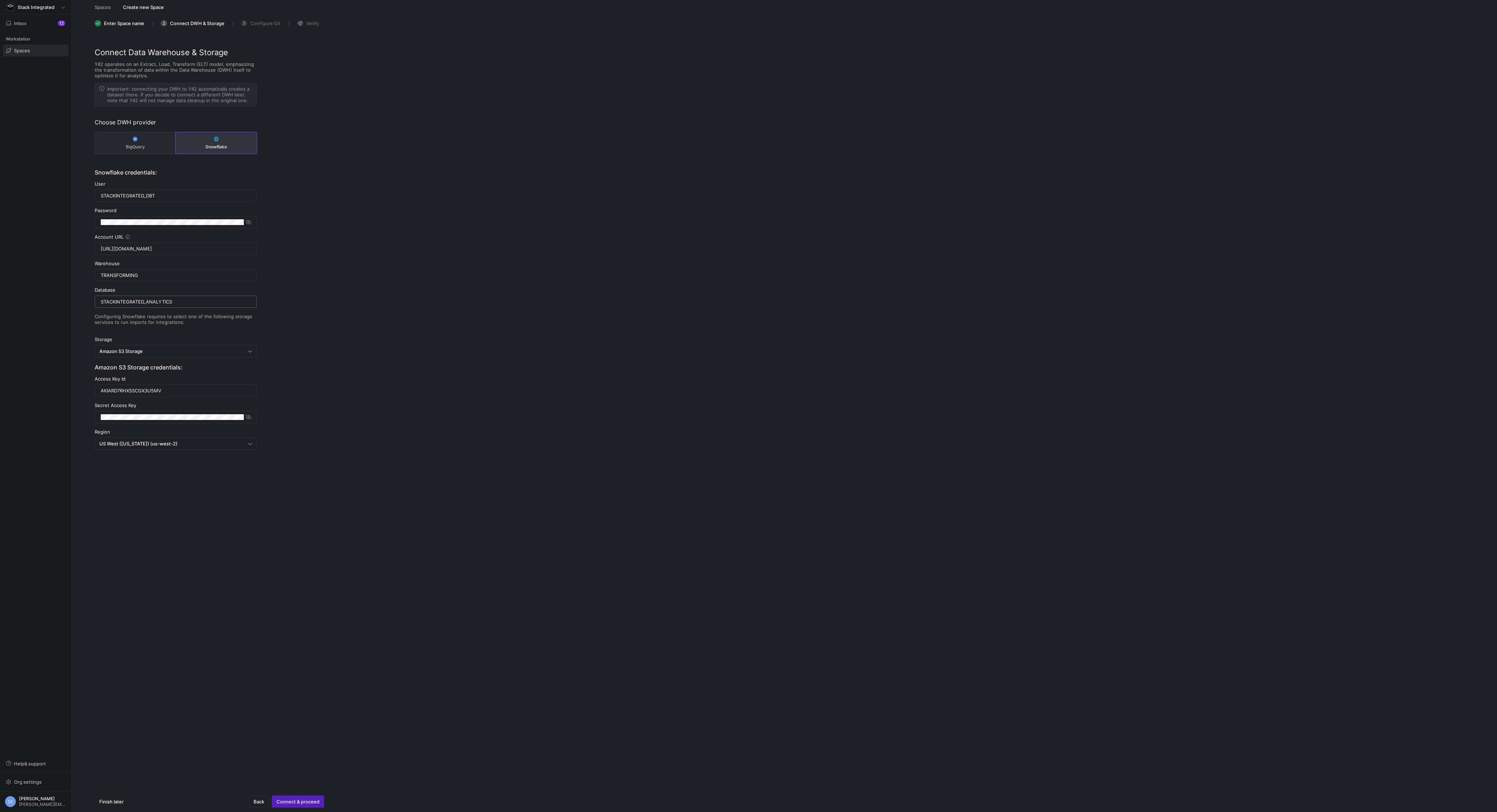
click at [210, 301] on input "STACKINTEGRATED_ANALYTICS" at bounding box center [176, 302] width 150 height 6
click at [189, 276] on input "TRANSFORMING" at bounding box center [176, 275] width 150 height 6
click at [291, 274] on div "Connect Data Warehouse & Storage Y42 operates on an Extract, Load, Transform (E…" at bounding box center [784, 270] width 1426 height 446
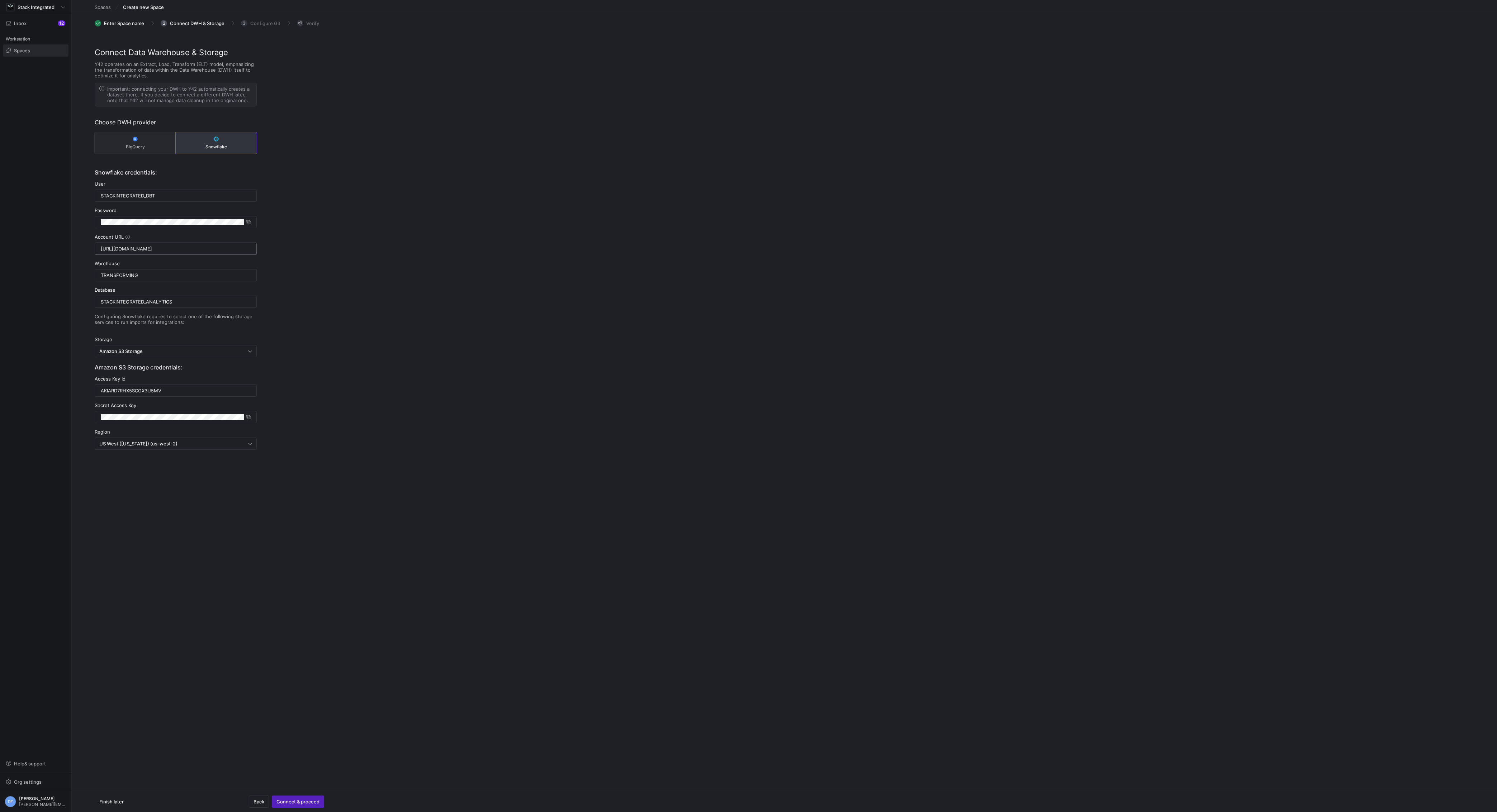
click at [242, 250] on input "https://eczyyqf-yeb26044.snowflakecomputing.com" at bounding box center [176, 249] width 150 height 6
click at [0, 812] on com-1password-button at bounding box center [0, 812] width 0 height 0
click at [323, 250] on div "Connect Data Warehouse & Storage Y42 operates on an Extract, Load, Transform (E…" at bounding box center [784, 270] width 1426 height 446
click at [195, 197] on input "stackintegrated_dbt" at bounding box center [176, 196] width 150 height 6
click at [195, 195] on input "stackintegrated_dbt" at bounding box center [176, 196] width 150 height 6
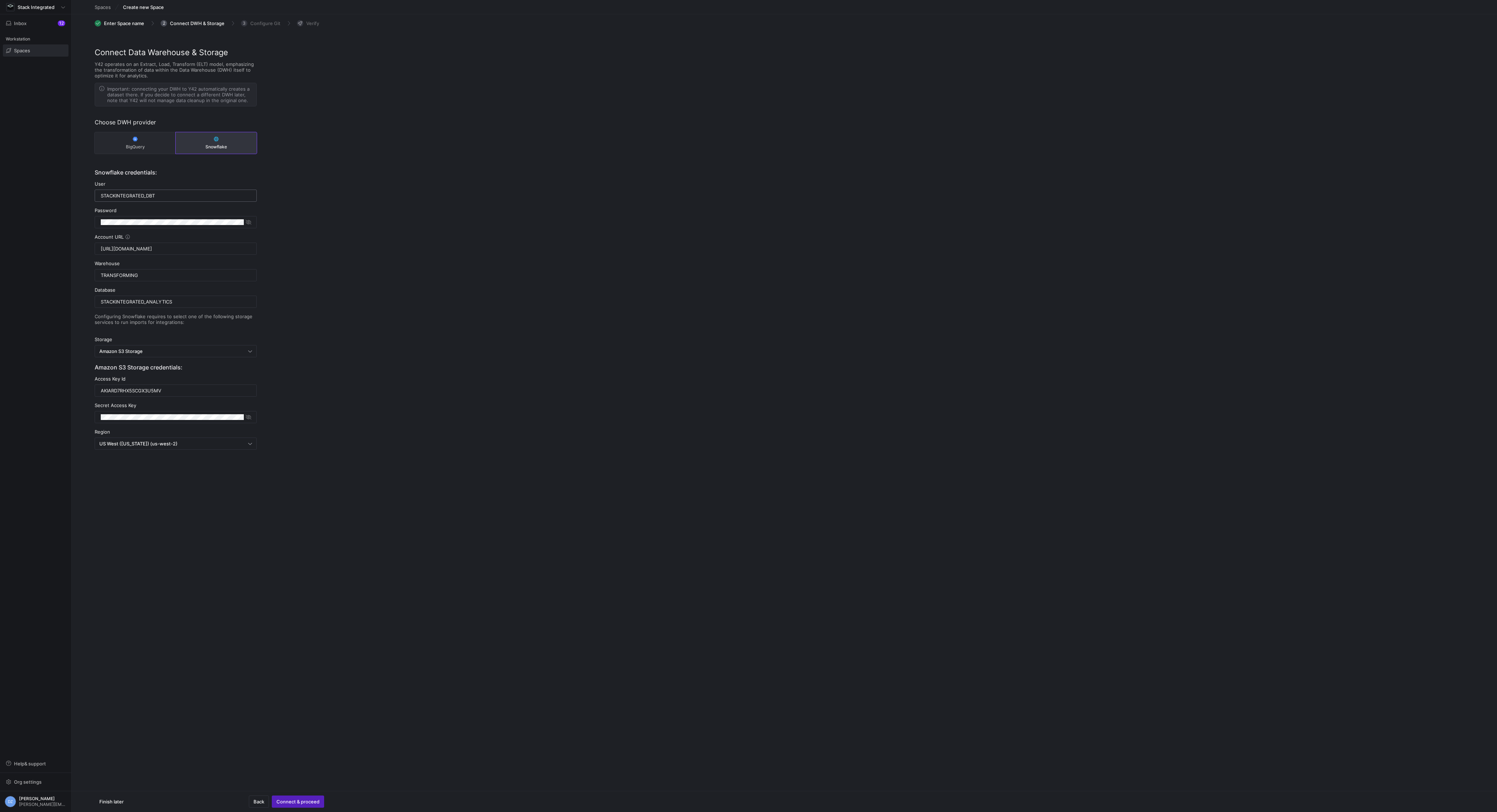
click at [195, 195] on input "stackintegrated_dbt" at bounding box center [176, 196] width 150 height 6
click at [196, 195] on input "stackintegrated_dbt" at bounding box center [176, 196] width 150 height 6
click at [337, 203] on div "Connect Data Warehouse & Storage Y42 operates on an Extract, Load, Transform (E…" at bounding box center [784, 270] width 1426 height 446
click at [217, 301] on input "STACKINTEGRATED_ANALYTICS" at bounding box center [176, 302] width 150 height 6
click at [459, 322] on div "Connect Data Warehouse & Storage Y42 operates on an Extract, Load, Transform (E…" at bounding box center [784, 270] width 1426 height 446
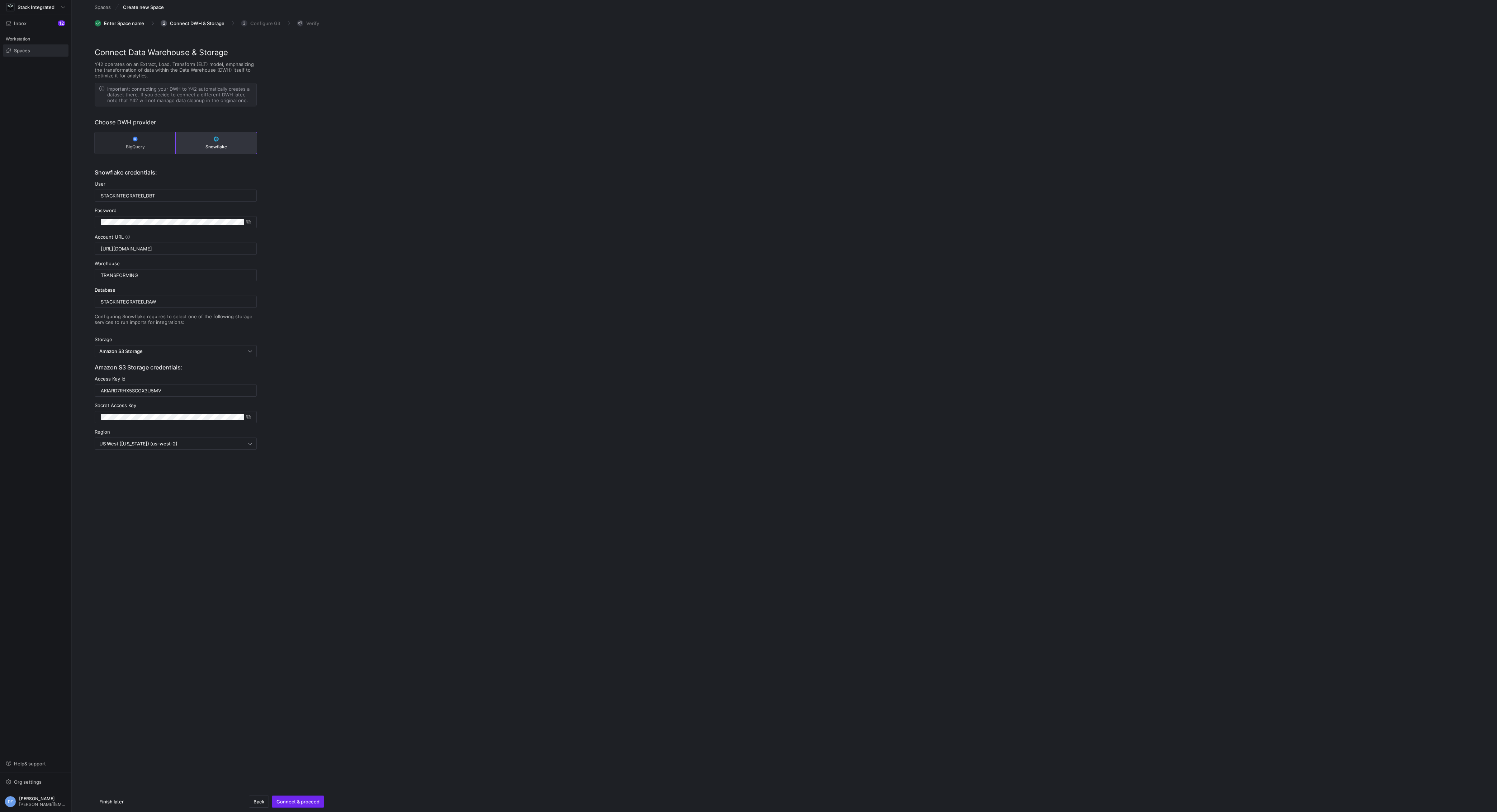
click at [306, 802] on span "Connect & proceed" at bounding box center [298, 802] width 43 height 6
click at [472, 263] on div "Connect Data Warehouse & Storage Y42 operates on an Extract, Load, Transform (E…" at bounding box center [784, 270] width 1426 height 446
click at [443, 263] on div "Connect Data Warehouse & Storage Y42 operates on an Extract, Load, Transform (E…" at bounding box center [784, 270] width 1426 height 446
click at [191, 301] on input "STACKINTEGRATED_RAW" at bounding box center [176, 302] width 150 height 6
type input "STACKINTEGRATED_ANALYTICS"
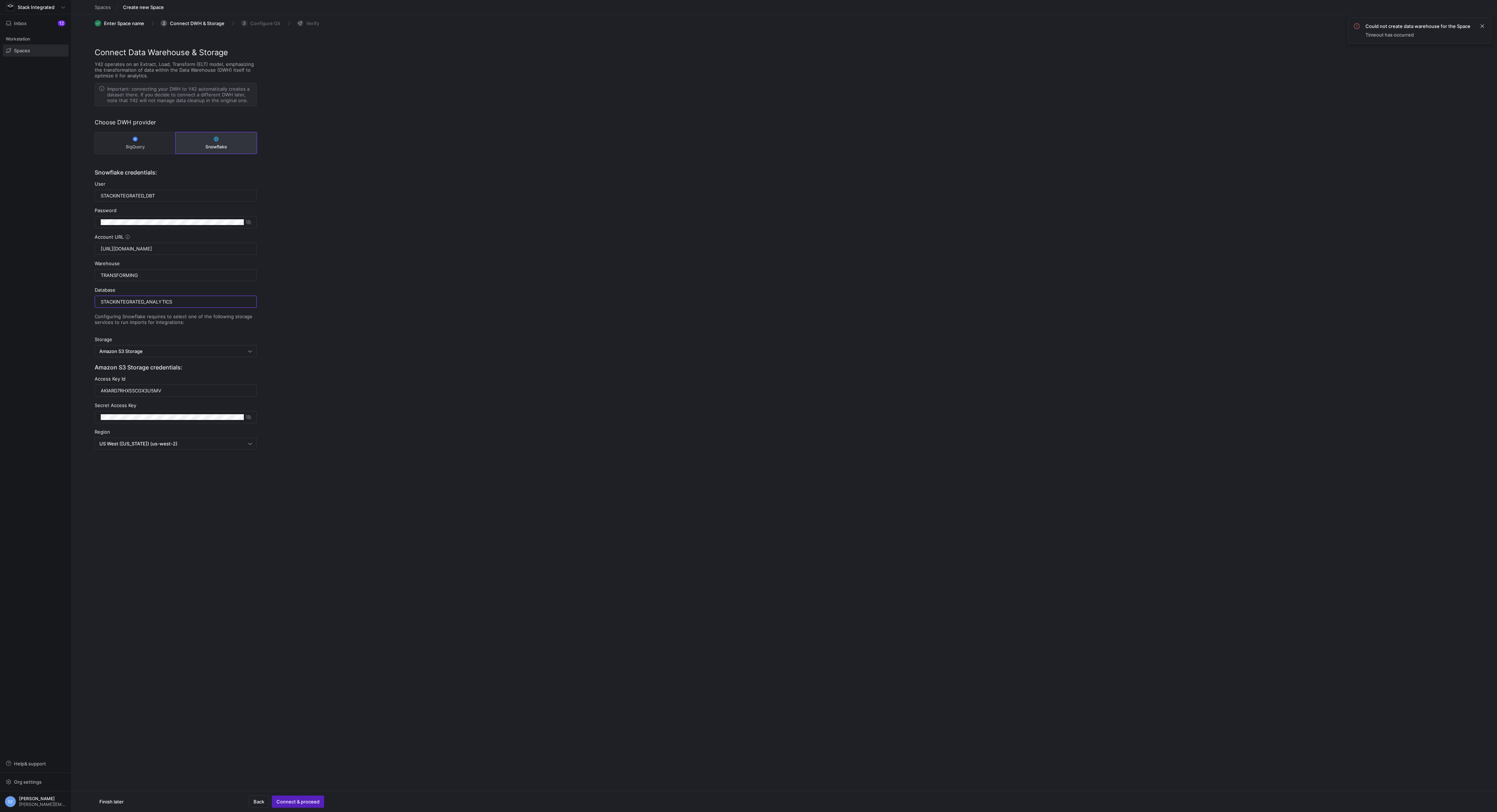
click at [306, 333] on div "Connect Data Warehouse & Storage Y42 operates on an Extract, Load, Transform (E…" at bounding box center [784, 270] width 1426 height 446
click at [306, 797] on span "button" at bounding box center [298, 802] width 52 height 12
click at [357, 599] on y42-org-space-create-data-warehouse-step "Connect Data Warehouse & Storage Y42 operates on an Extract, Load, Transform (E…" at bounding box center [784, 429] width 1426 height 766
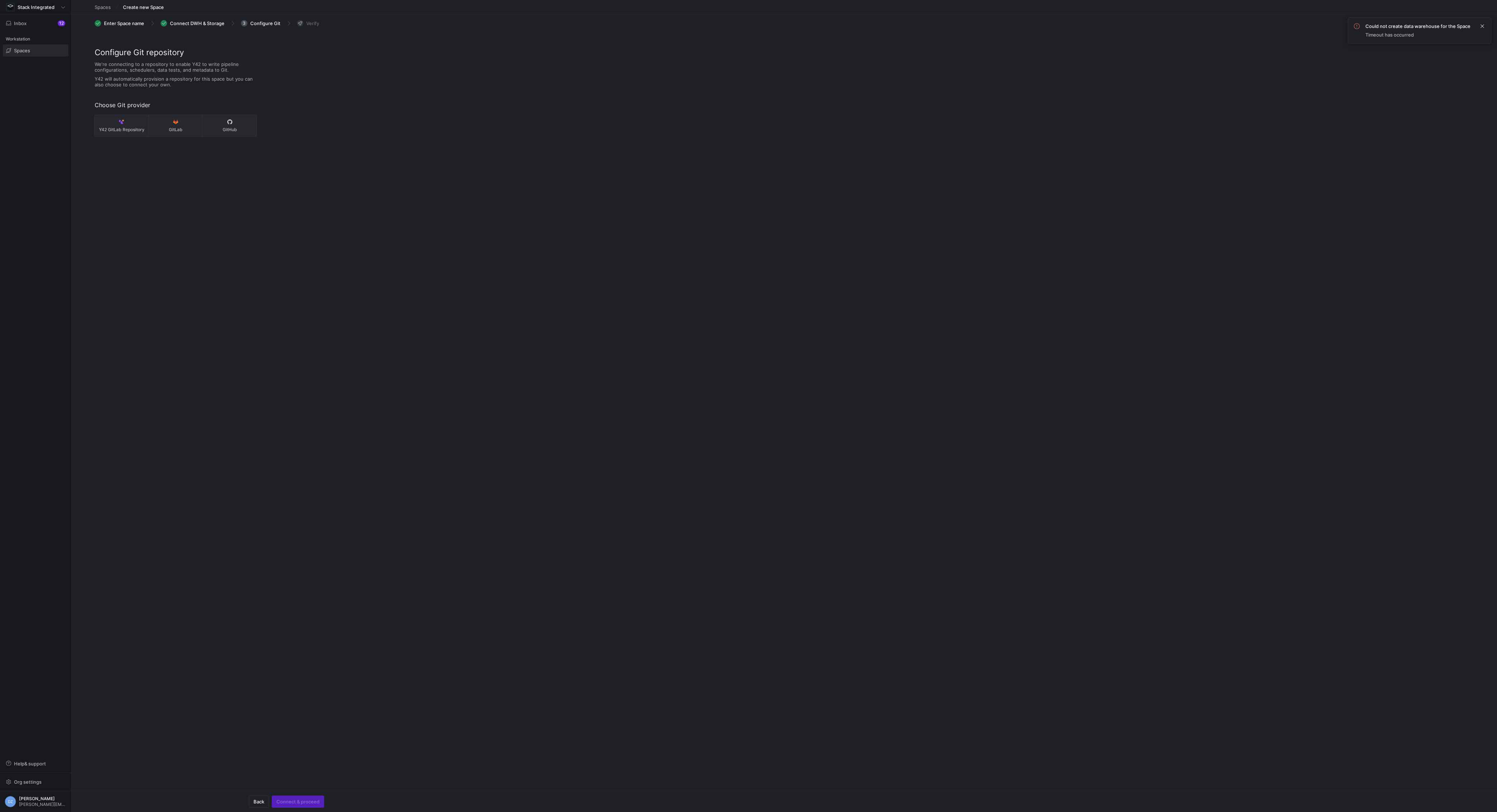
click at [217, 22] on span "Connect DWH & Storage" at bounding box center [197, 23] width 55 height 6
click at [168, 185] on icon at bounding box center [166, 185] width 5 height 5
click at [445, 165] on div "Connect Data Warehouse & Storage Y42 operates on an Extract, Load, Transform (E…" at bounding box center [784, 167] width 1426 height 240
click at [409, 252] on div "Connect Data Warehouse & Storage Y42 operates on an Extract, Load, Transform (E…" at bounding box center [784, 167] width 1426 height 240
click at [296, 797] on span "button" at bounding box center [298, 802] width 52 height 12
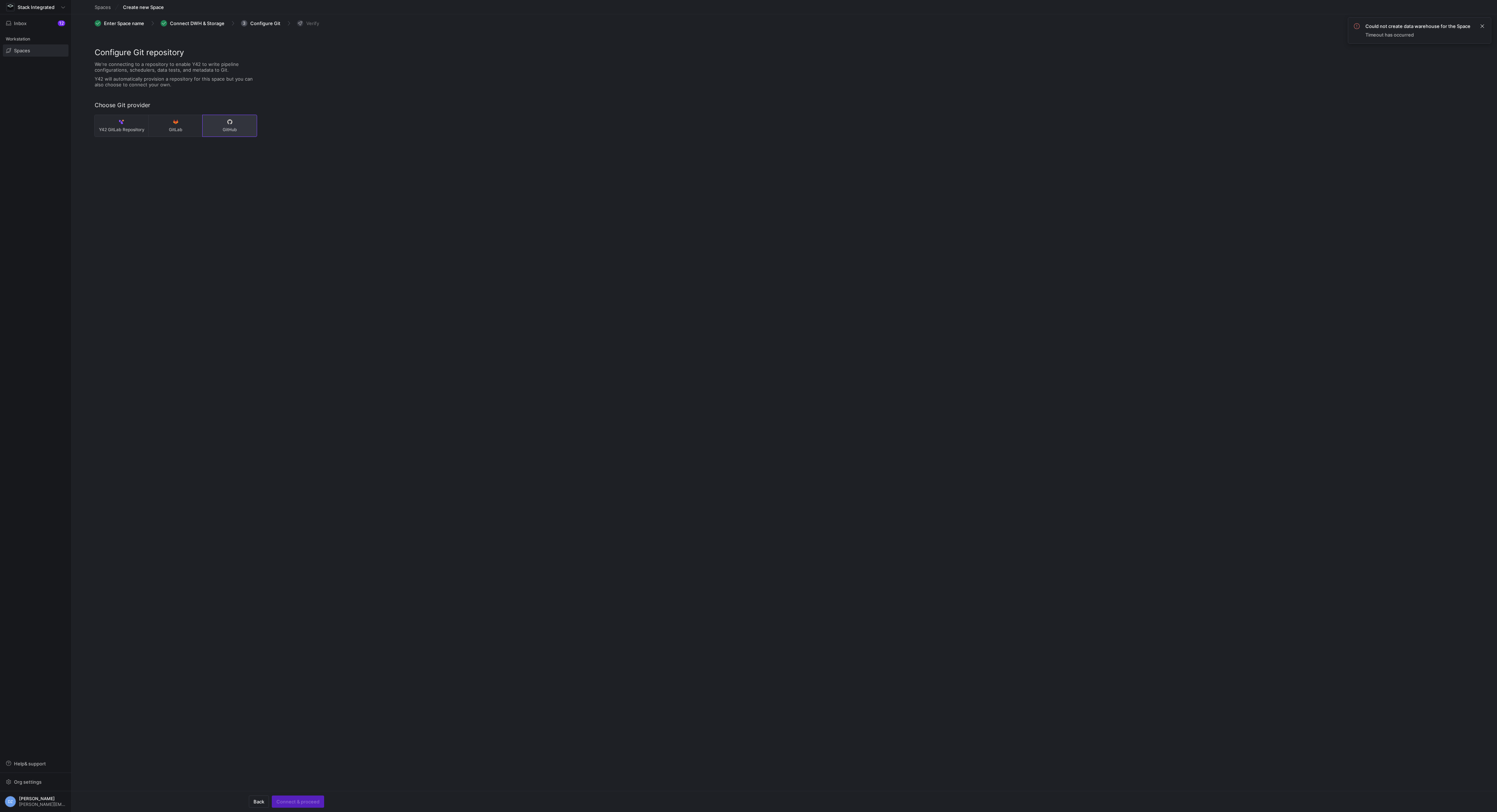
click at [244, 127] on span "GitHub" at bounding box center [230, 130] width 48 height 5
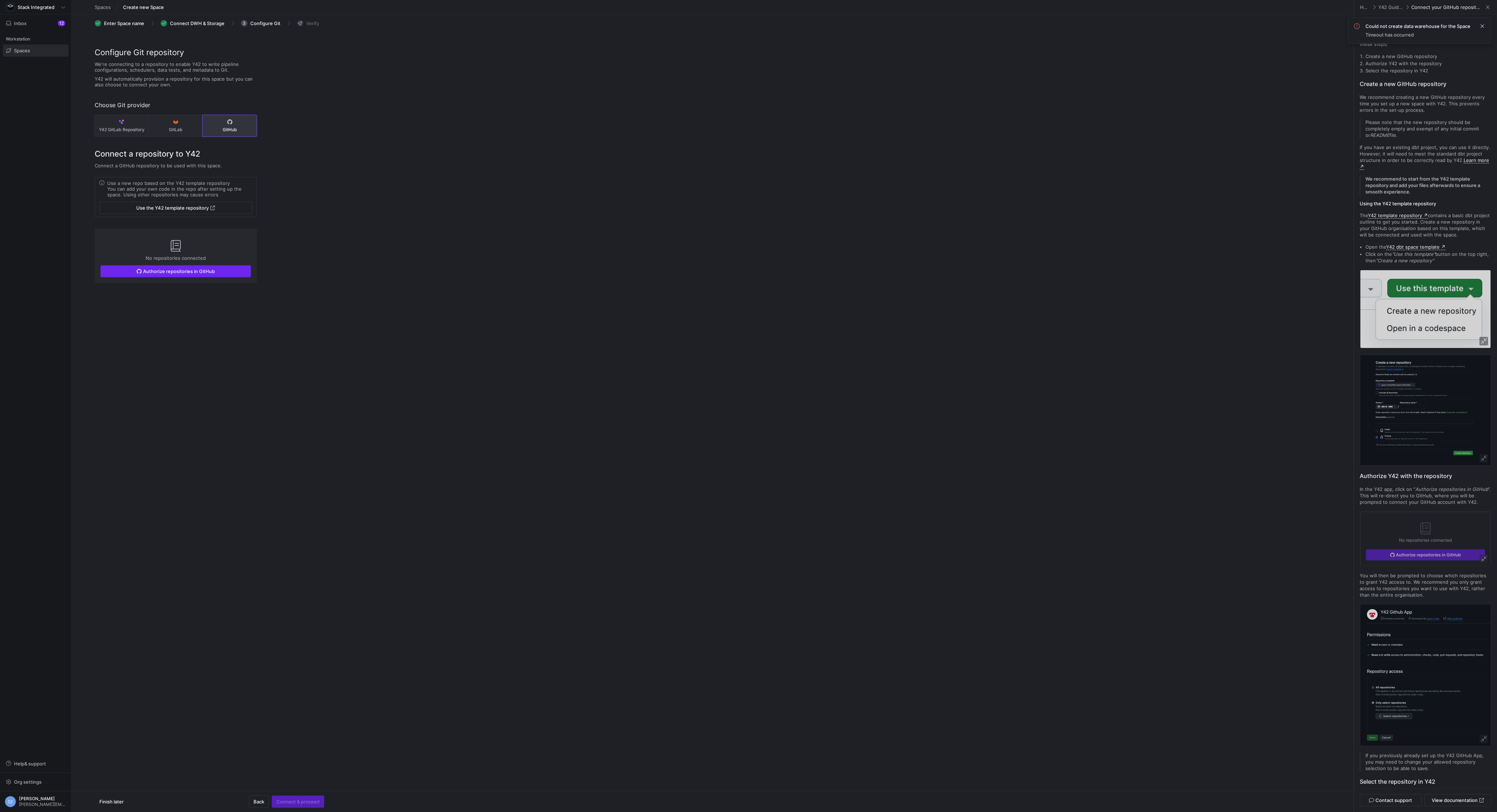
click at [187, 272] on span "Authorize repositories in GitHub" at bounding box center [178, 271] width 71 height 6
click at [235, 314] on div "Select" at bounding box center [243, 318] width 16 height 7
click at [306, 805] on span "button" at bounding box center [298, 802] width 52 height 12
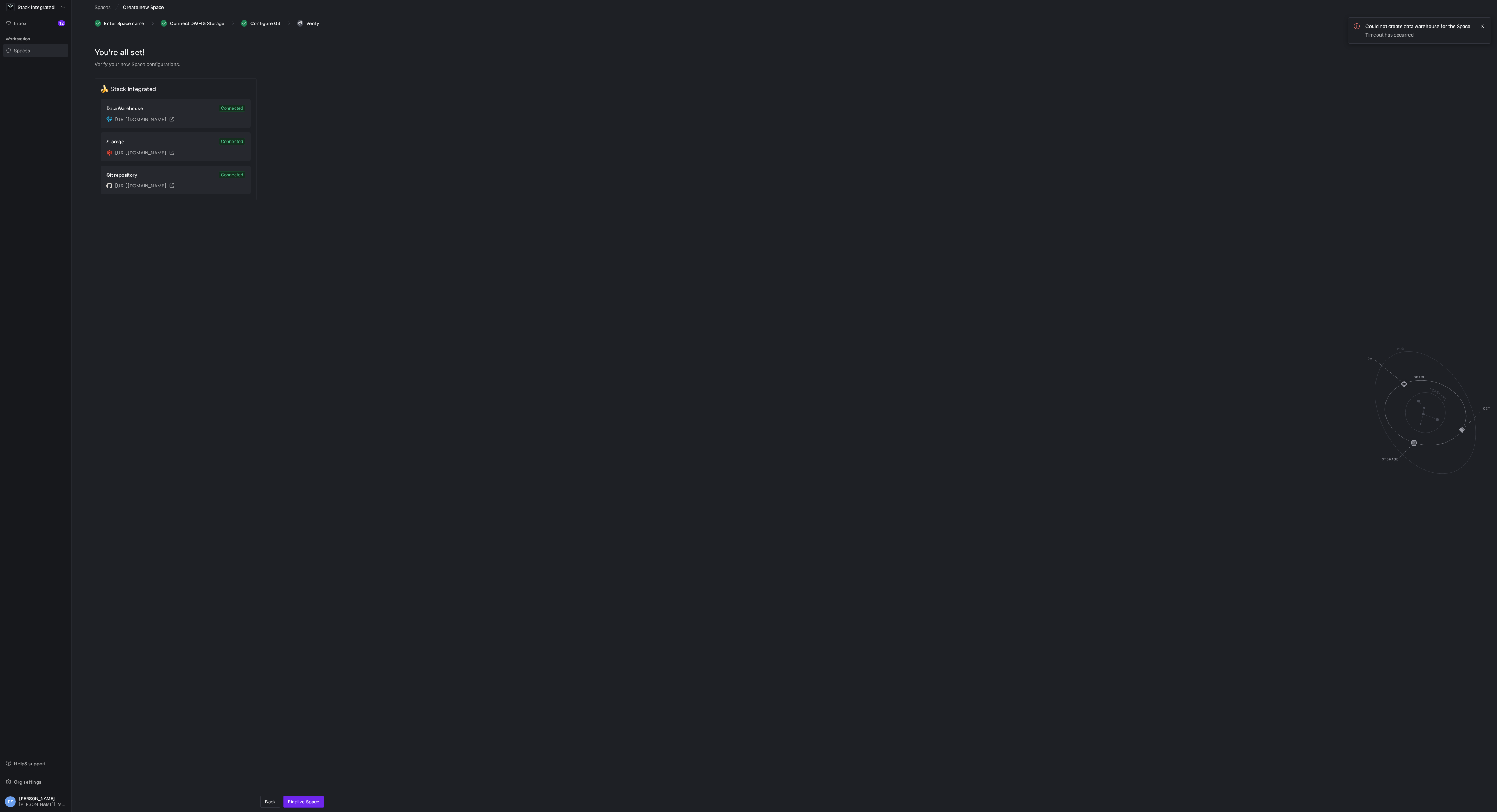
click at [318, 802] on span "Finalize Space" at bounding box center [303, 802] width 31 height 6
click at [1484, 27] on span at bounding box center [1482, 26] width 9 height 9
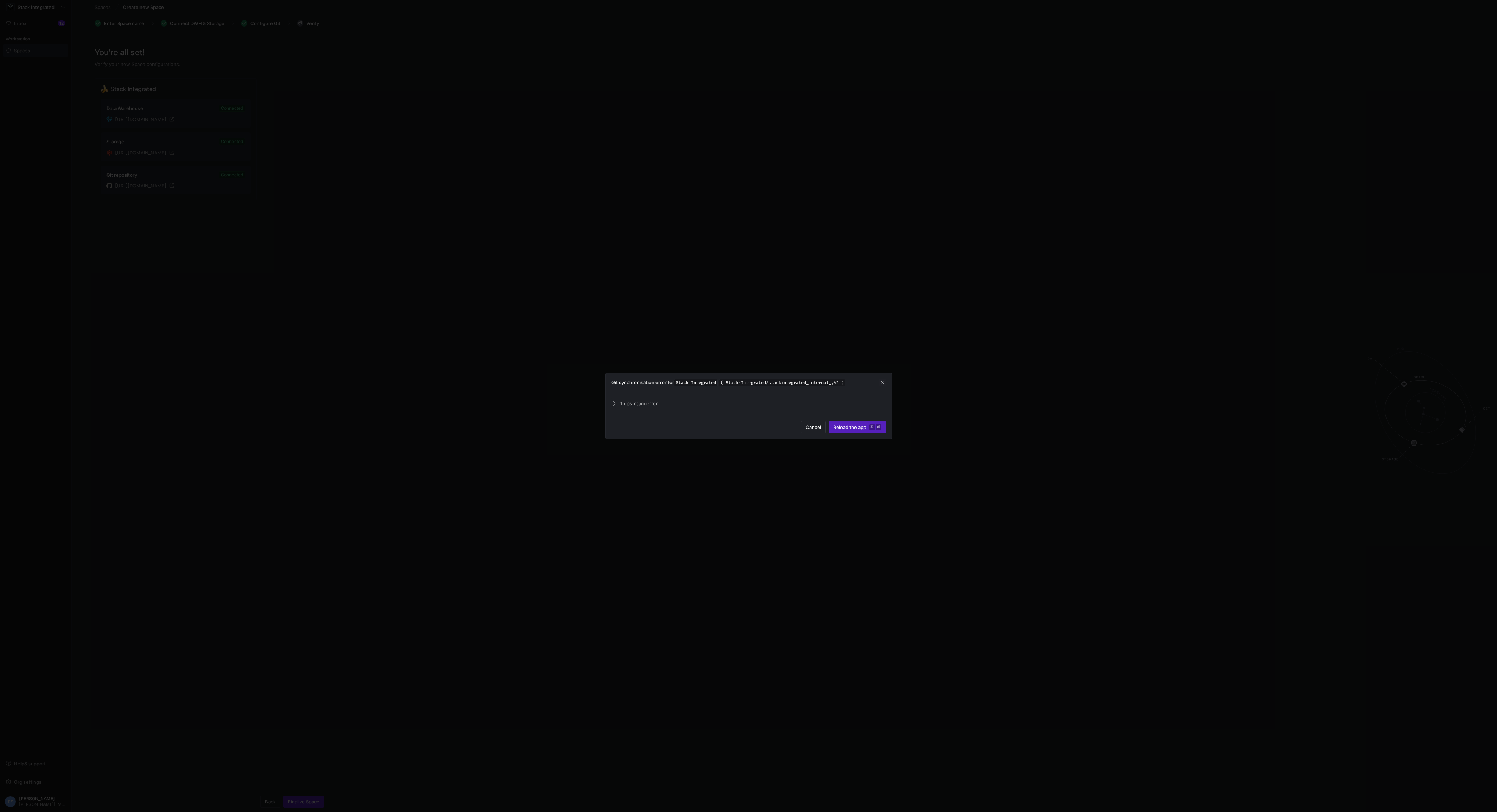
click at [621, 405] on span "1 upstream error" at bounding box center [753, 404] width 266 height 6
click at [832, 433] on span "submit" at bounding box center [857, 435] width 56 height 12
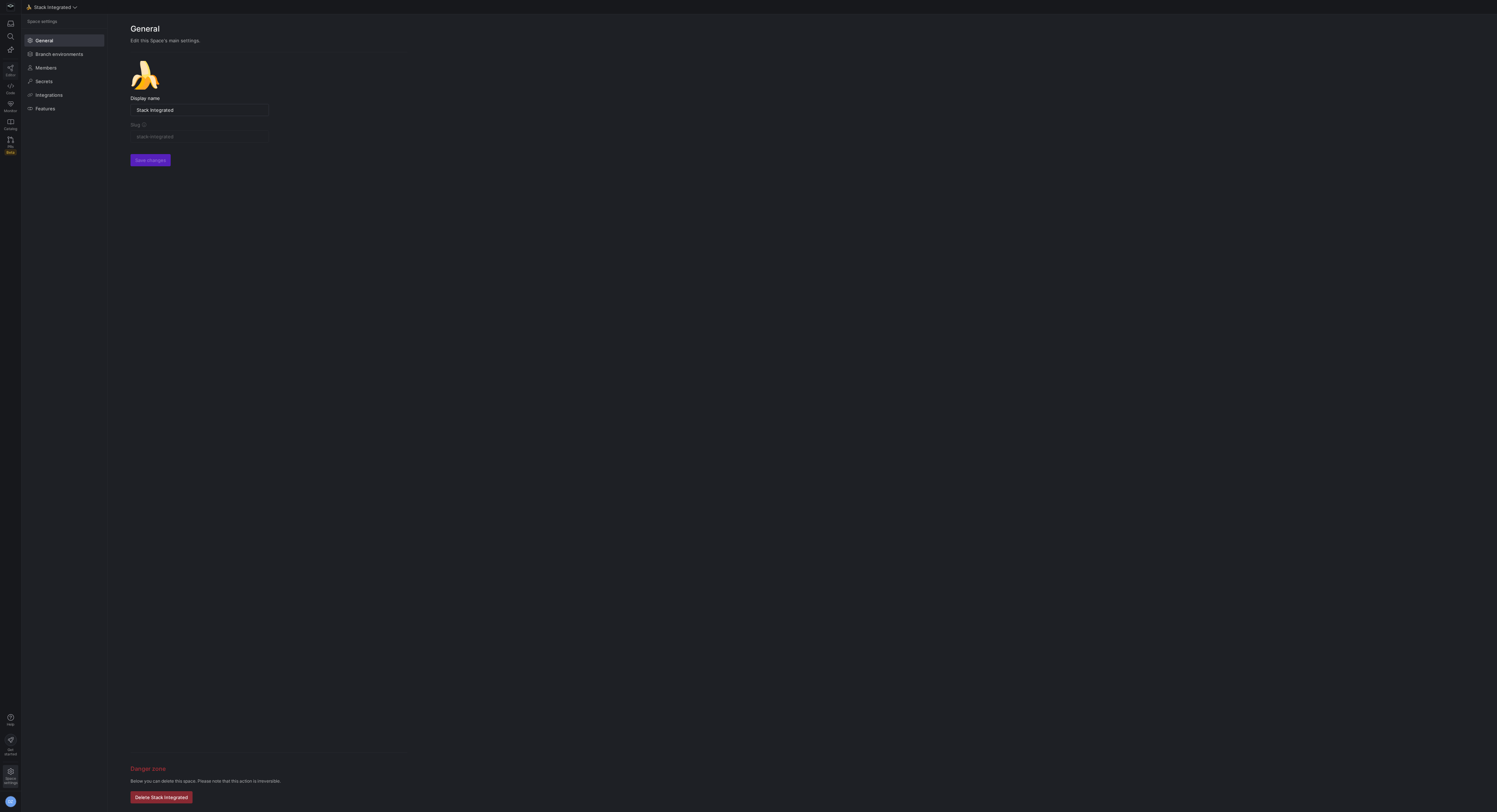
click at [13, 66] on icon at bounding box center [10, 68] width 6 height 6
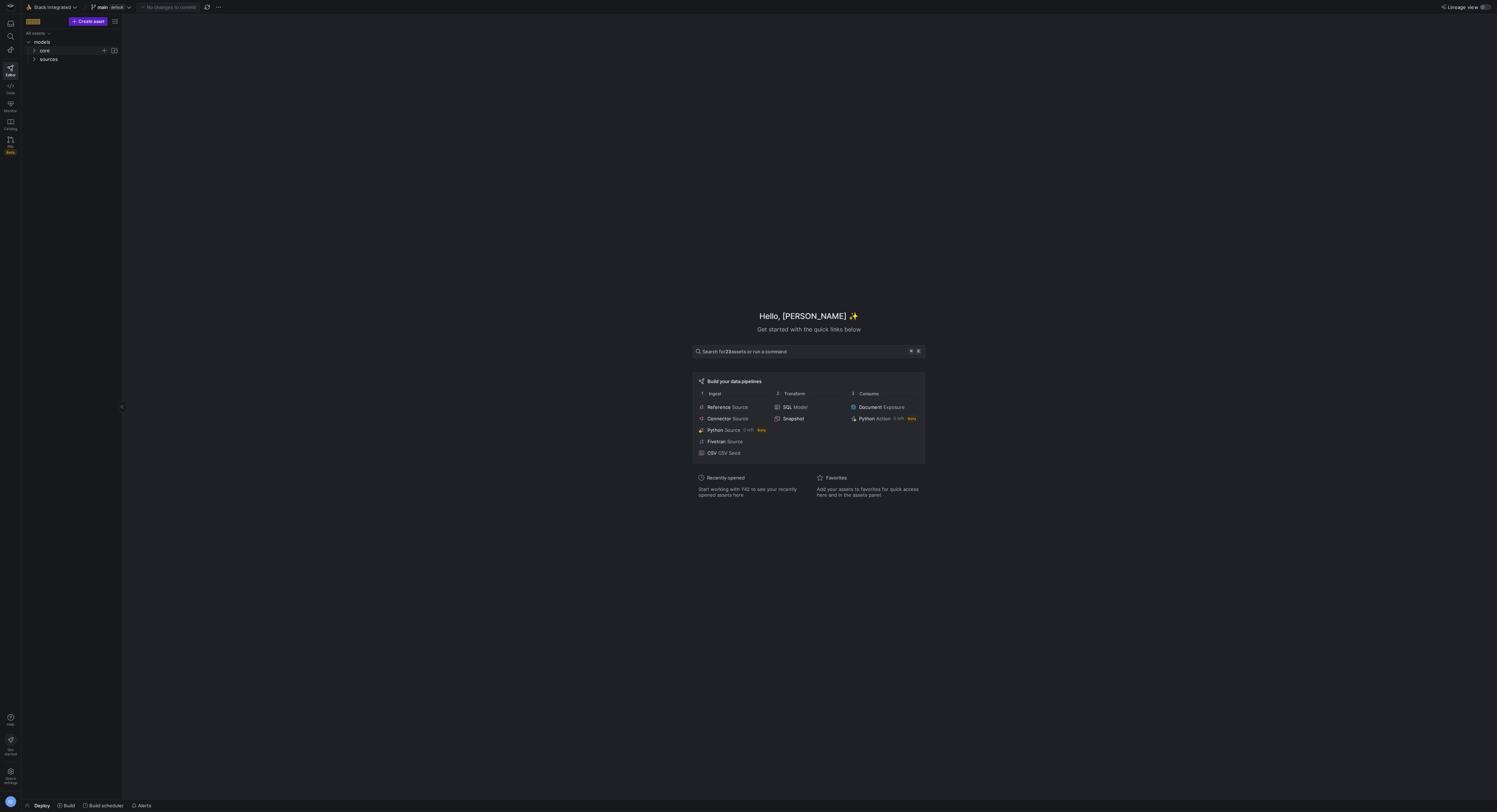
click at [59, 51] on span "core" at bounding box center [70, 51] width 61 height 8
click at [59, 63] on link "sources" at bounding box center [71, 67] width 95 height 9
click at [60, 76] on span "hubspot" at bounding box center [73, 77] width 55 height 8
click at [76, 806] on span at bounding box center [66, 806] width 23 height 12
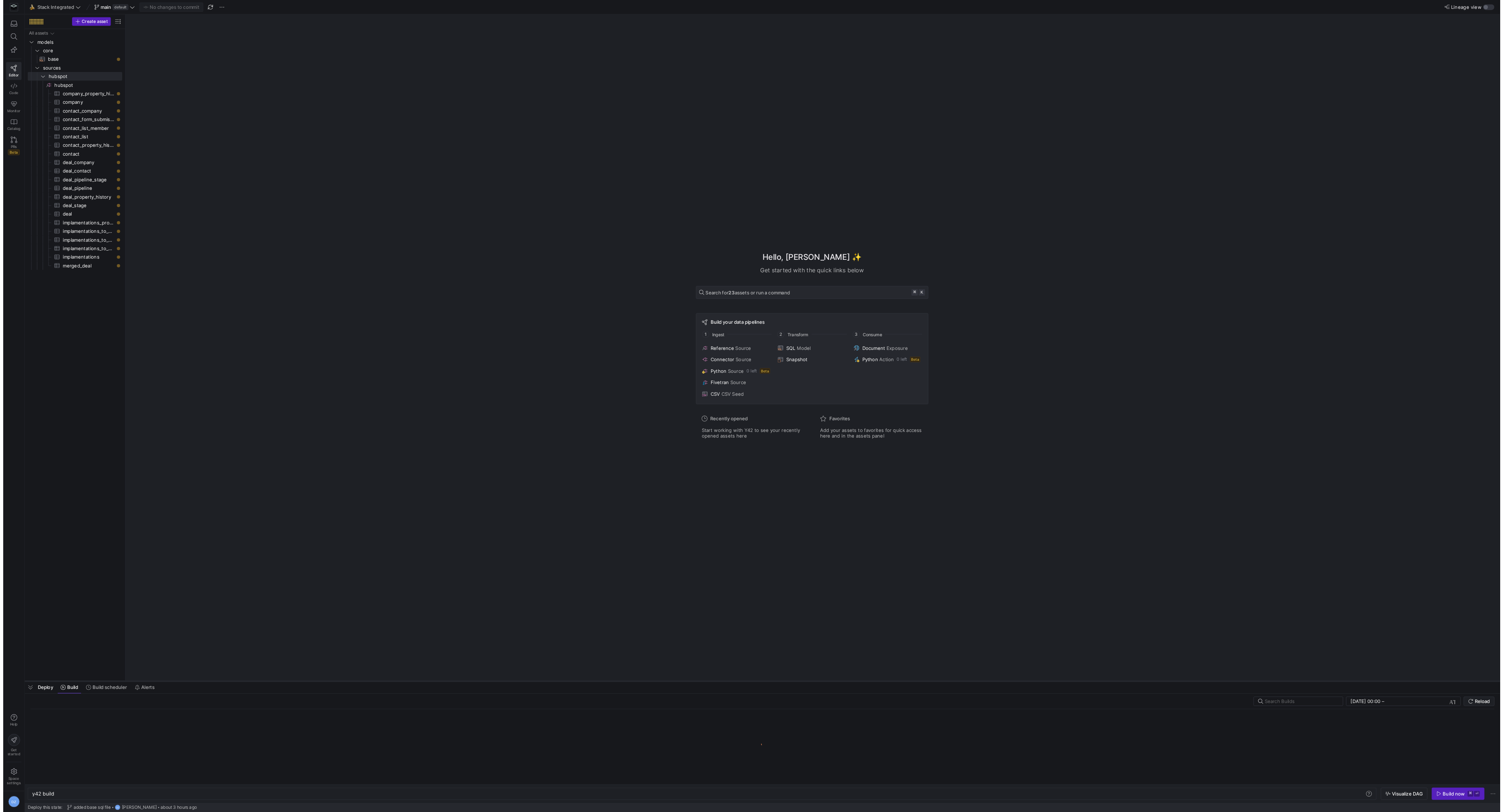
scroll to position [0, 24]
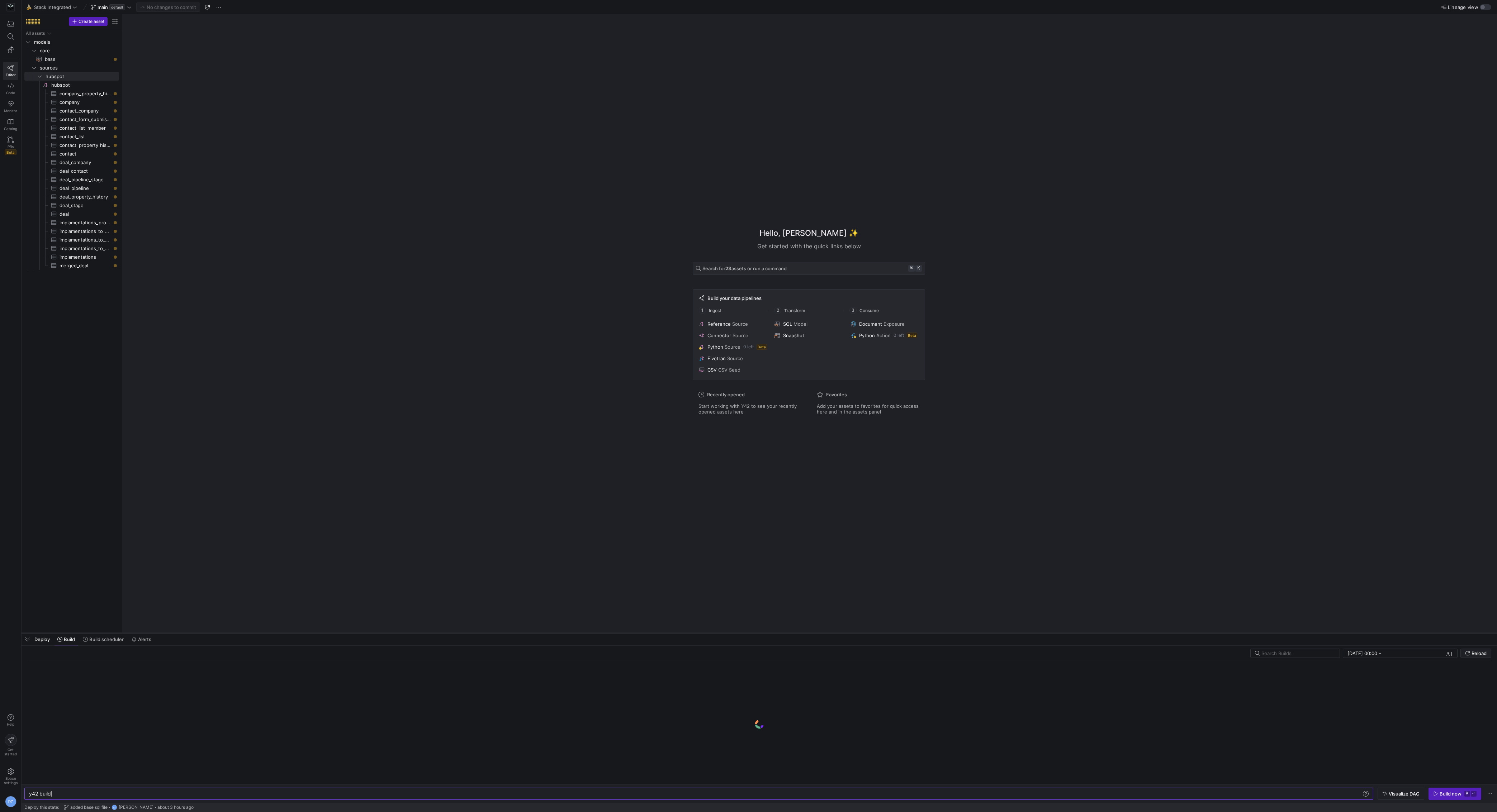
drag, startPoint x: 213, startPoint y: 682, endPoint x: 232, endPoint y: 591, distance: 93.0
click at [232, 632] on div at bounding box center [759, 633] width 1475 height 3
click at [288, 503] on div "Hello, Daniel ✨ Get started with the quick links below Search for 23 assets or …" at bounding box center [808, 302] width 1367 height 576
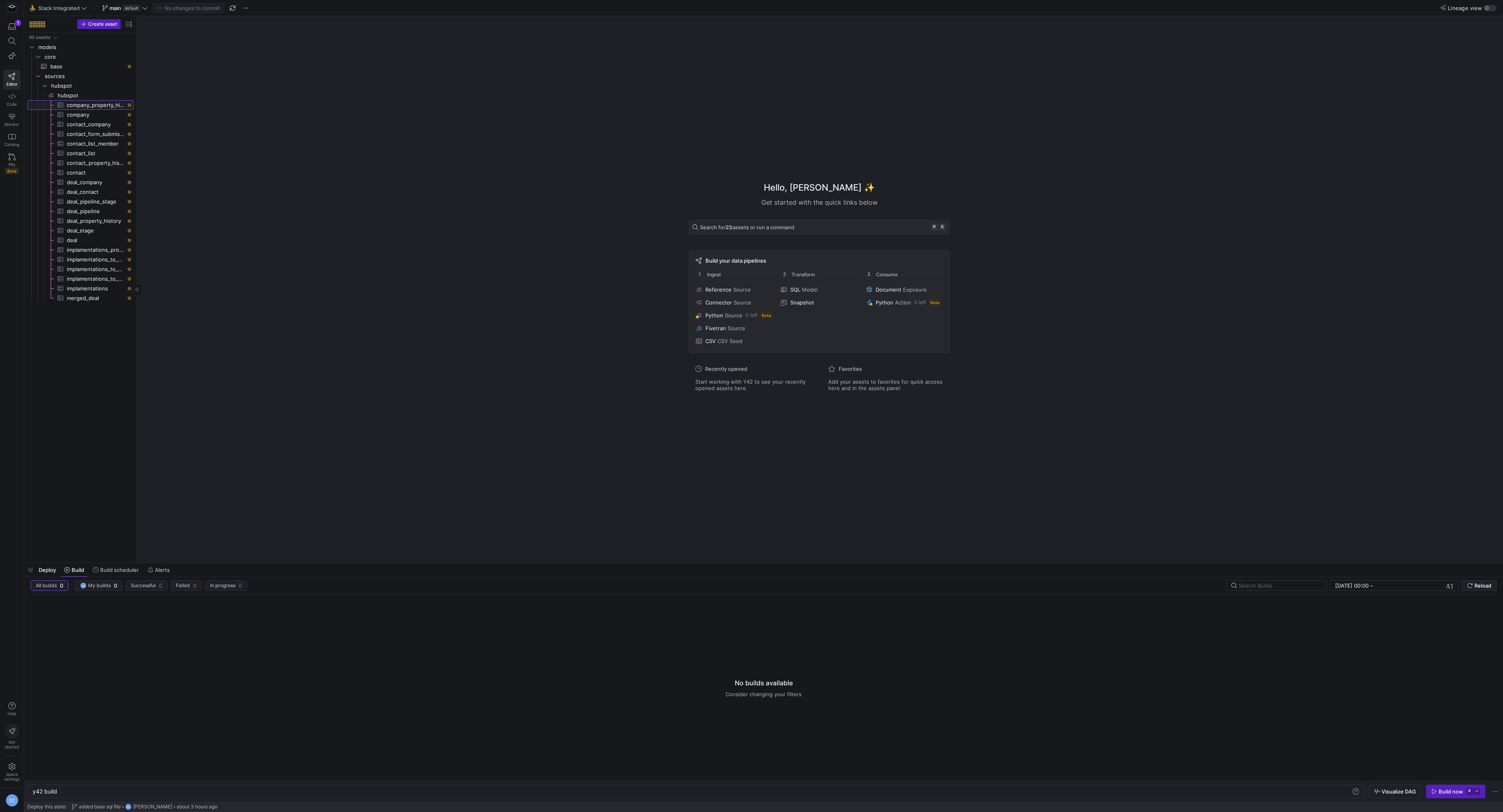
click at [76, 108] on span "company_property_history​​​​​​​​​" at bounding box center [95, 105] width 57 height 9
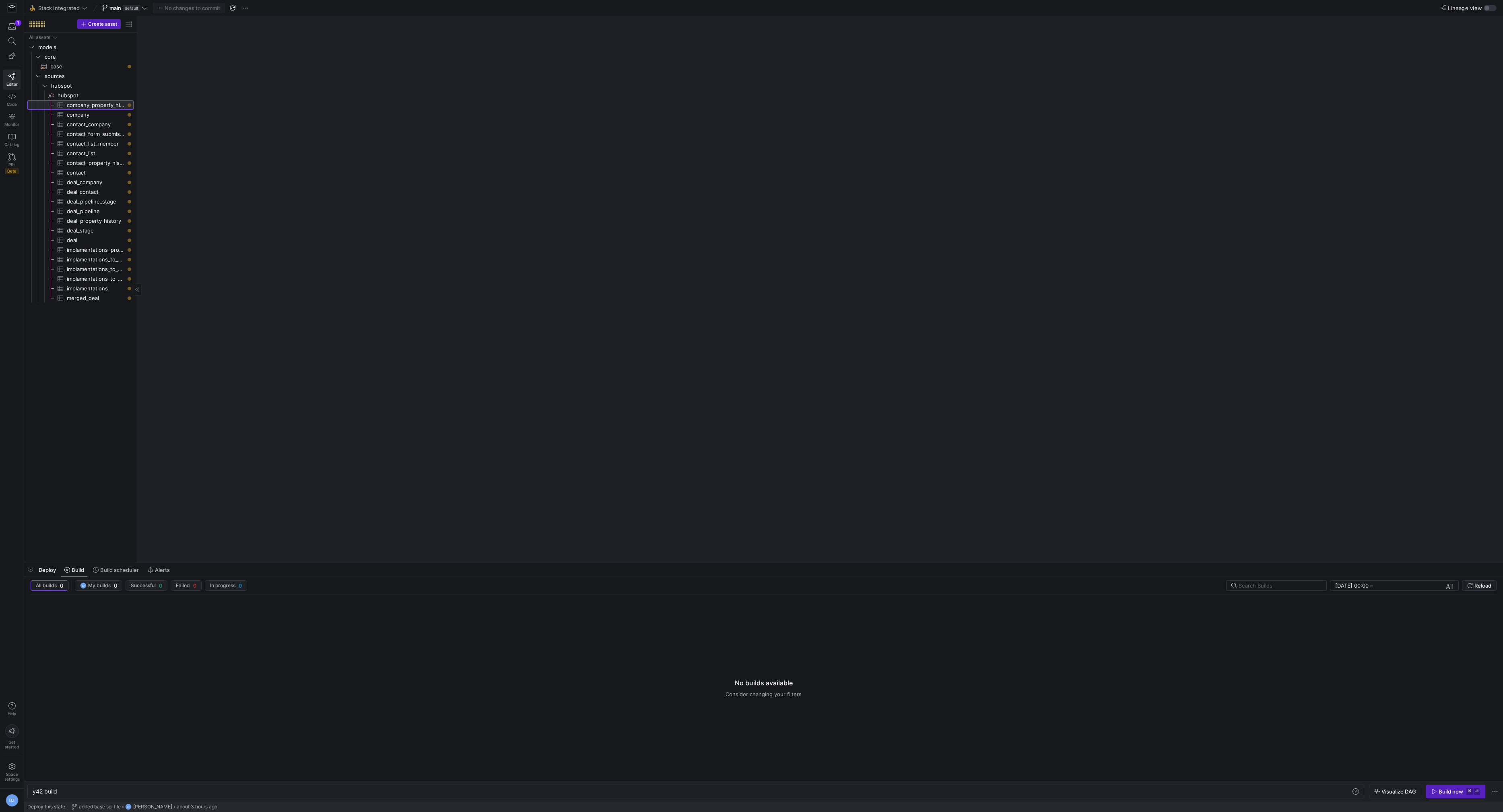
type textarea "y42 build -s source:hubspot.company_property_history"
click at [93, 302] on link "merged_deal​​​​​​​​​" at bounding box center [80, 298] width 106 height 10
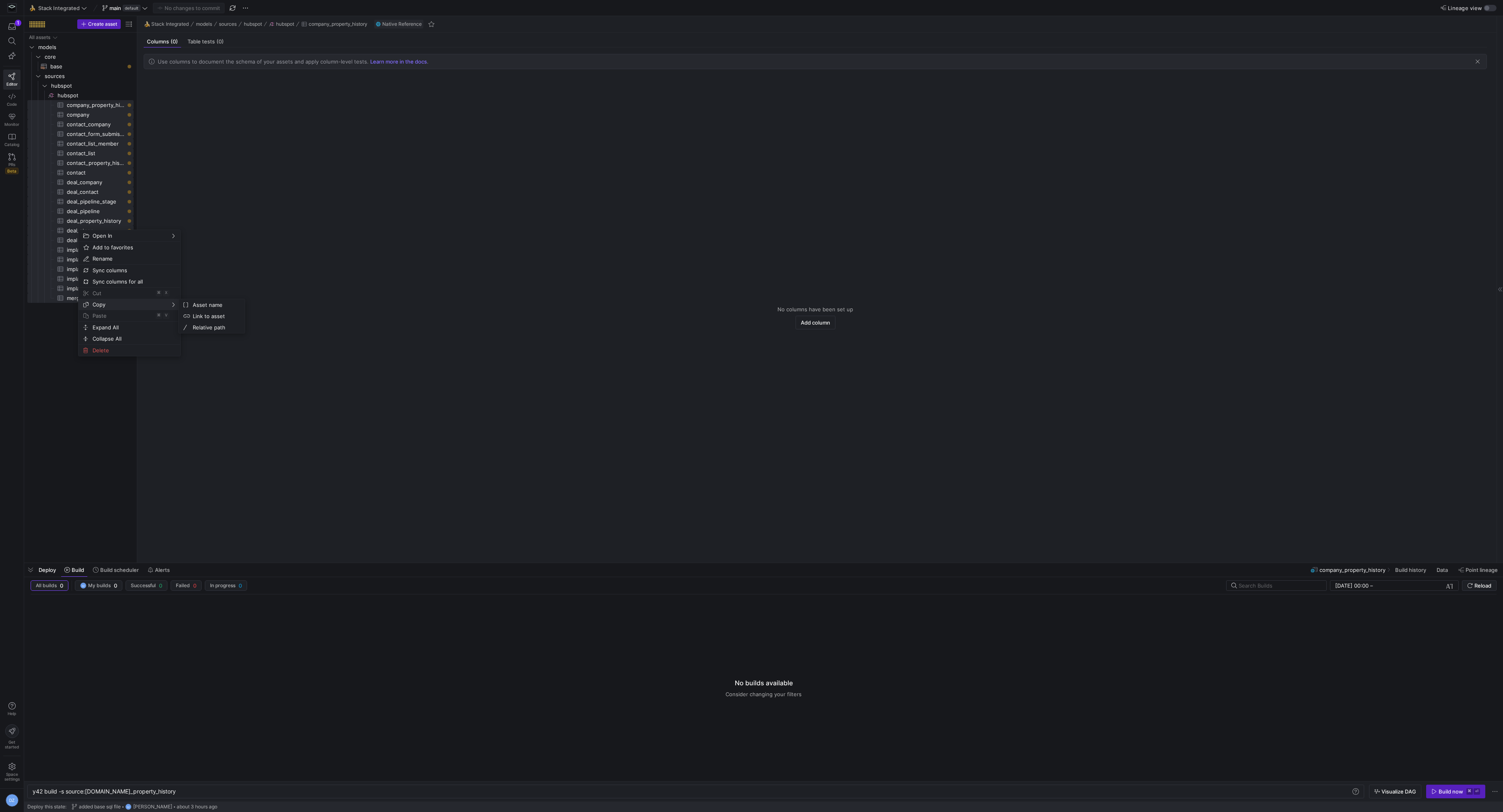
click at [357, 274] on y42-empty-state "No columns have been set up Add column" at bounding box center [815, 317] width 1343 height 477
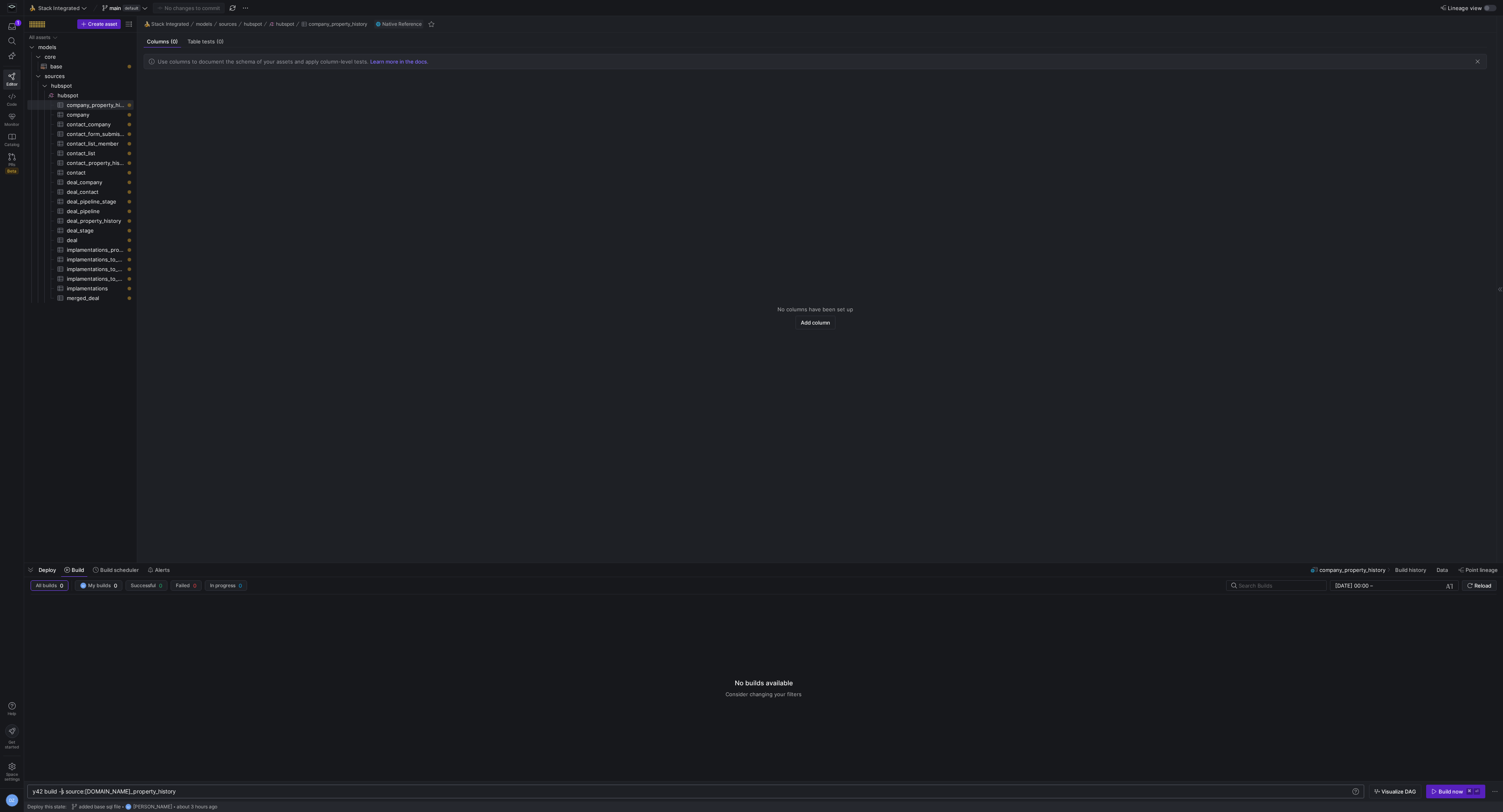
click at [61, 791] on div "y42 build -s source:hubspot.company_property_histo ry" at bounding box center [692, 791] width 1319 height 7
click at [17, 98] on link "Code" at bounding box center [12, 100] width 18 height 20
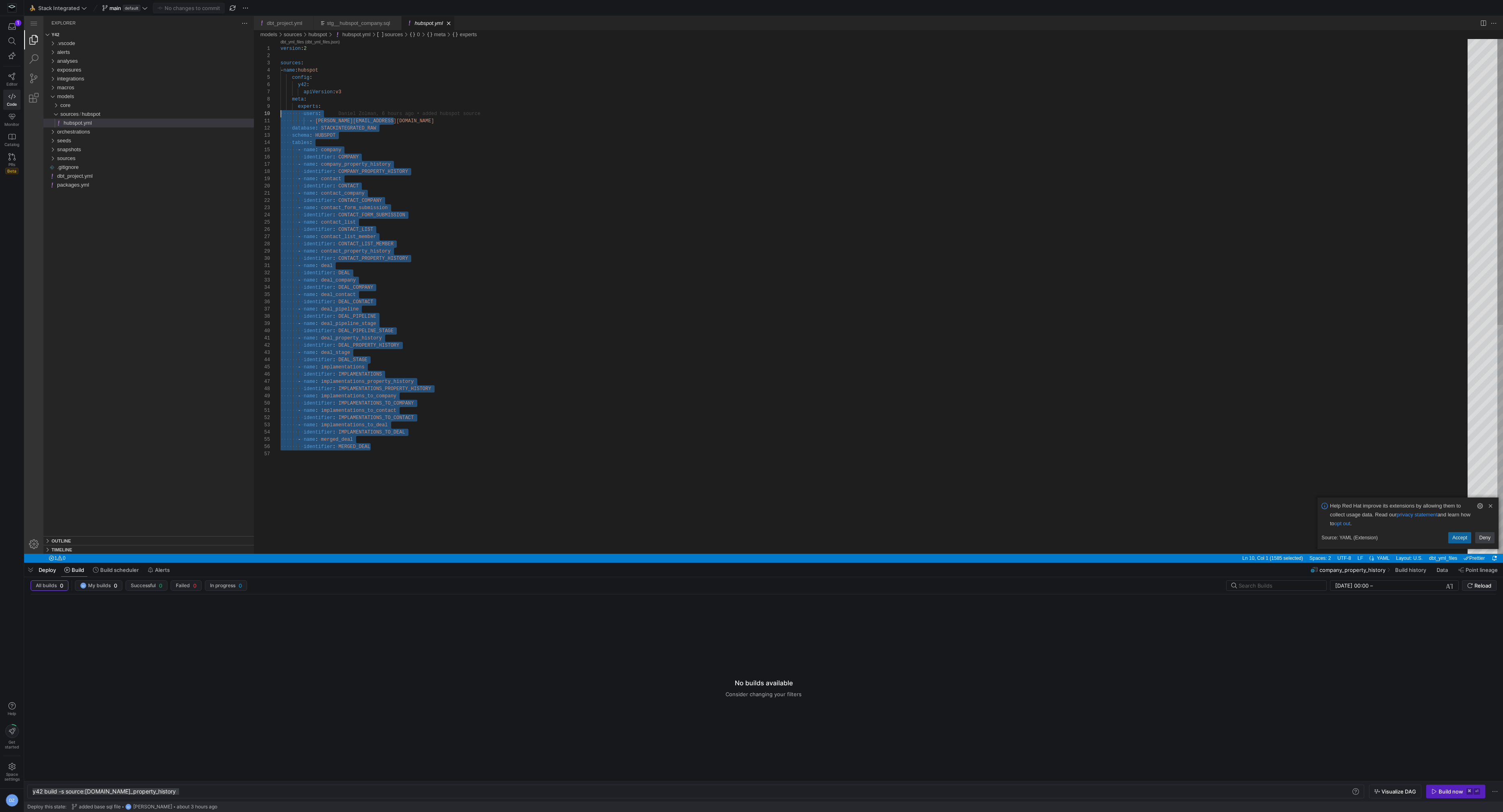
type textarea "- daniel@stackintegrated.com database: STACKINTEGRATED_RAW schema: HUBSPOT tabl…"
drag, startPoint x: 434, startPoint y: 442, endPoint x: 245, endPoint y: 145, distance: 352.0
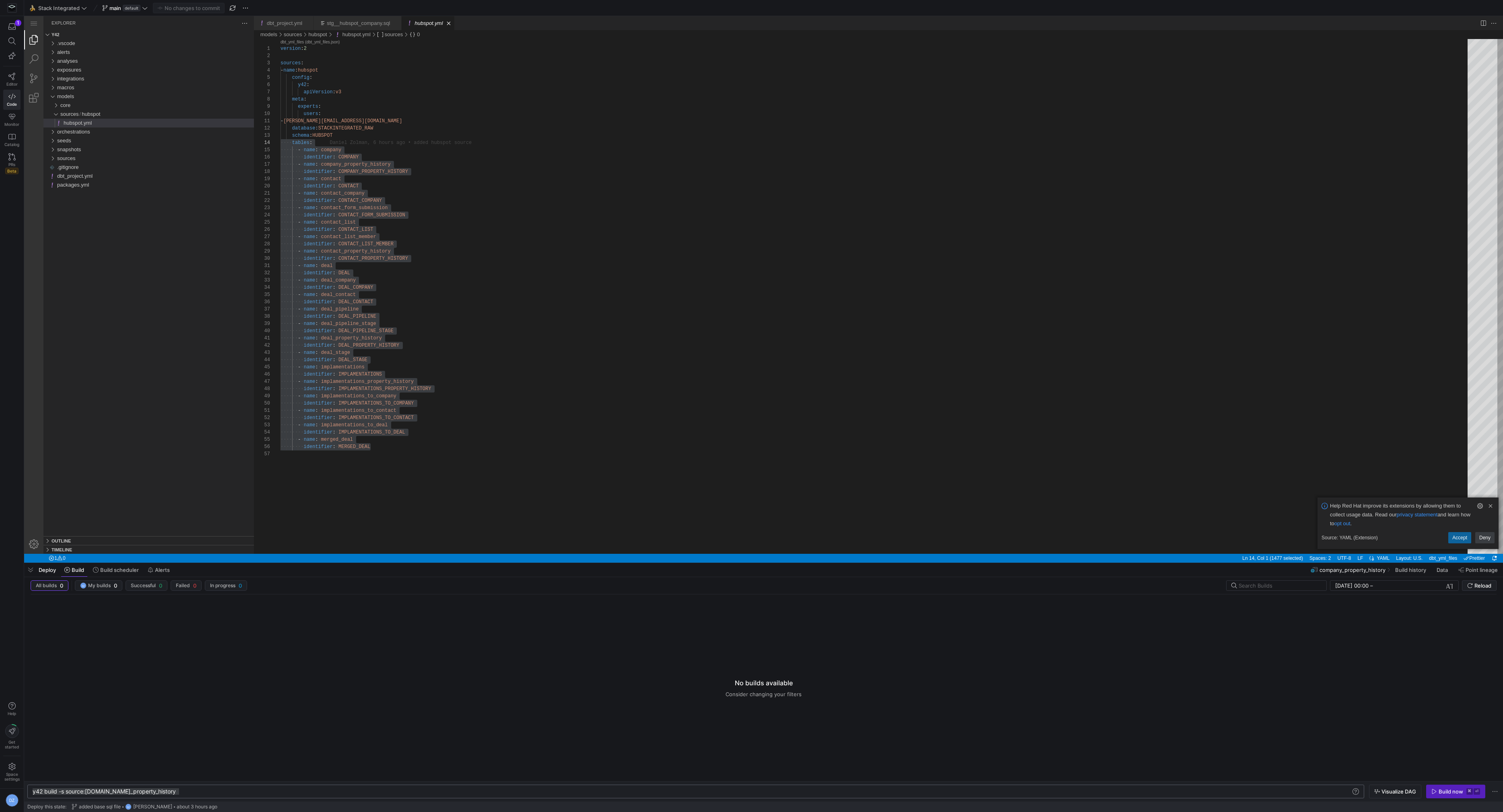
click at [454, 791] on div "y42 build -s source:hubspot.company_property_histo ry" at bounding box center [692, 791] width 1319 height 7
type textarea "spot.contact_property_history \ source:hubspot.deal \ source:hubspot.deal_compa…"
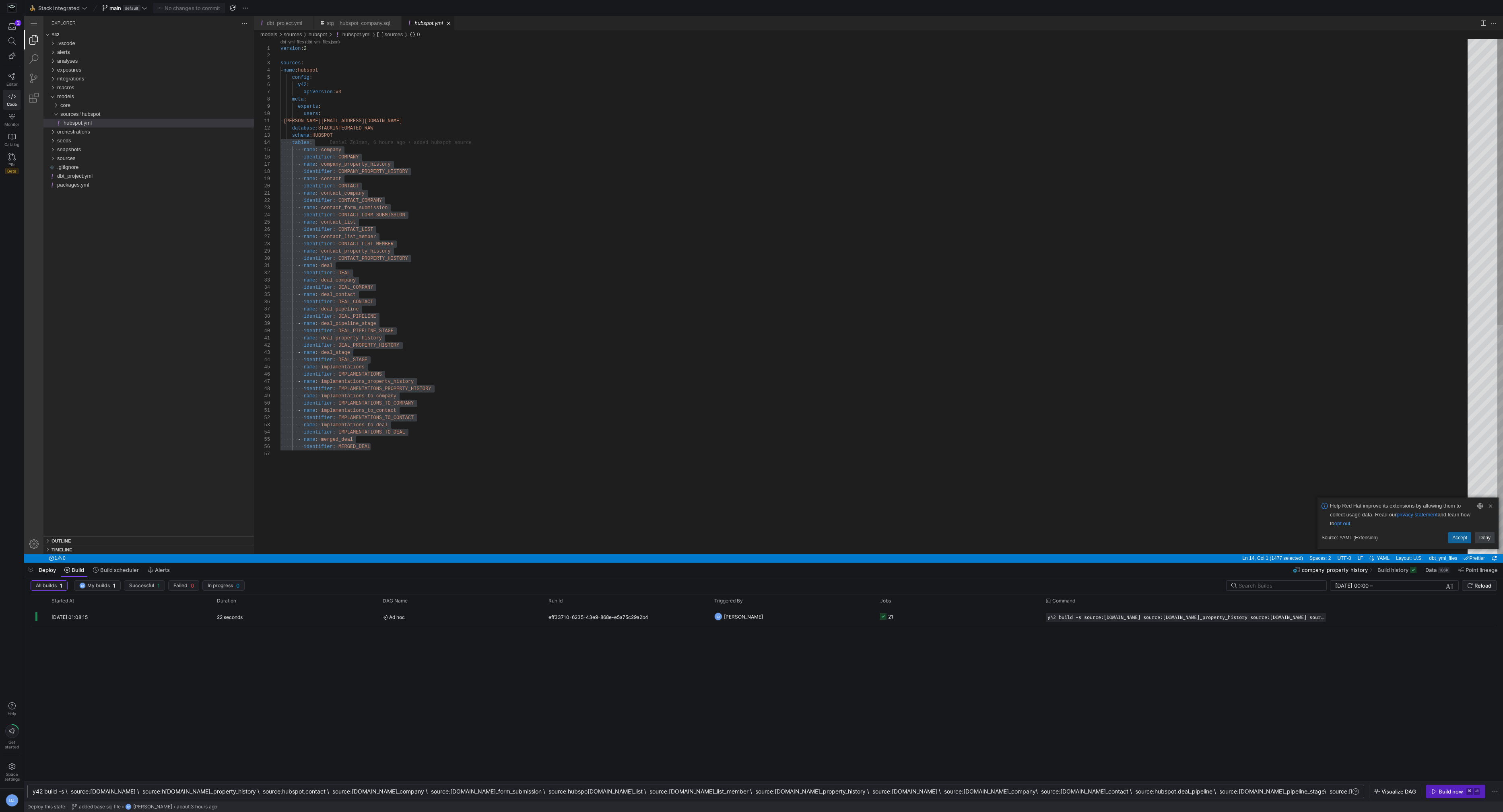
type textarea "- name: implamentations_to_contact identifier: IMPLAMENTATIONS_TO_CONTACT - nam…"
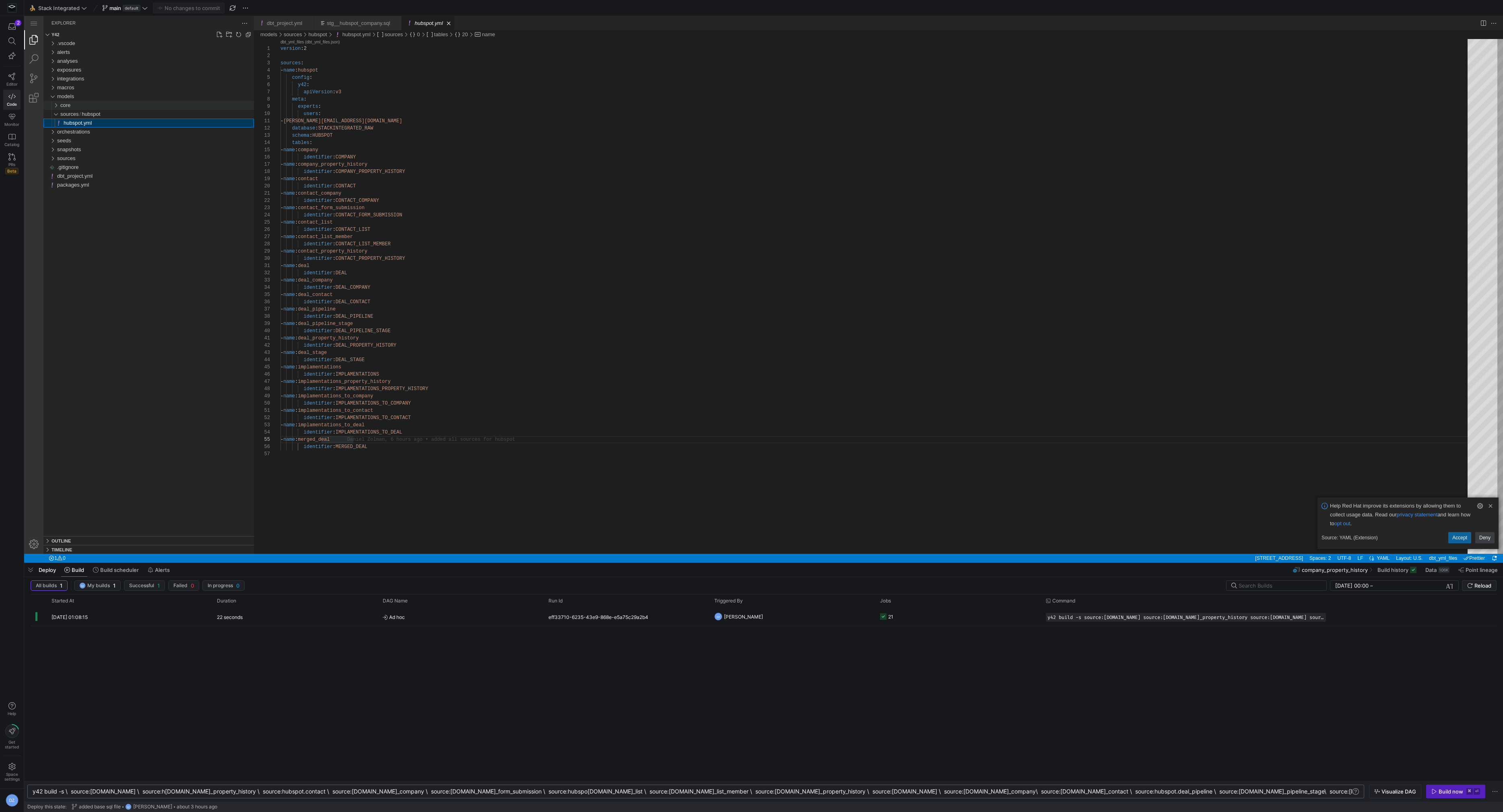
click at [104, 108] on div "core" at bounding box center [157, 106] width 194 height 9
click at [131, 117] on div "base.sql" at bounding box center [158, 114] width 190 height 9
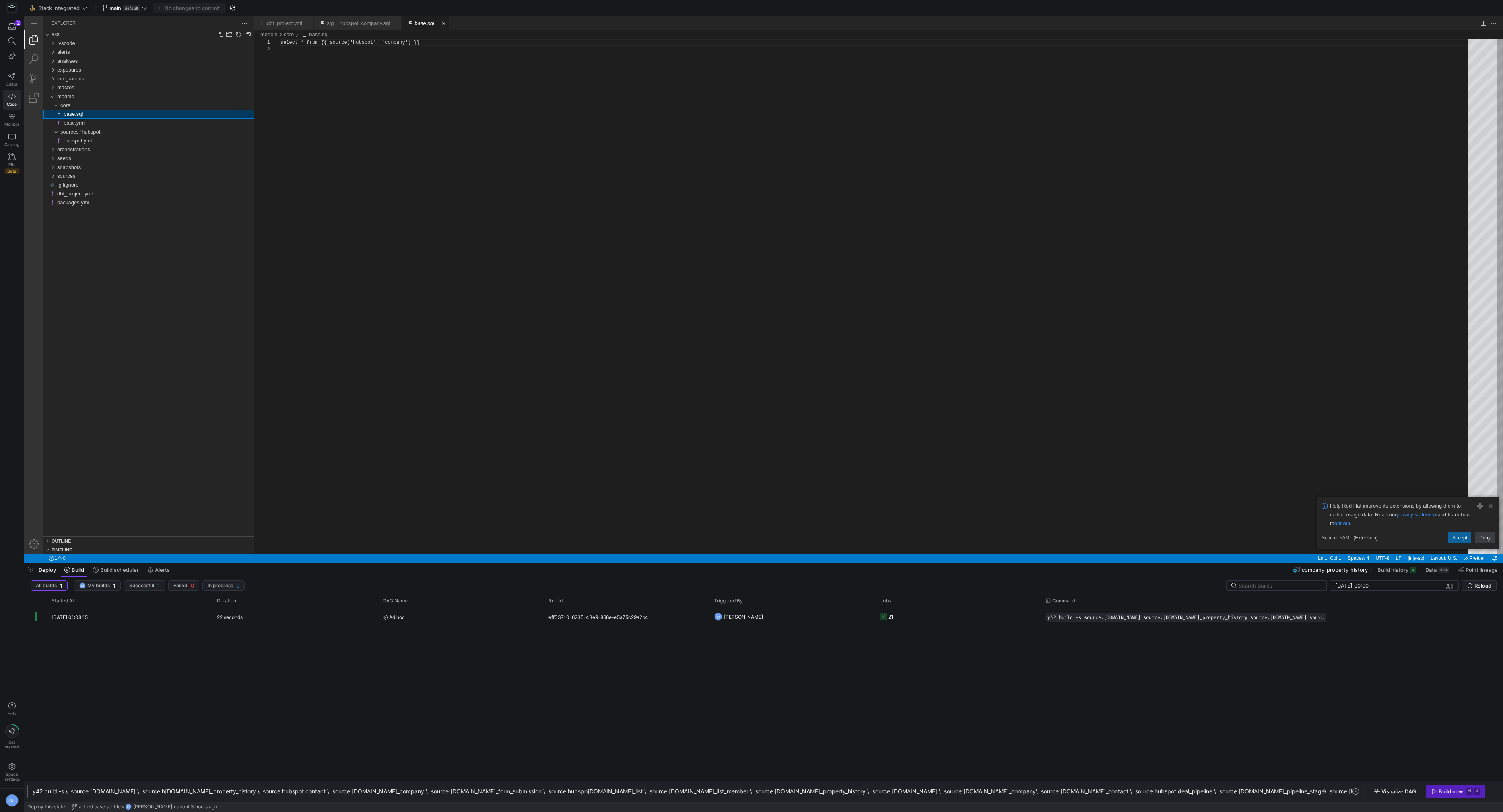
scroll to position [7, 0]
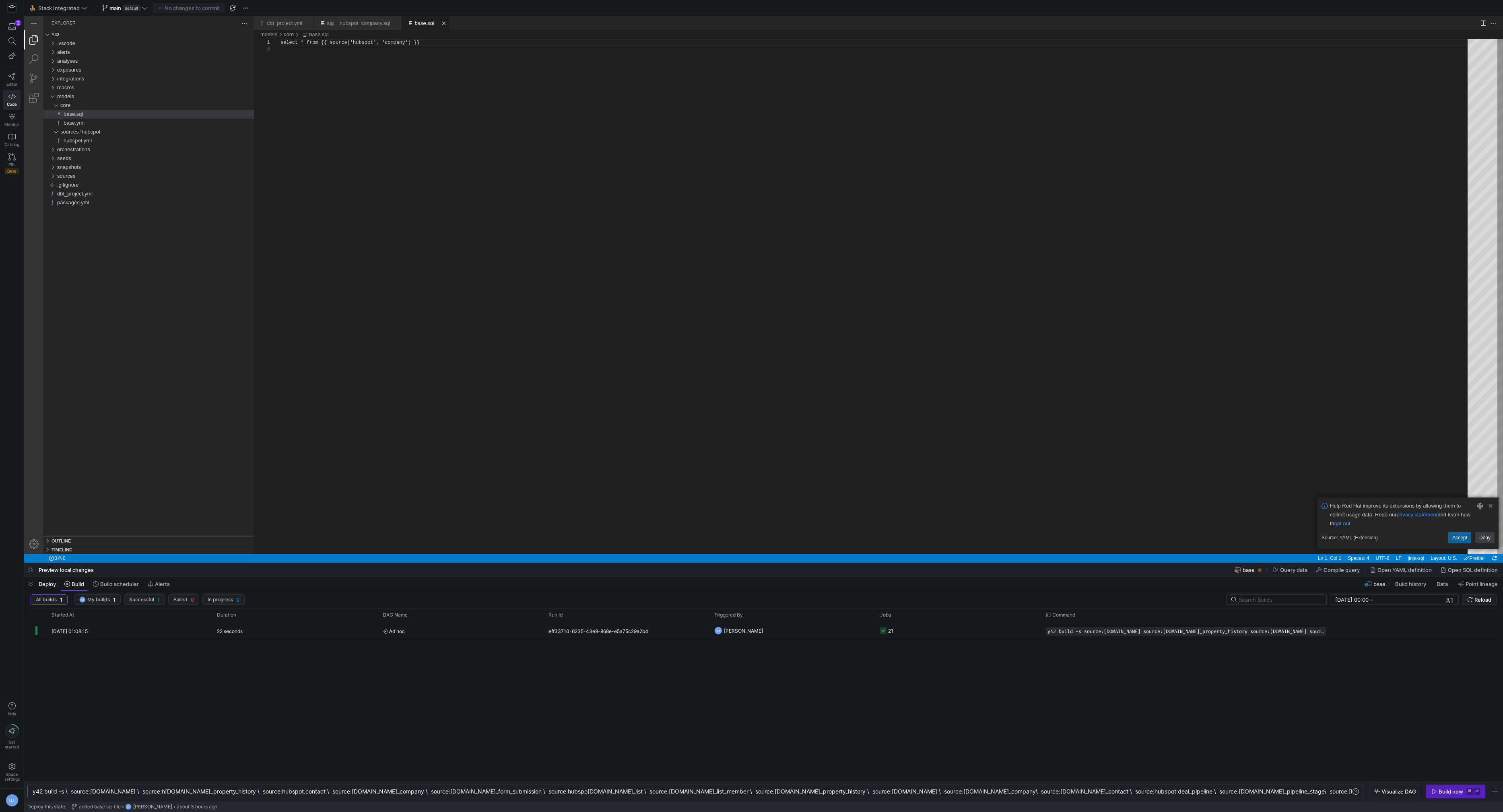
click at [443, 124] on div "select * from {{ source('hubspot', 'company') }}" at bounding box center [876, 300] width 1193 height 522
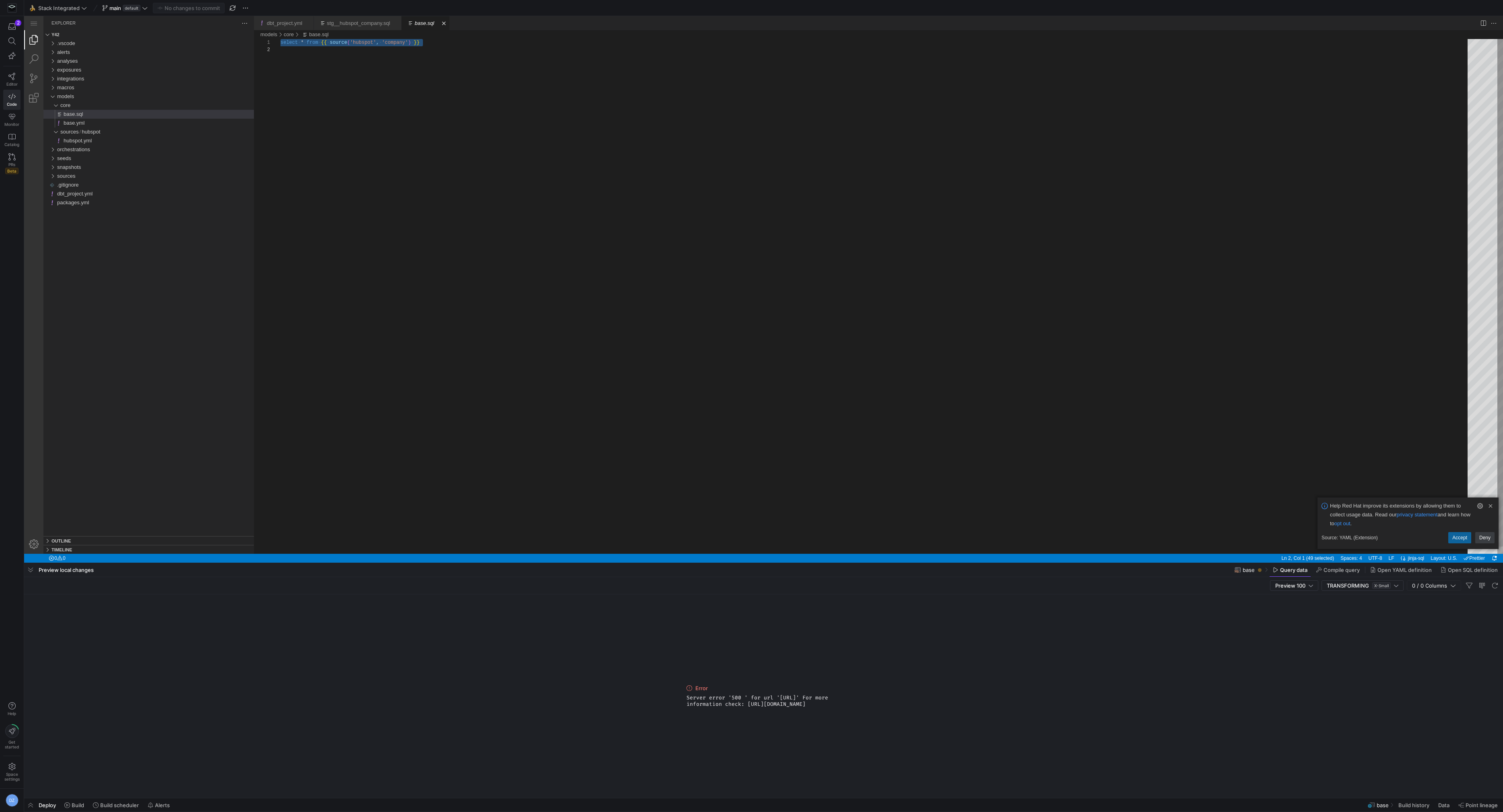
click at [412, 80] on div "select ·‌ * ·‌ from ·‌ {{ ·‌ source ( 'hubspot' , ·‌ 'company' ) ·‌ }}" at bounding box center [876, 300] width 1193 height 522
click at [420, 86] on div "select * from {{ source ( 'hubspot' , 'company' ) }}" at bounding box center [876, 300] width 1193 height 522
drag, startPoint x: 576, startPoint y: 238, endPoint x: 566, endPoint y: 252, distance: 17.2
click at [576, 238] on div "select * from {{ source ( 'hubspot' , 'company' ) }}" at bounding box center [876, 300] width 1193 height 522
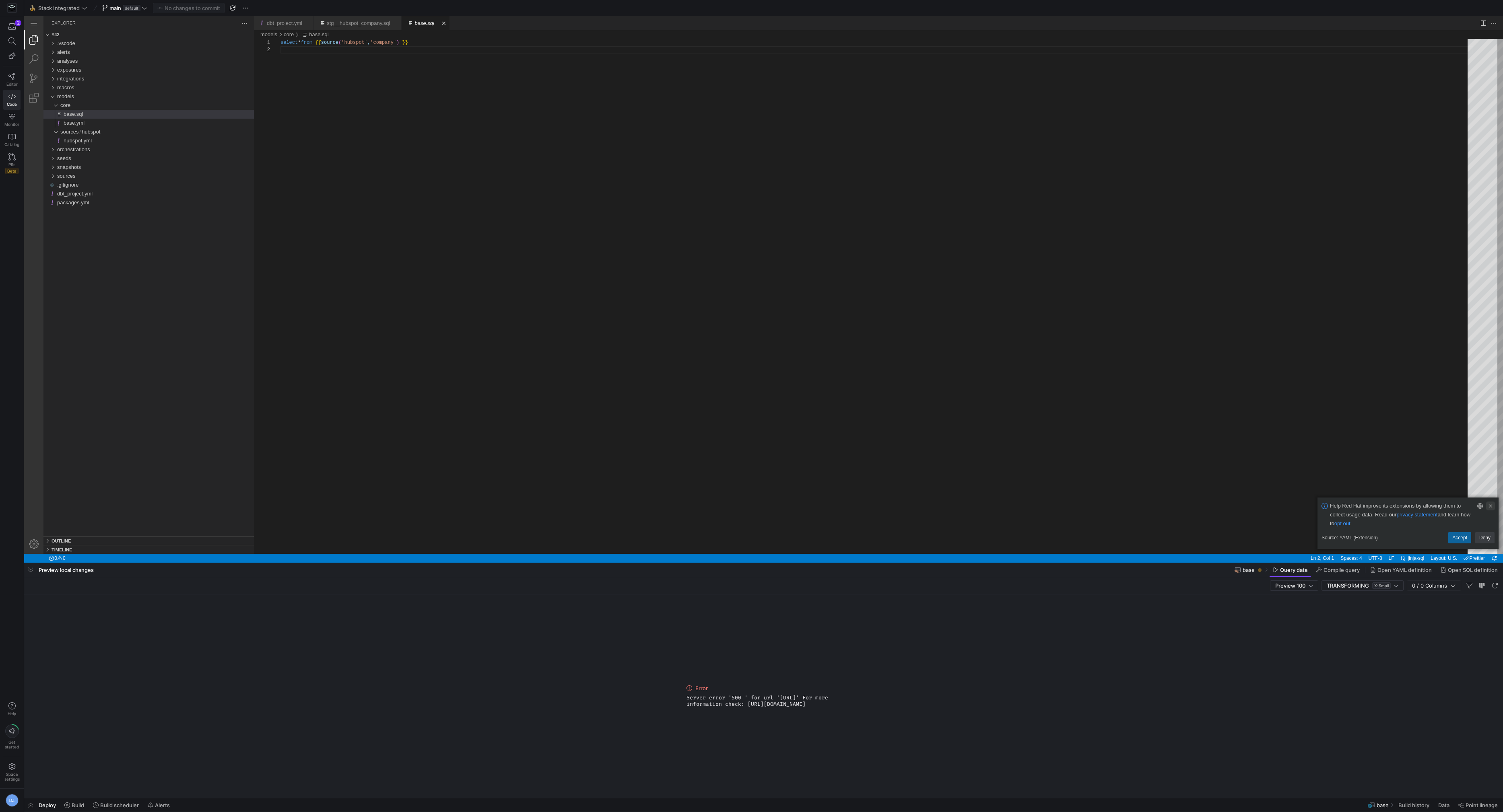
click at [1488, 506] on link "Clear Notification (⌘Backspace)" at bounding box center [1491, 506] width 9 height 9
click at [539, 347] on div "select * from {{ source ( 'hubspot' , 'company' ) }}" at bounding box center [876, 300] width 1193 height 522
click at [518, 300] on div "select * from {{ source ( 'hubspot' , 'company' ) }}" at bounding box center [876, 300] width 1193 height 522
click at [518, 301] on div "select * from {{ source ( 'hubspot' , 'company' ) }}" at bounding box center [876, 300] width 1193 height 522
click at [544, 275] on div "select * from {{ source ( 'hubspot' , 'company' ) }}" at bounding box center [876, 300] width 1193 height 522
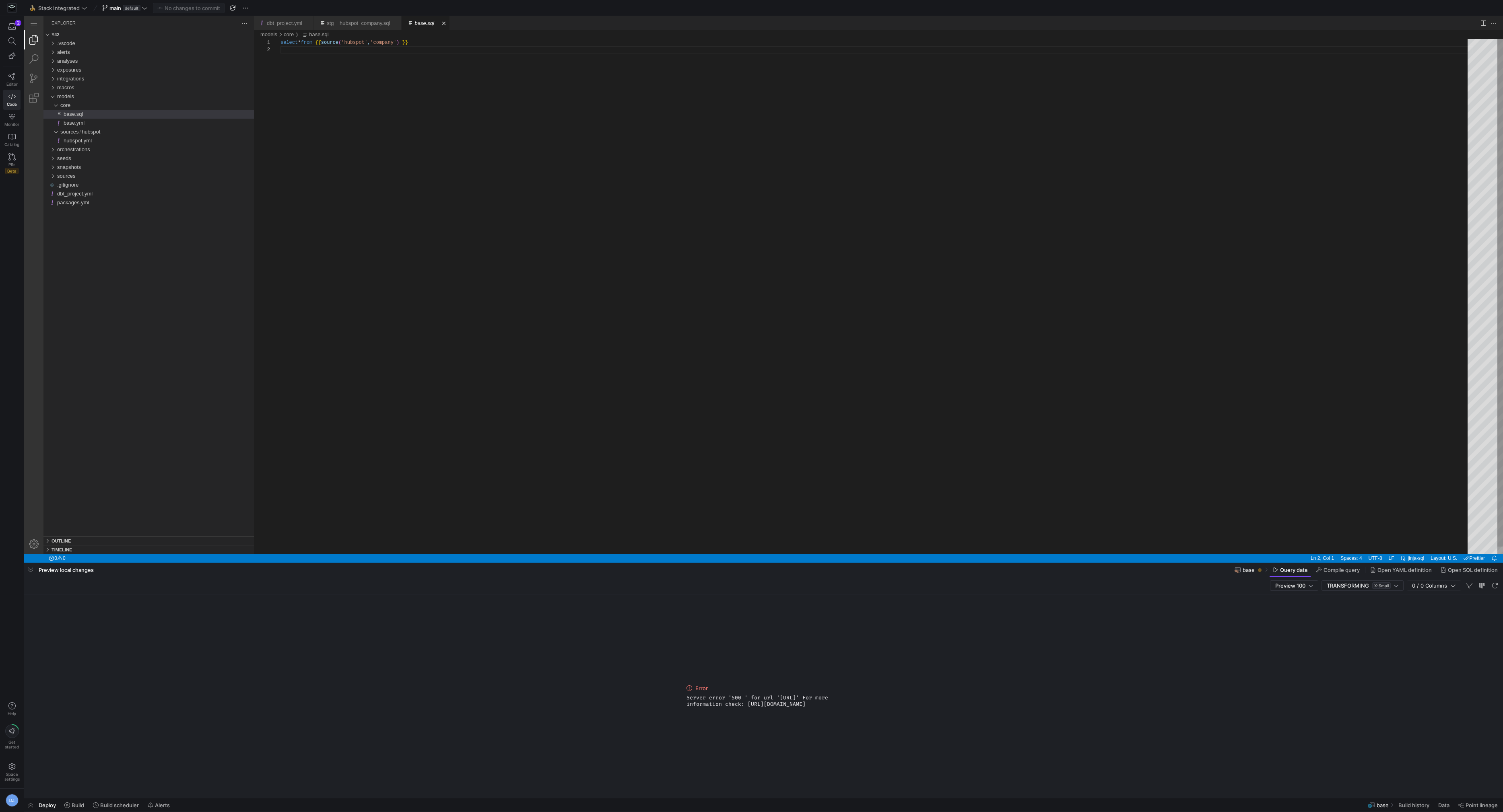
click at [549, 283] on div "select * from {{ source ( 'hubspot' , 'company' ) }}" at bounding box center [876, 300] width 1193 height 522
click at [560, 199] on div "select * from {{ source ( 'hubspot' , 'company' ) }}" at bounding box center [876, 300] width 1193 height 522
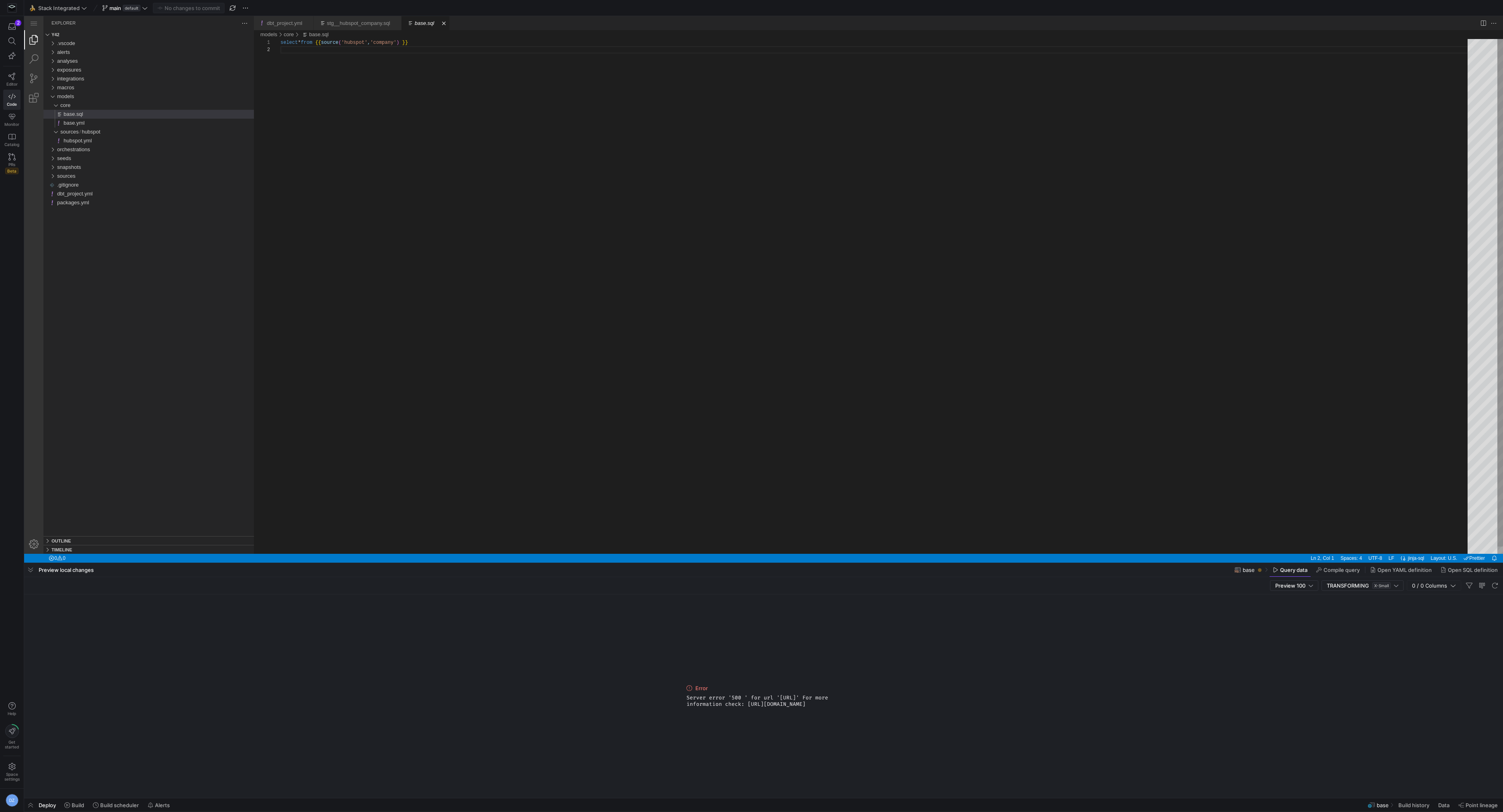
click at [280, 42] on span "select" at bounding box center [289, 42] width 18 height 6
paste textarea "USE WAREHOUSE TRANSFORMING;"
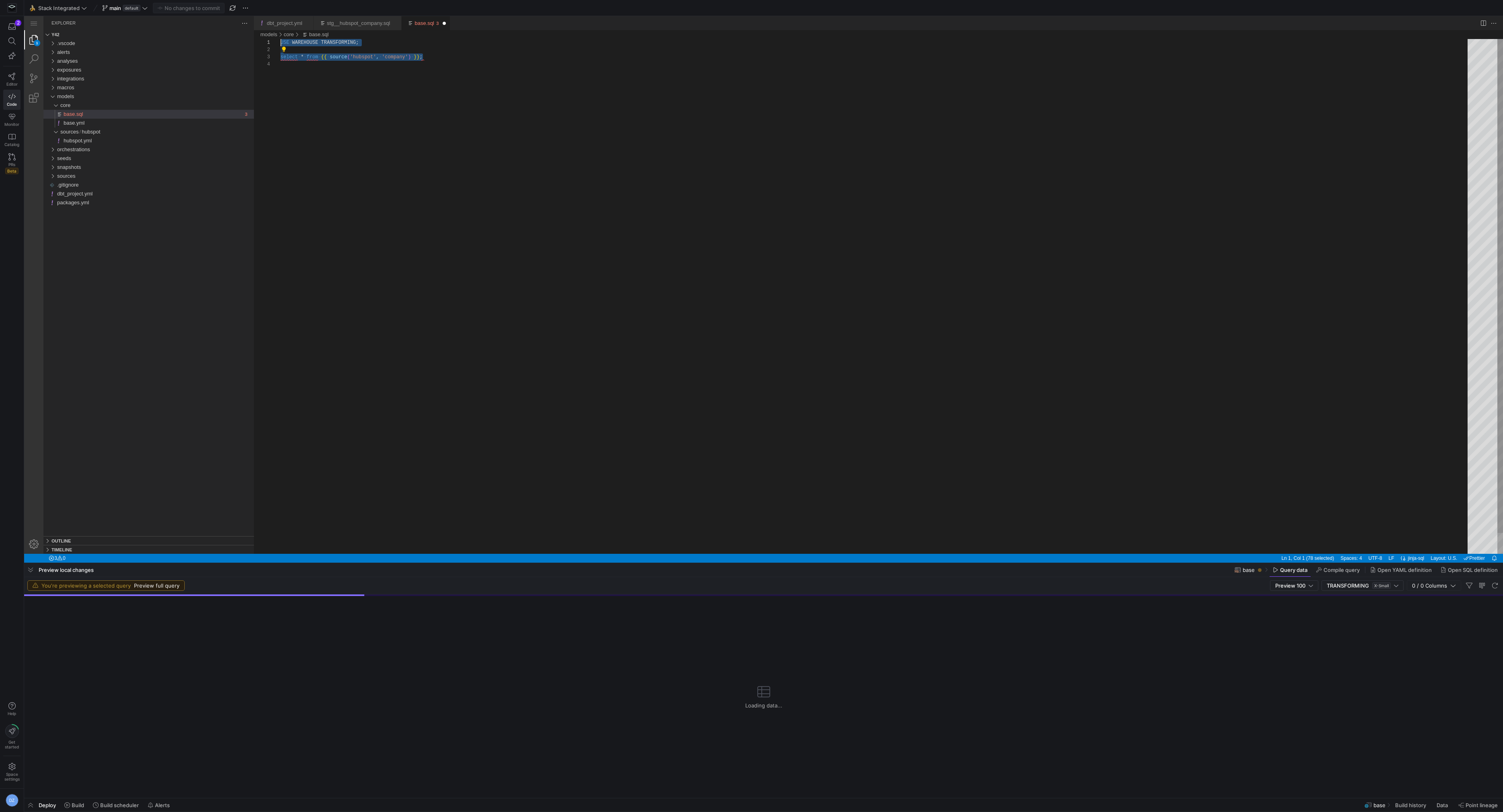
click at [483, 258] on div "USE ·‌ WAREHOUSE ·‌ TRANSFORMING; select ·‌ * ·‌ from ·‌ {{ ·‌ source ( 'hubspo…" at bounding box center [876, 307] width 1193 height 536
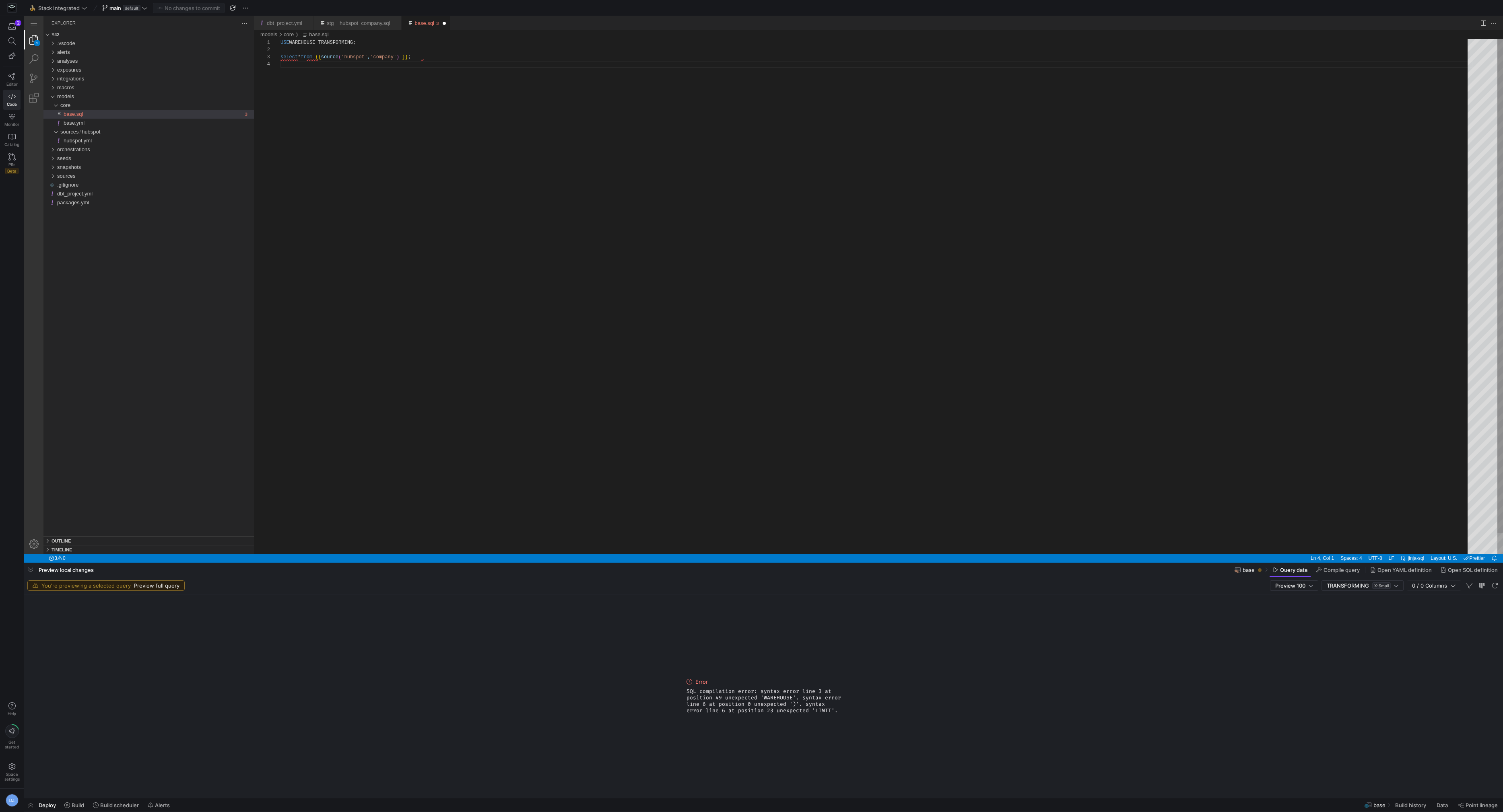
drag, startPoint x: 280, startPoint y: 57, endPoint x: 269, endPoint y: 38, distance: 22.0
click at [269, 39] on div "1 2 3 4 USE WAREHOUSE TRANSFORMING; select * from {{ source ( 'hubspot' , 'comp…" at bounding box center [878, 297] width 1249 height 515
drag, startPoint x: 281, startPoint y: 56, endPoint x: 275, endPoint y: 40, distance: 17.1
click at [280, 40] on div "USE ·‌ WAREHOUSE ·‌ TRANSFORMING; select * from {{ source ( 'hubspot' , 'compan…" at bounding box center [876, 307] width 1193 height 536
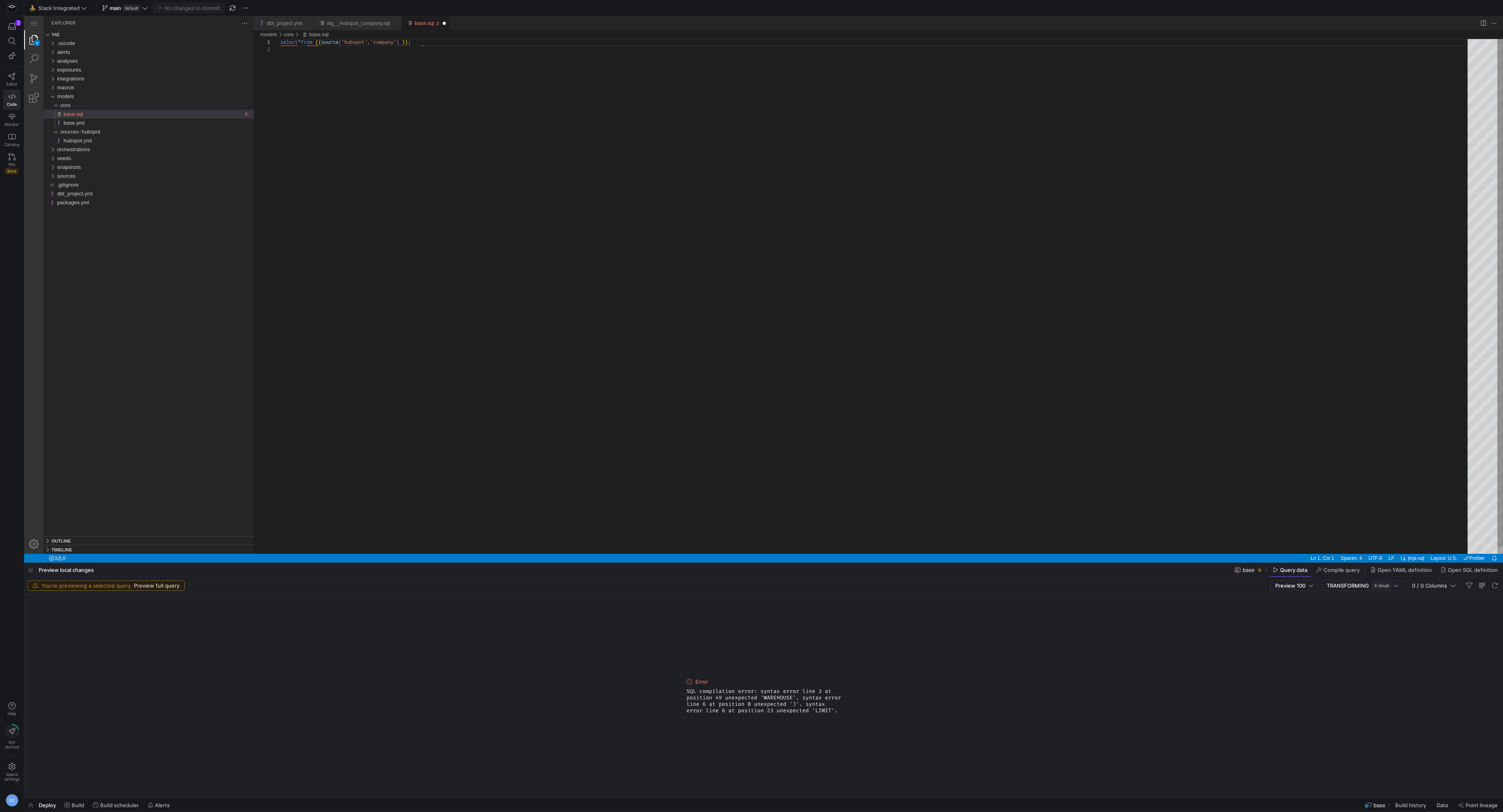
click at [331, 68] on div "select * from {{ source ( 'hubspot' , 'company' ) }} ;" at bounding box center [876, 300] width 1193 height 522
click at [442, 44] on div "select * from {{ source ( 'hubspot' , 'company' ) }} ;" at bounding box center [876, 300] width 1193 height 522
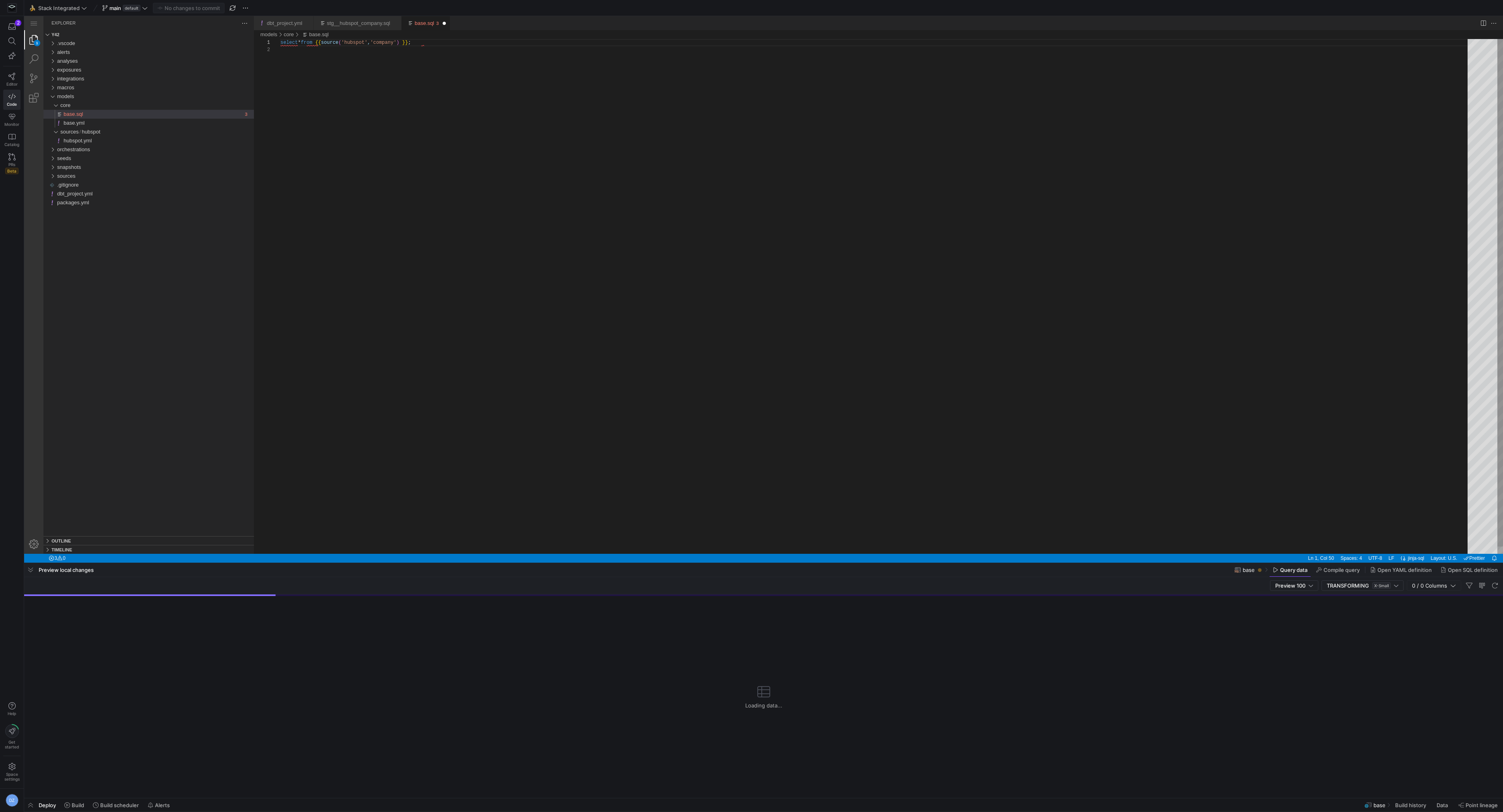
type textarea "select * from {{ source('hubspot', 'company') }}"
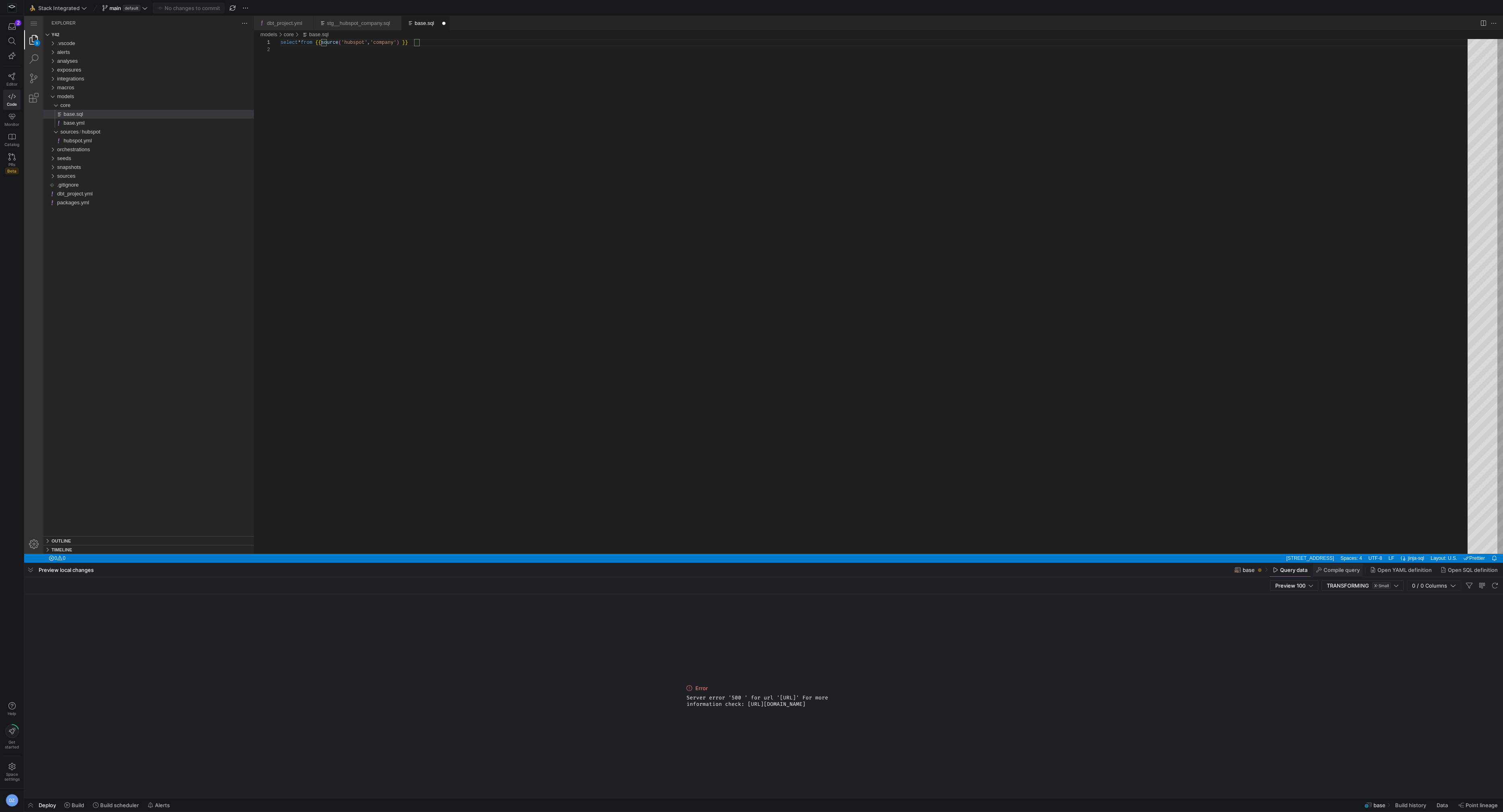
click at [1335, 574] on span at bounding box center [1337, 570] width 50 height 13
click at [1288, 573] on span at bounding box center [1290, 570] width 41 height 13
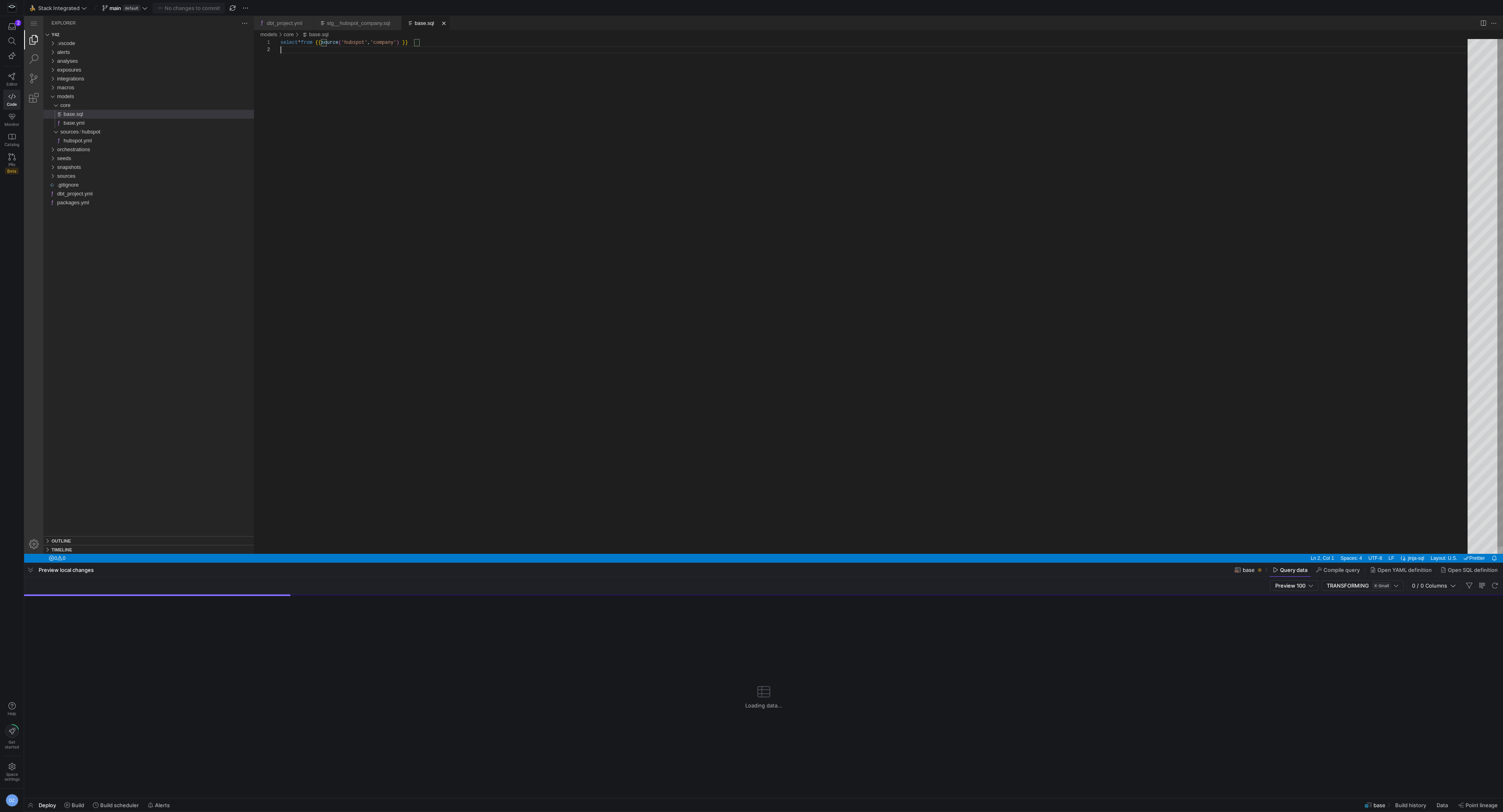
click at [945, 403] on div "select * from {{ source ( 'hubspot' , 'company' ) }}" at bounding box center [876, 300] width 1193 height 522
